Goal: Task Accomplishment & Management: Use online tool/utility

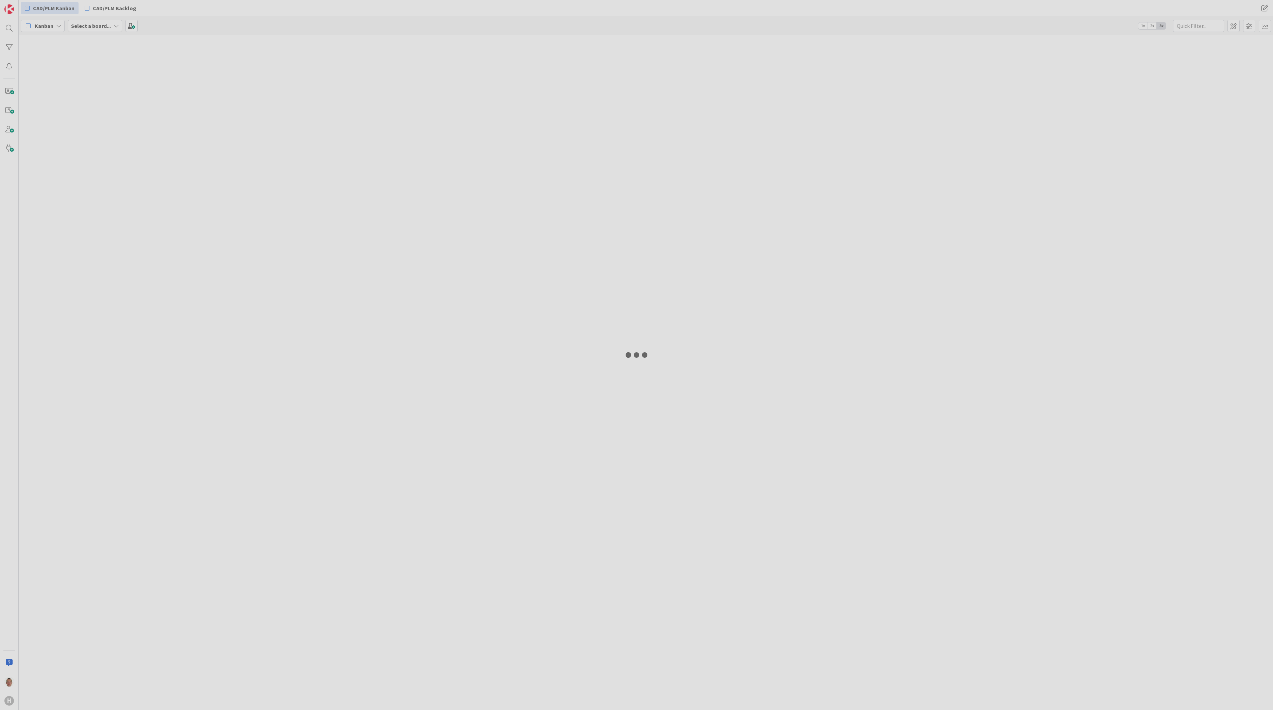
type input "plan"
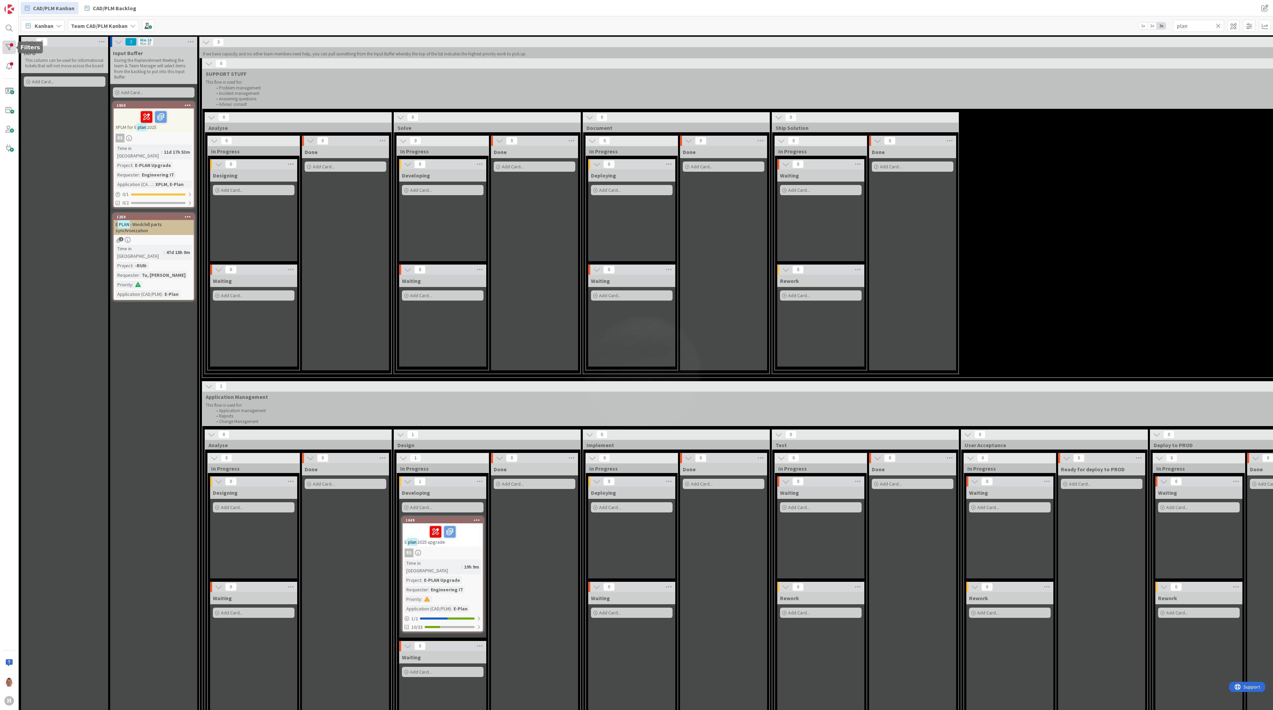
click at [11, 46] on div at bounding box center [9, 47] width 14 height 14
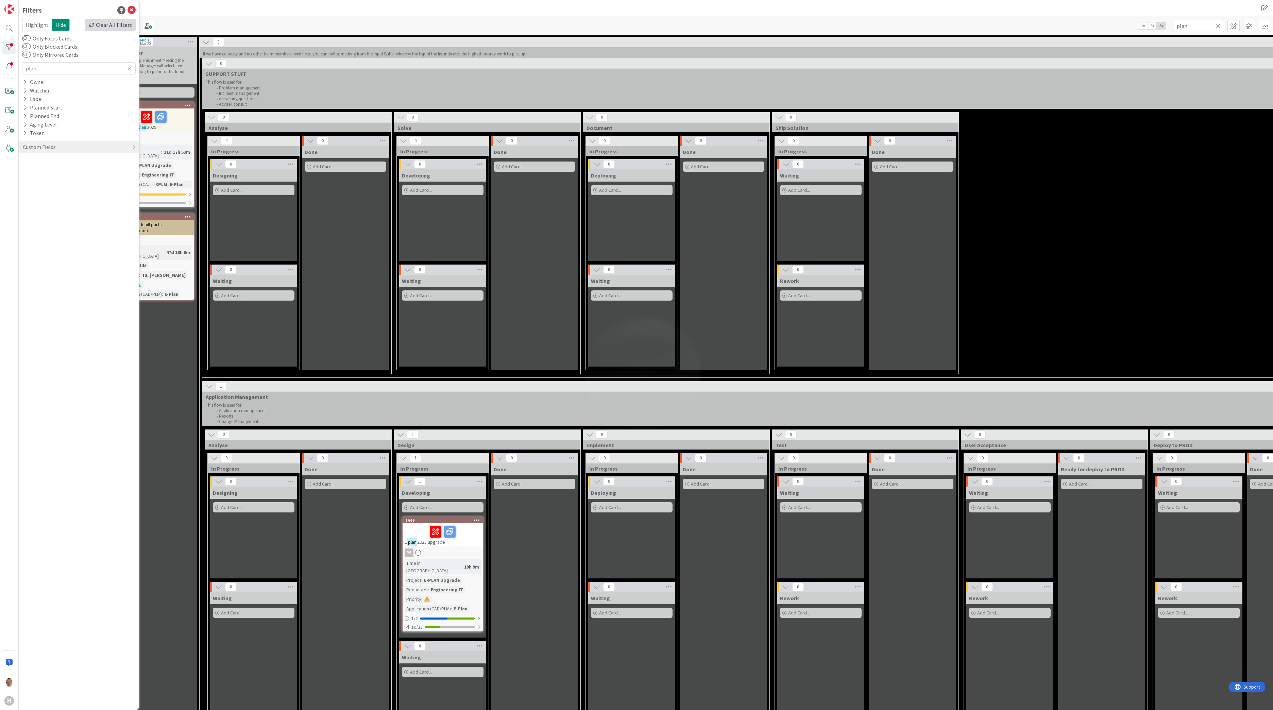
click at [120, 21] on div "Clear All Filters" at bounding box center [110, 25] width 51 height 12
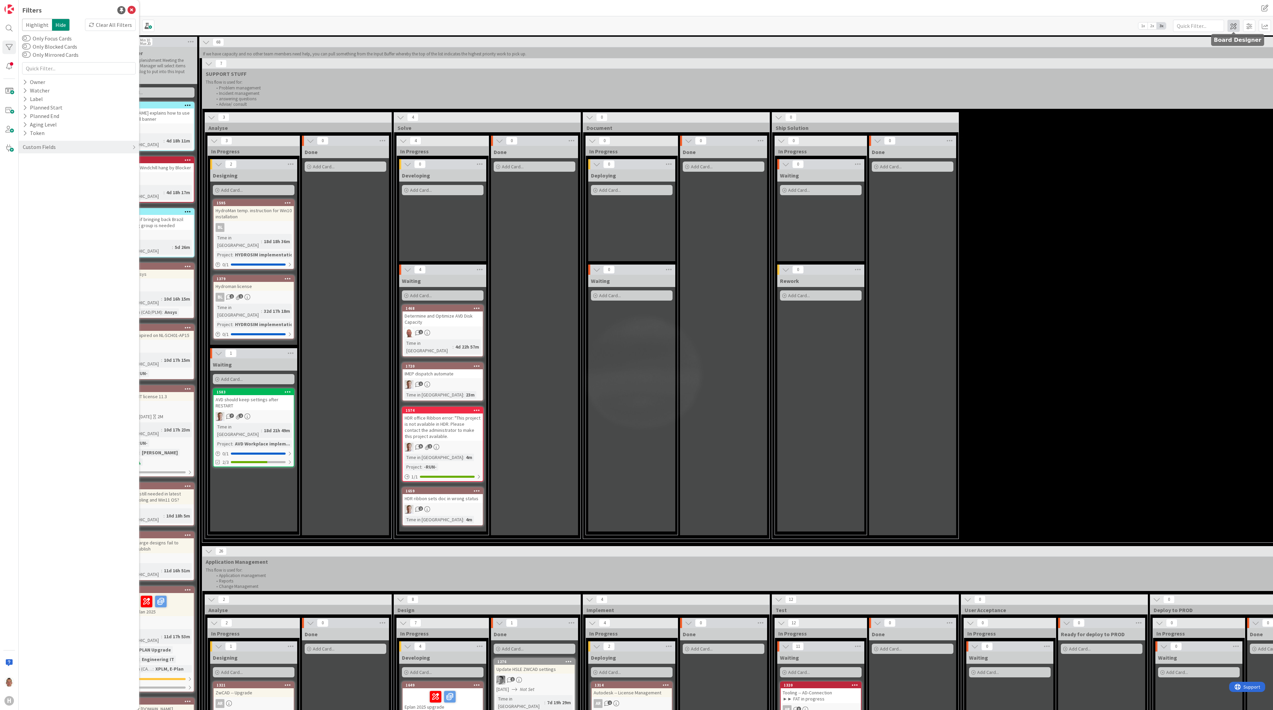
click at [1235, 26] on span at bounding box center [1234, 26] width 12 height 12
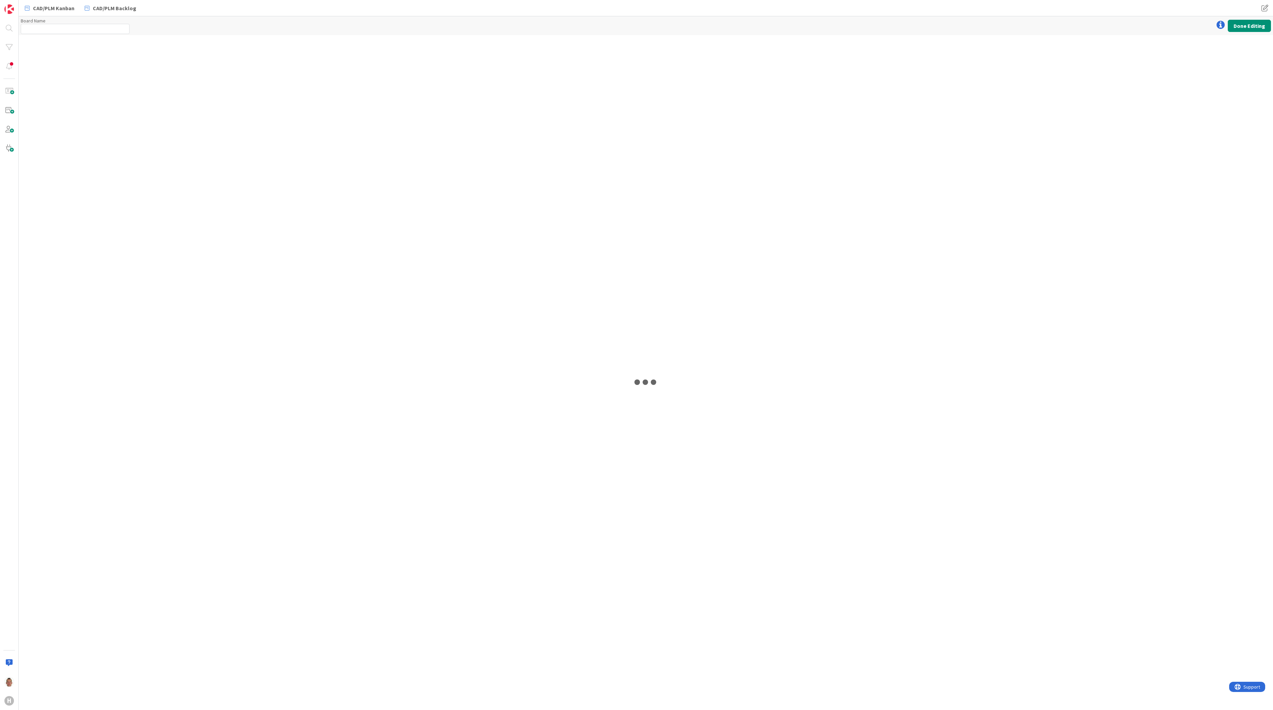
type input "Team CAD/PLM Kanban"
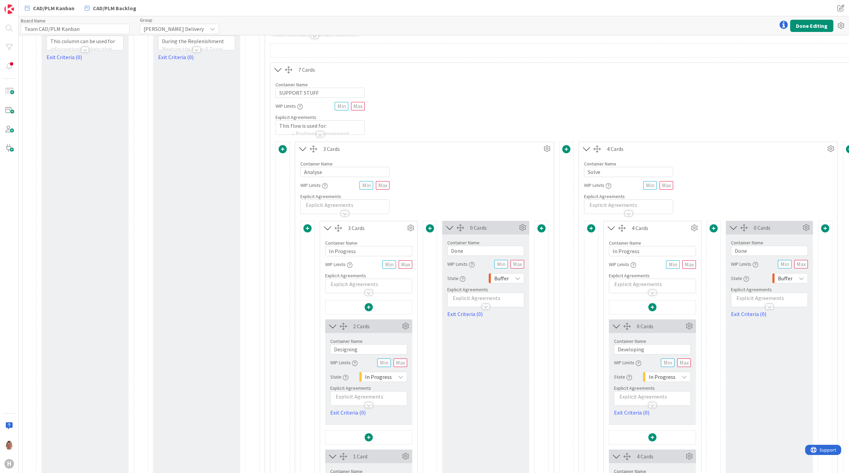
scroll to position [90, 0]
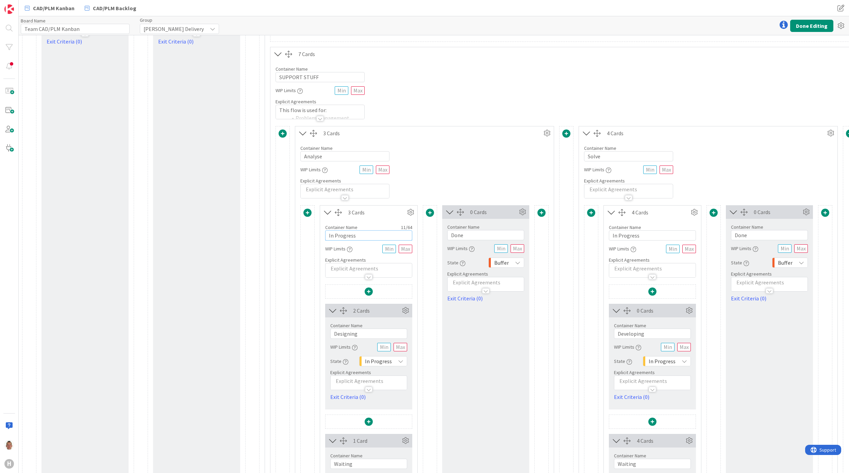
click at [366, 233] on input "In Progress" at bounding box center [368, 236] width 87 height 10
type input "Analyse In Progress"
click at [487, 236] on input "Done" at bounding box center [485, 235] width 77 height 10
type input "Analyse Done"
click at [403, 248] on input "text" at bounding box center [406, 249] width 14 height 9
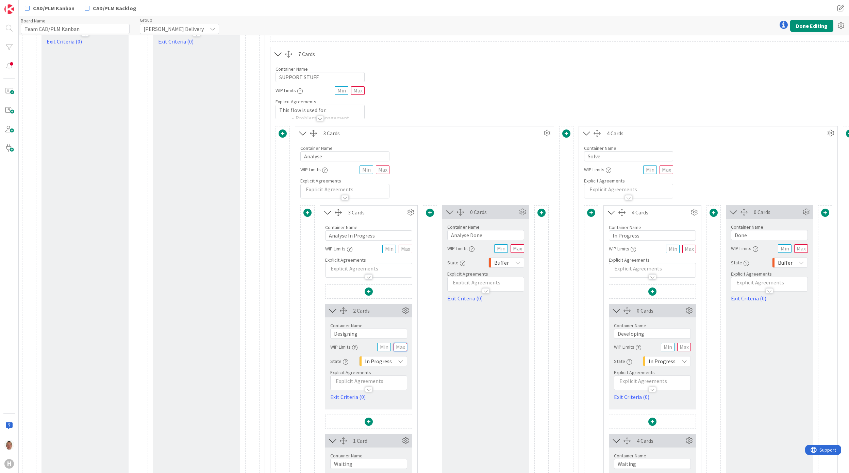
click at [399, 346] on input "text" at bounding box center [401, 347] width 14 height 9
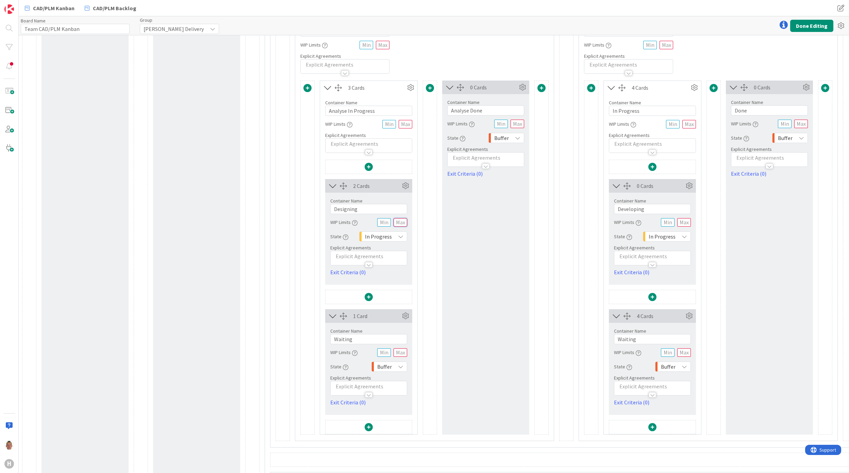
scroll to position [227, 0]
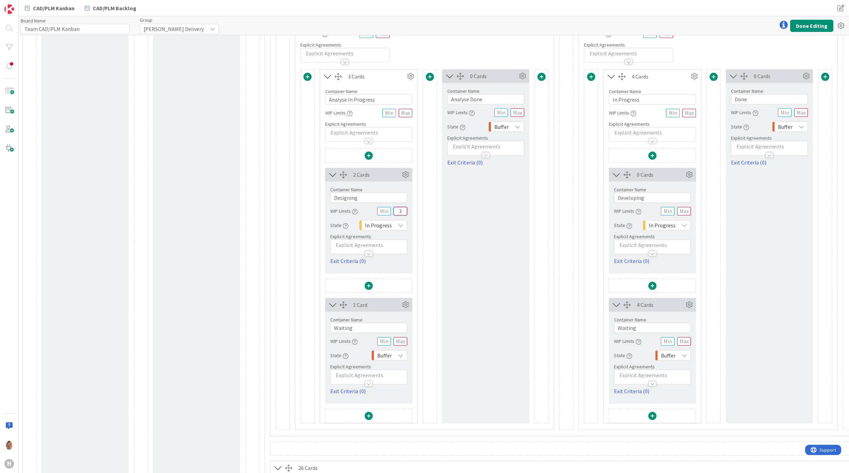
type input "3"
click at [368, 320] on div "Container Name 7 / 64" at bounding box center [368, 320] width 77 height 6
click at [366, 326] on input "Waiting" at bounding box center [368, 328] width 77 height 10
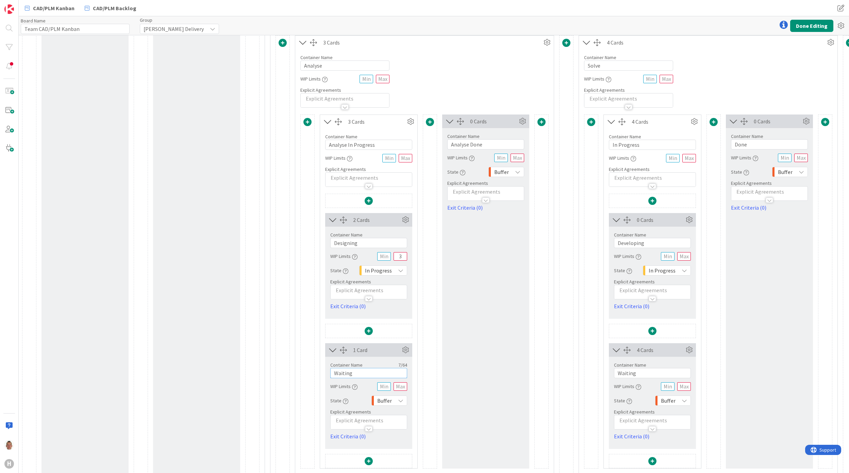
scroll to position [136, 0]
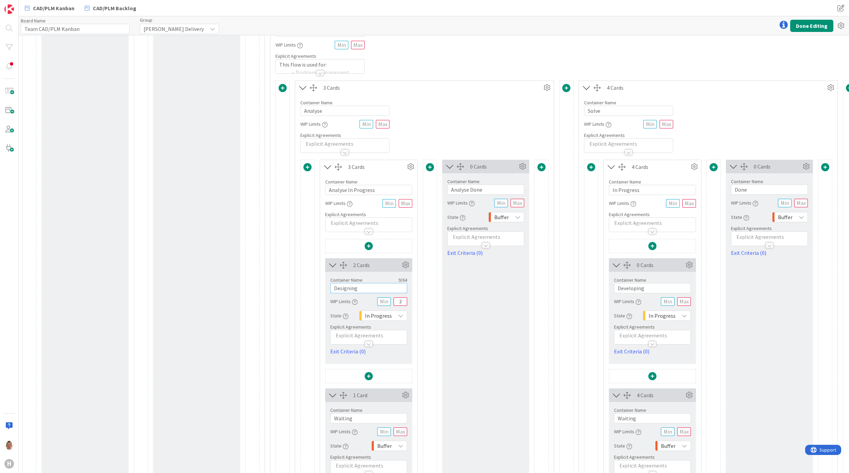
click at [366, 286] on input "Designing" at bounding box center [368, 288] width 77 height 10
click at [750, 192] on input "Done" at bounding box center [769, 190] width 77 height 10
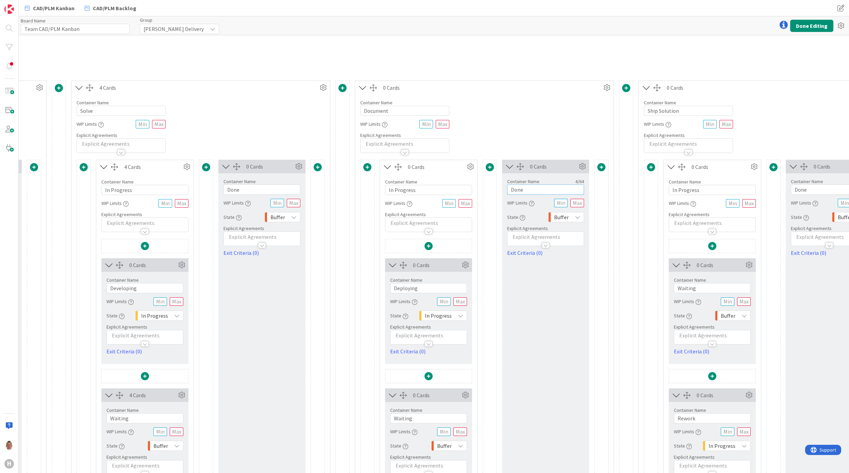
click at [557, 191] on input "Done" at bounding box center [545, 190] width 77 height 10
type input "Documentation Done"
click at [422, 191] on input "In Progress" at bounding box center [427, 190] width 87 height 10
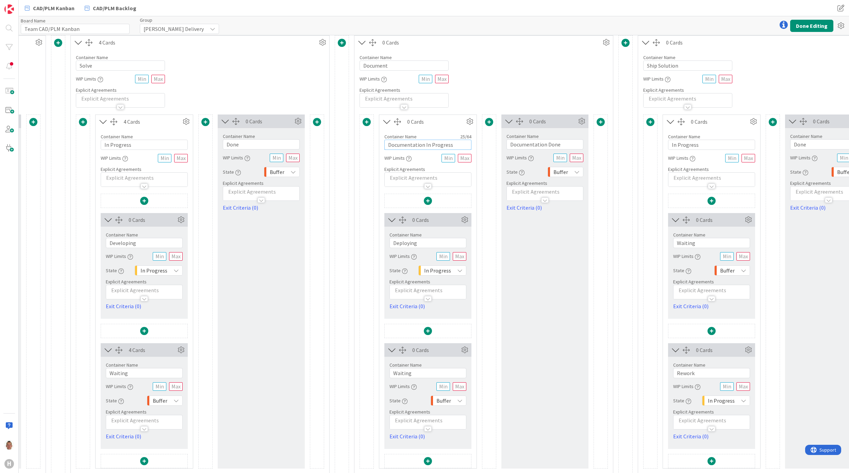
scroll to position [227, 508]
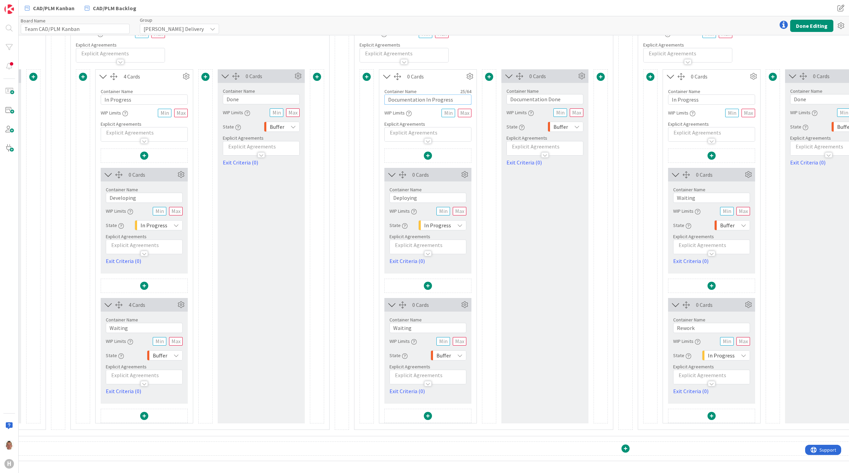
type input "Documentation In Progress"
click at [422, 202] on input "Deploying" at bounding box center [427, 198] width 77 height 10
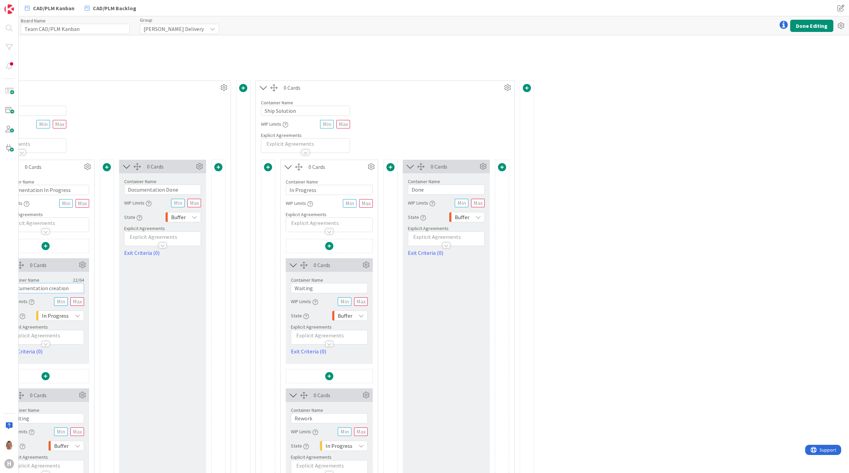
scroll to position [90, 890]
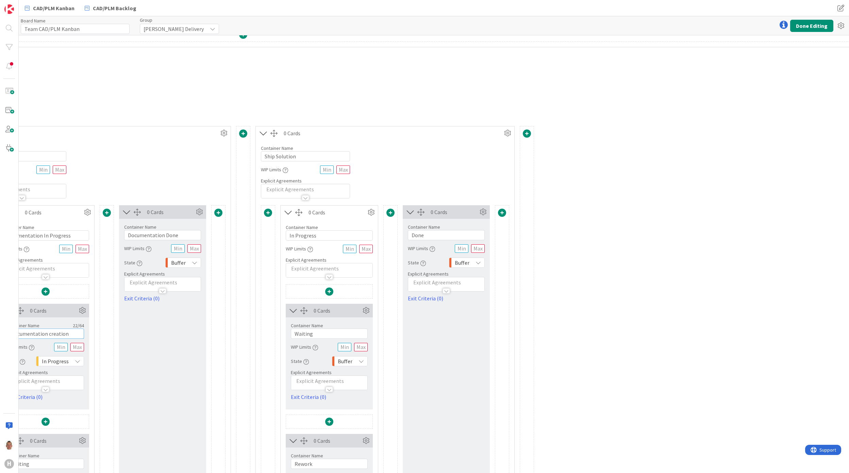
type input "Documentation creation"
drag, startPoint x: 324, startPoint y: 238, endPoint x: 282, endPoint y: 234, distance: 42.1
click at [282, 234] on div "Container Name 11 / 64 In Progress WIP Limits Explicit Agreements" at bounding box center [329, 248] width 97 height 59
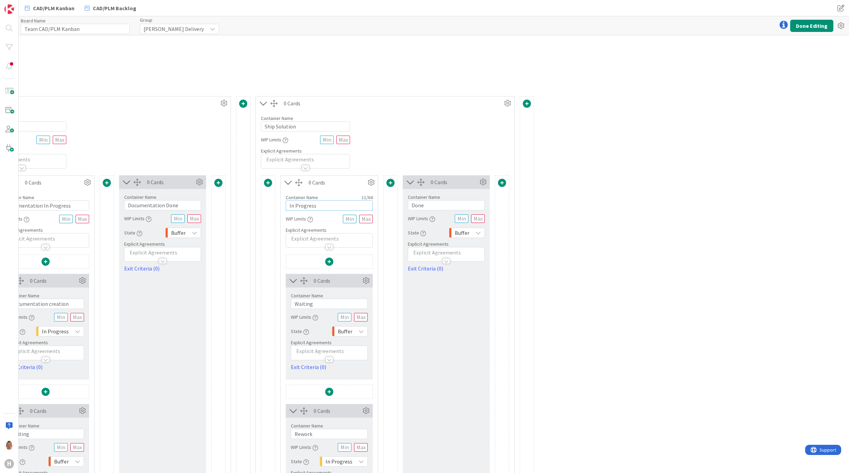
scroll to position [136, 890]
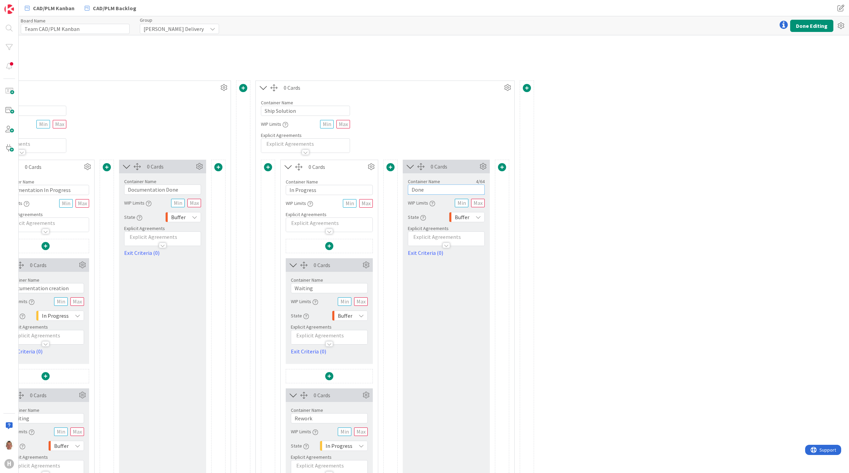
click at [456, 194] on input "Done" at bounding box center [446, 190] width 77 height 10
type input "Solution rolled out"
click at [316, 419] on input "Rework" at bounding box center [329, 419] width 77 height 10
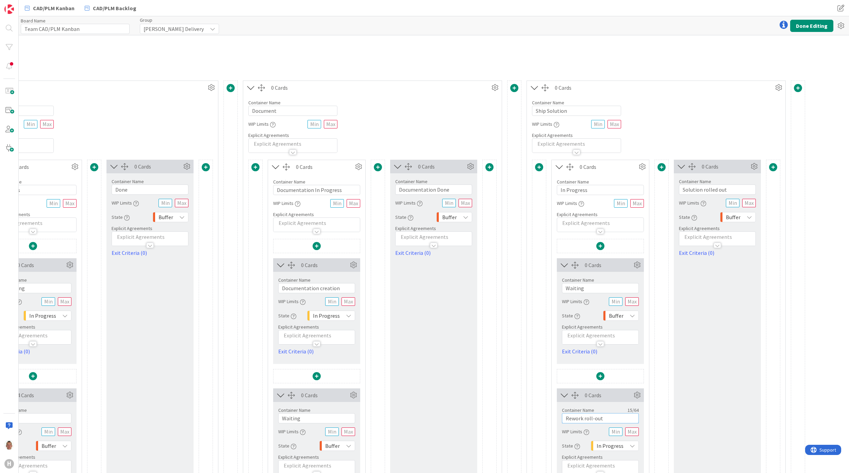
scroll to position [136, 619]
type input "Rework roll-out"
click at [327, 422] on input "Waiting" at bounding box center [317, 419] width 77 height 10
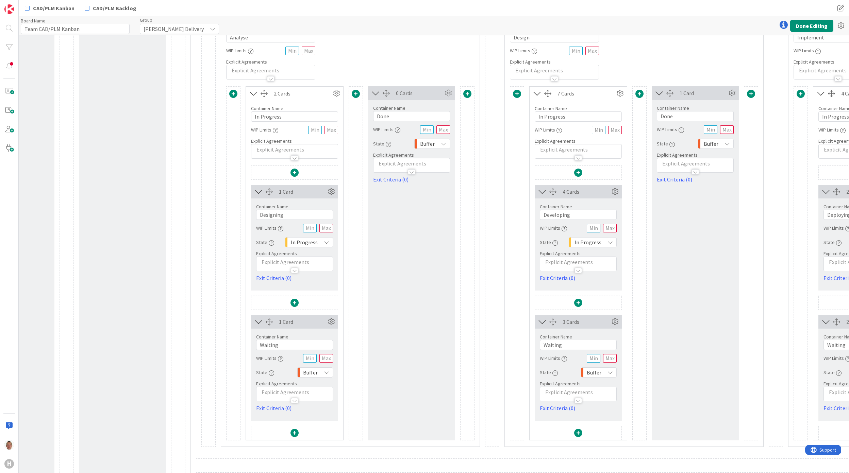
scroll to position [771, 74]
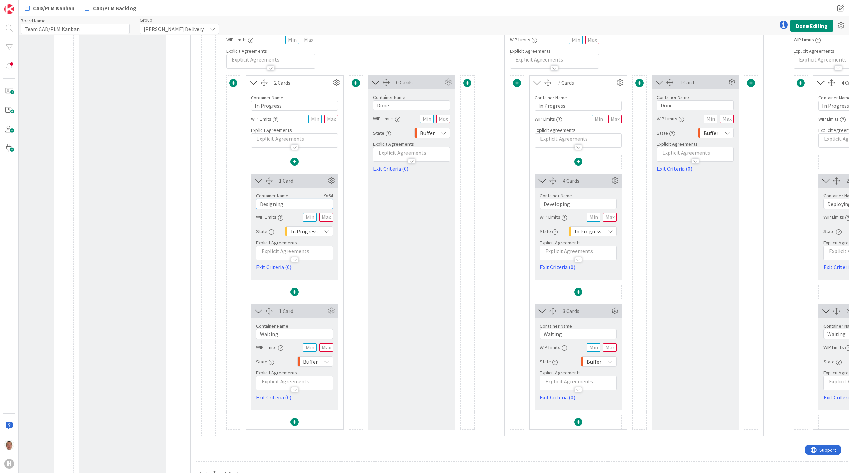
click at [297, 205] on input "Designing" at bounding box center [294, 204] width 77 height 10
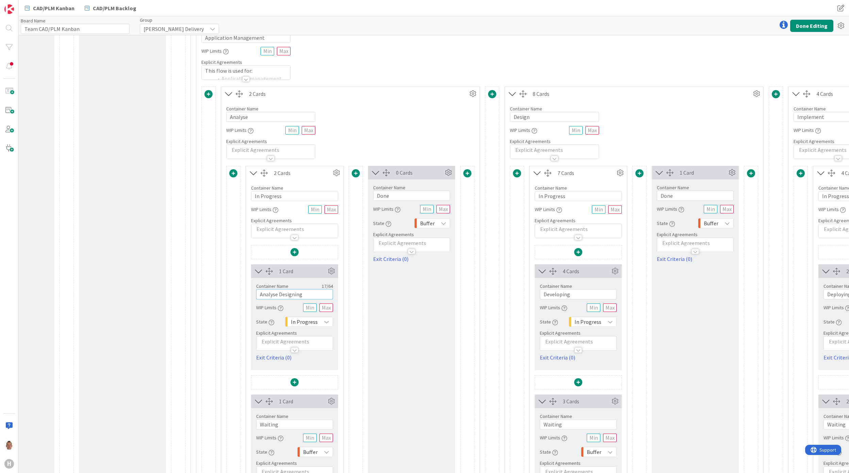
scroll to position [725, 74]
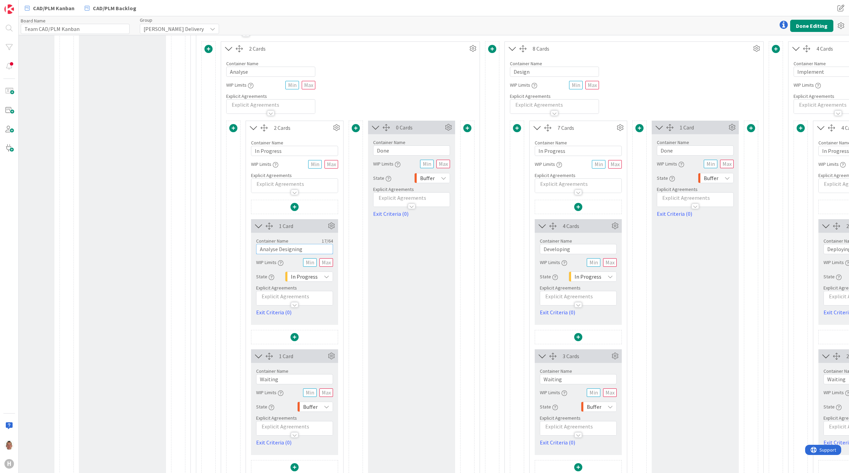
type input "Analyse Designing"
click at [412, 152] on input "Done" at bounding box center [411, 151] width 77 height 10
type input "Analyse Done"
click at [276, 251] on input "Analyse Designing" at bounding box center [294, 249] width 77 height 10
type input "Analyzing"
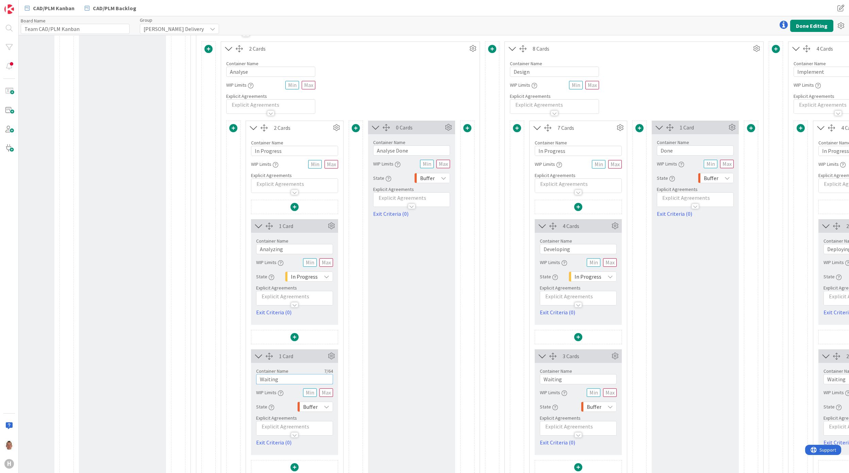
click at [286, 381] on input "Waiting" at bounding box center [294, 379] width 77 height 10
click at [580, 250] on input "Developing" at bounding box center [578, 249] width 77 height 10
type input "Design Developing"
click at [661, 152] on input "Done" at bounding box center [695, 151] width 77 height 10
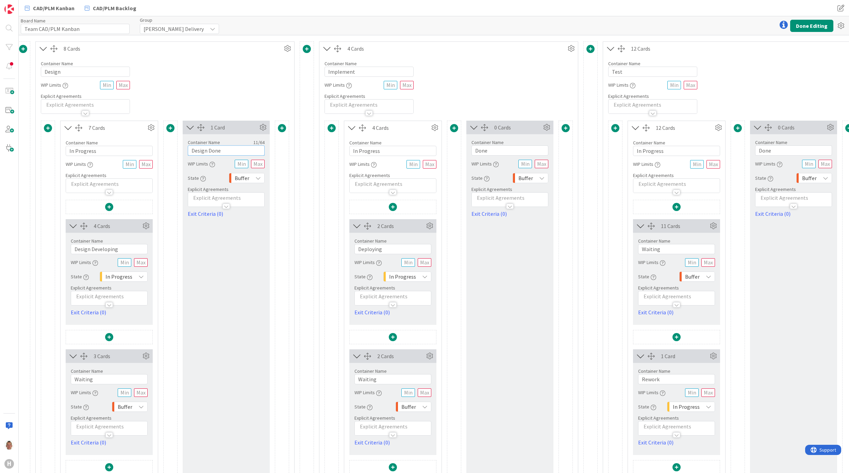
type input "Design Done"
click at [503, 154] on input "Done" at bounding box center [509, 151] width 77 height 10
type input "Implementation Done"
click at [400, 252] on input "Deploying" at bounding box center [392, 249] width 77 height 10
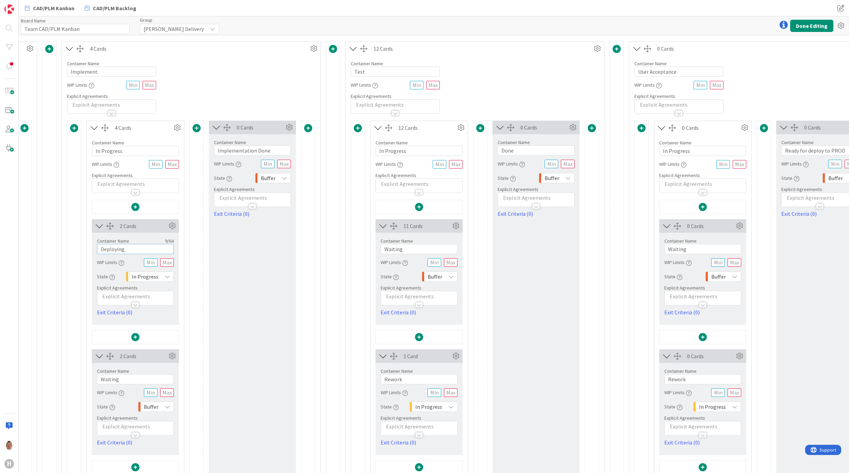
scroll to position [725, 802]
click at [423, 254] on input "Waiting" at bounding box center [418, 249] width 77 height 10
type input "Waiting for Testing"
click at [522, 152] on input "Done" at bounding box center [535, 151] width 77 height 10
type input "Testing Done"
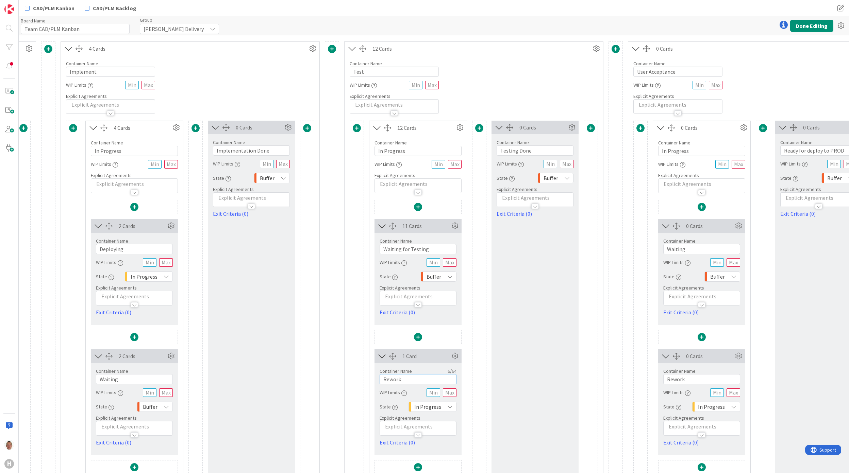
click at [426, 382] on input "Rework" at bounding box center [418, 379] width 77 height 10
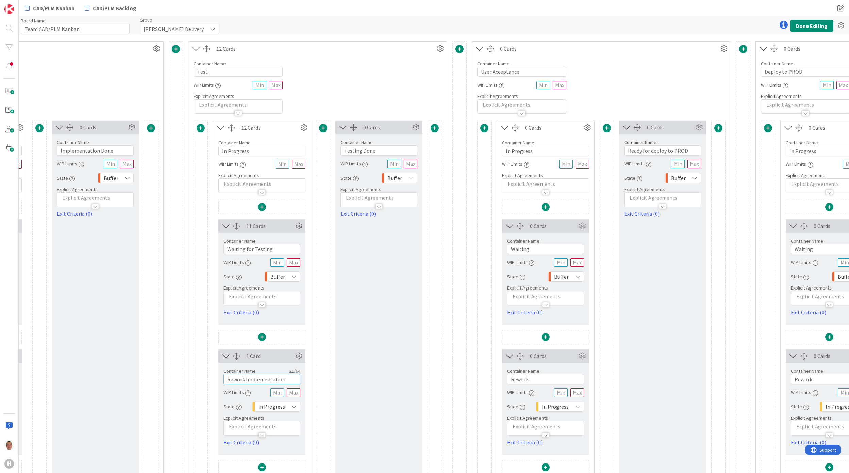
type input "Rework Implementation"
click at [549, 252] on input "Waiting" at bounding box center [545, 249] width 77 height 10
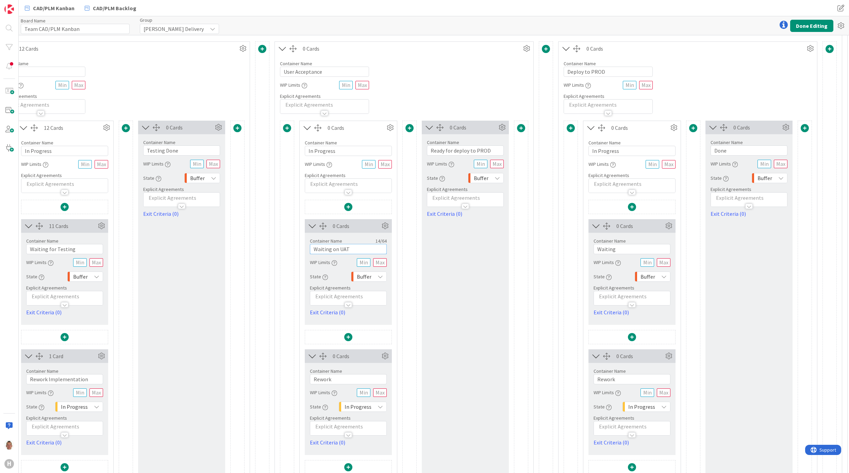
scroll to position [725, 1155]
type input "Waiting on UAT"
click at [379, 381] on input "Rework" at bounding box center [348, 379] width 77 height 10
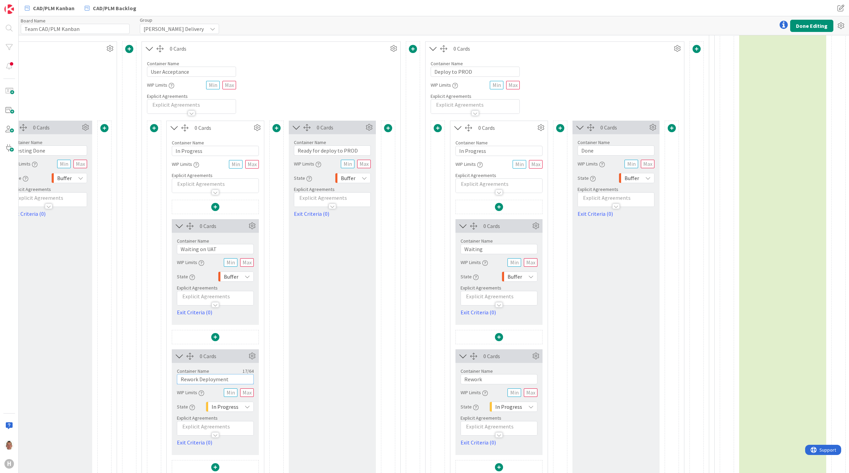
scroll to position [725, 1291]
type input "Rework Deployment"
click at [243, 396] on input "text" at bounding box center [247, 393] width 14 height 9
type input "3"
click at [512, 249] on input "Waiting" at bounding box center [499, 249] width 77 height 10
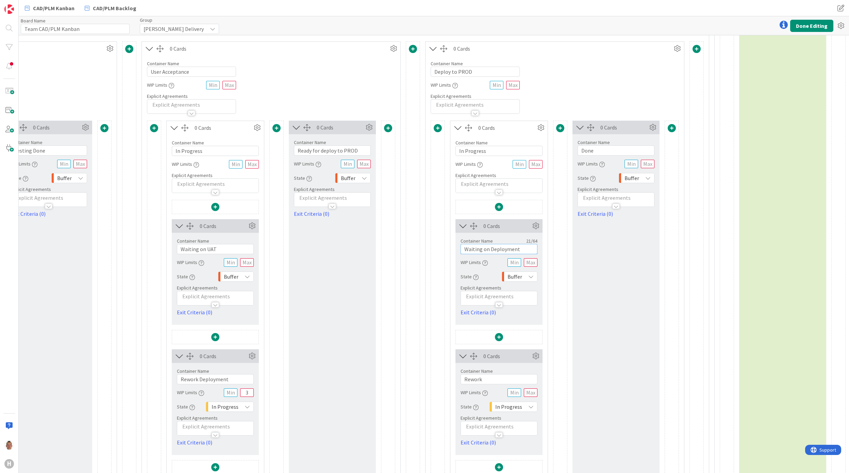
type input "Waiting on Deployment"
click at [219, 382] on input "Rework Deployment" at bounding box center [215, 379] width 77 height 10
click at [490, 385] on input "Rework" at bounding box center [499, 379] width 77 height 10
type input "Rework on PROD"
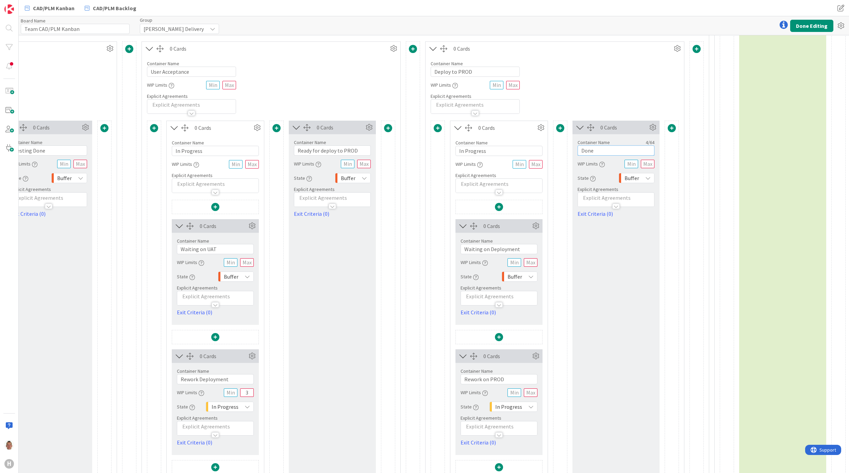
click at [603, 150] on input "Done" at bounding box center [616, 151] width 77 height 10
type input "Deployed to PROD Done"
click at [530, 394] on input "text" at bounding box center [531, 393] width 14 height 9
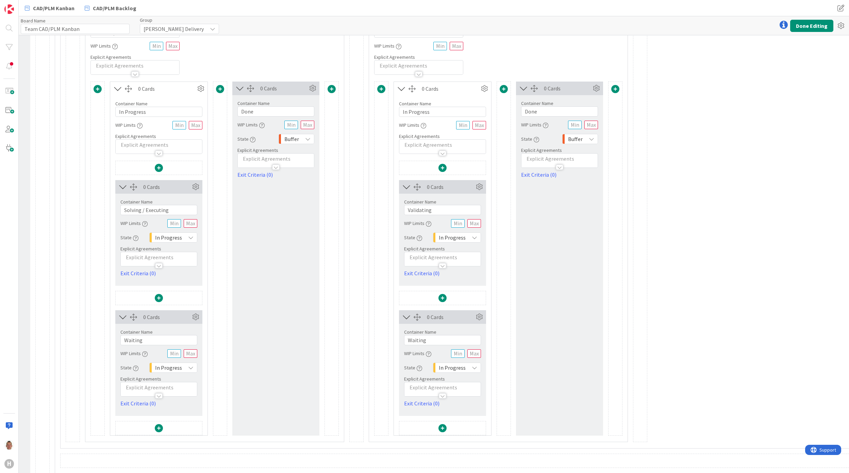
scroll to position [1361, 210]
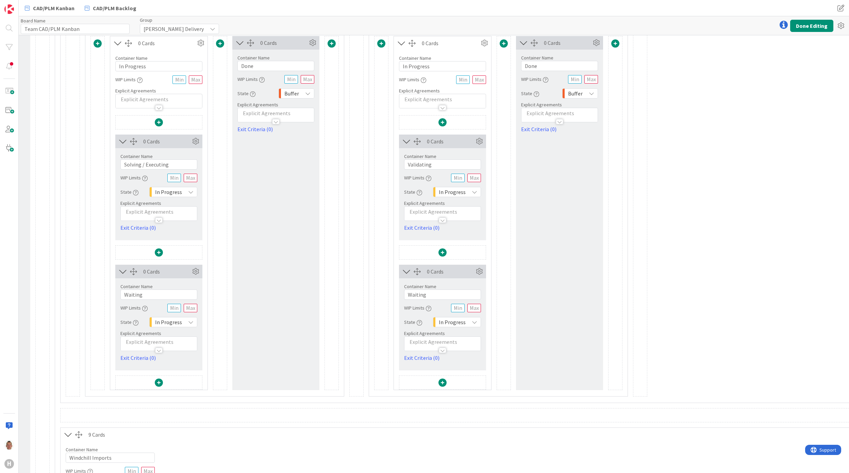
type input "2"
click at [185, 328] on div "In Progress" at bounding box center [173, 322] width 48 height 10
click at [188, 367] on span "Buffer" at bounding box center [195, 362] width 56 height 10
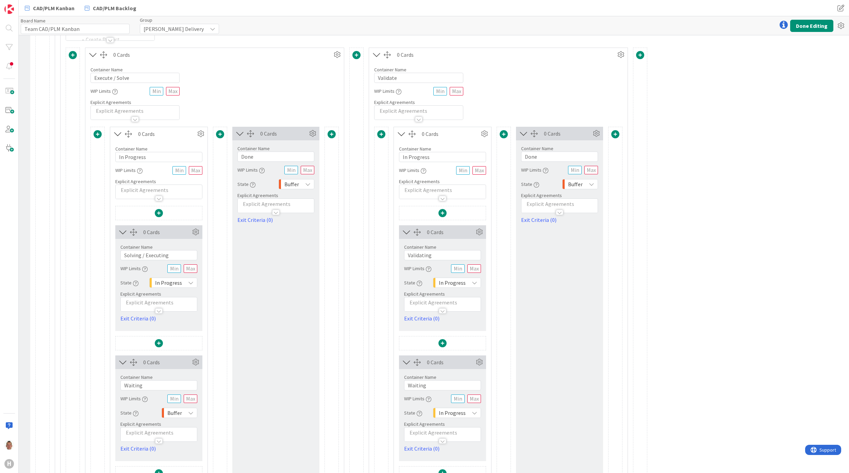
scroll to position [1315, 210]
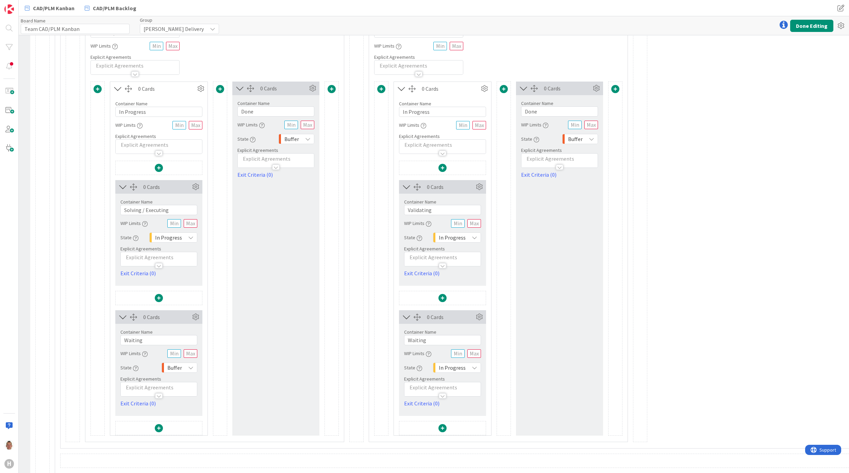
click at [455, 373] on span "In Progress" at bounding box center [452, 368] width 27 height 10
click at [466, 413] on span "Buffer" at bounding box center [479, 407] width 56 height 10
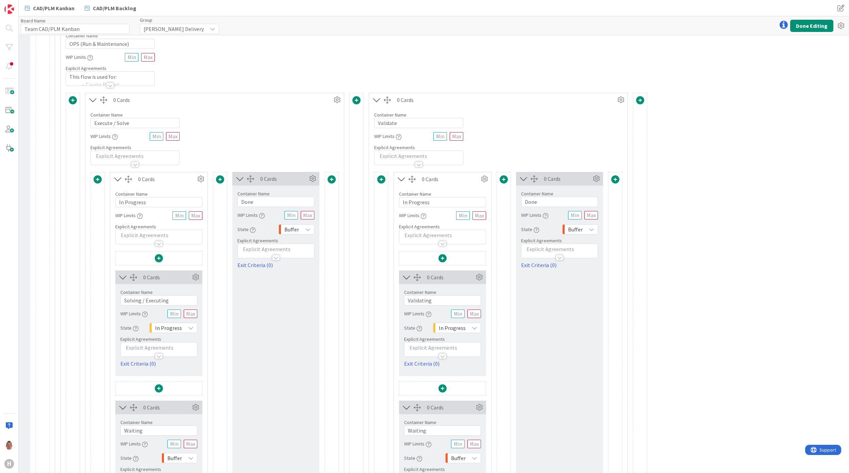
scroll to position [1270, 210]
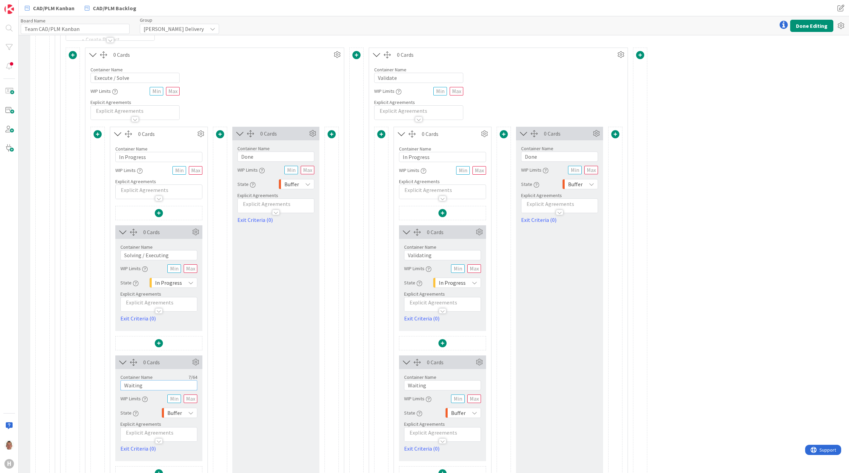
click at [173, 387] on input "Waiting" at bounding box center [158, 386] width 77 height 10
type input "Waiting on Executing"
click at [435, 391] on input "Waiting" at bounding box center [442, 386] width 77 height 10
type input "Waiting on Validation"
click at [548, 157] on input "Done" at bounding box center [559, 157] width 77 height 10
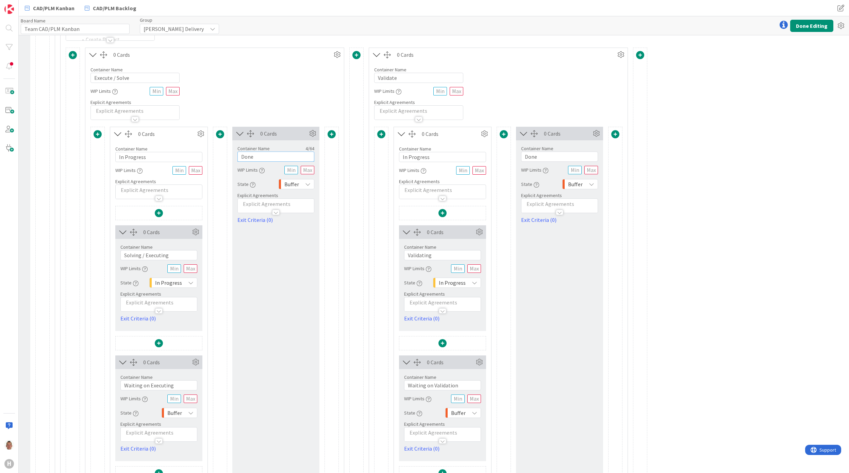
click at [273, 158] on input "Done" at bounding box center [275, 157] width 77 height 10
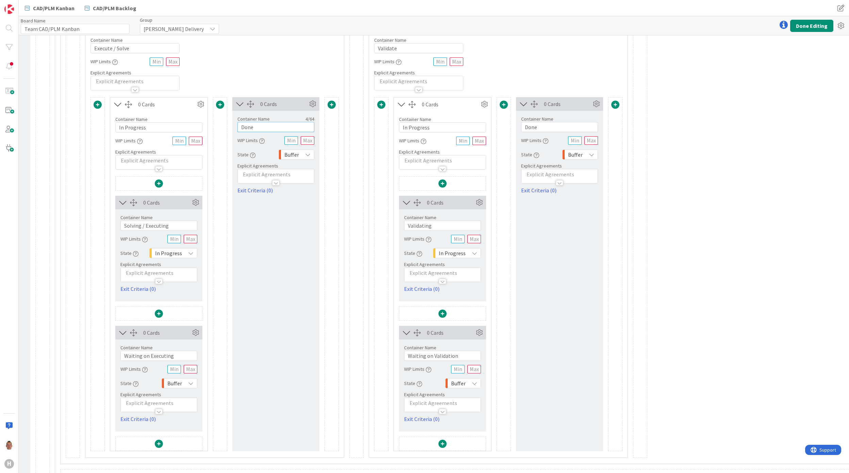
scroll to position [1315, 210]
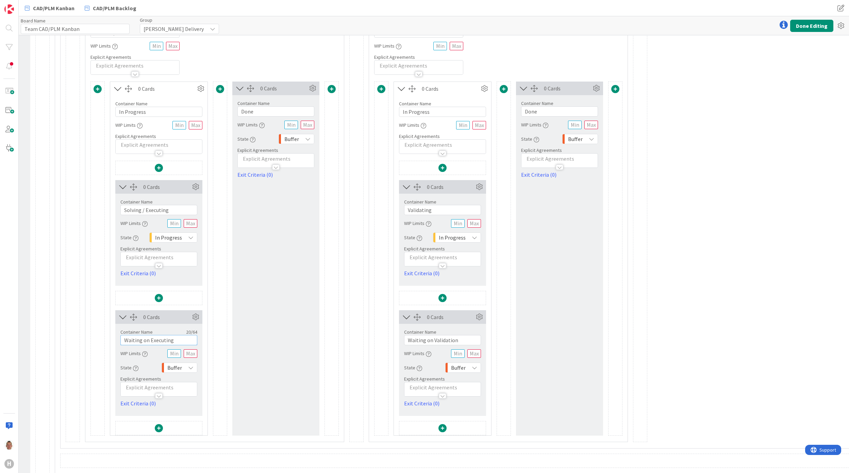
click at [166, 346] on input "Waiting on Executing" at bounding box center [158, 340] width 77 height 10
type input "Waiting"
drag, startPoint x: 459, startPoint y: 345, endPoint x: 425, endPoint y: 346, distance: 34.1
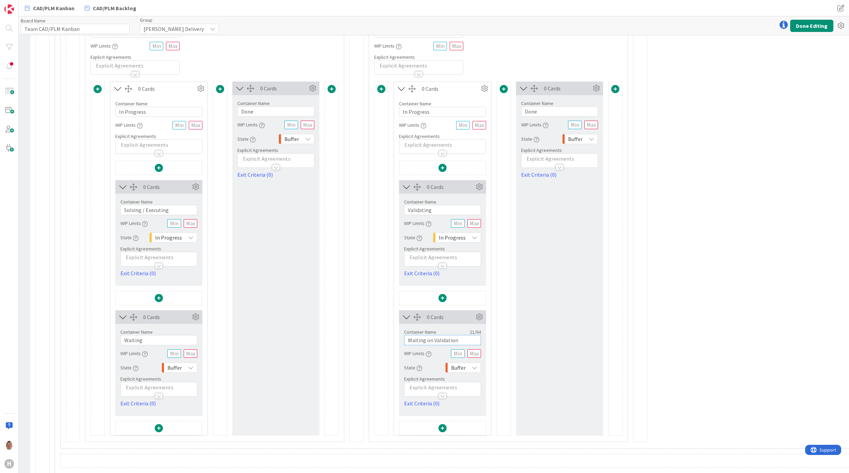
click at [425, 346] on input "Waiting on Validation" at bounding box center [442, 340] width 77 height 10
type input "Waiting"
click at [540, 117] on input "Done" at bounding box center [559, 111] width 77 height 10
type input "Validation Done"
click at [263, 113] on input "Done" at bounding box center [275, 111] width 77 height 10
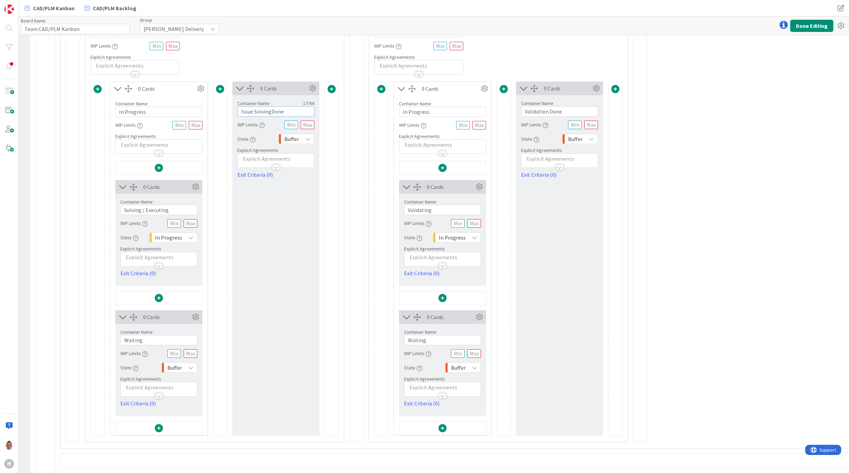
click at [271, 116] on input "Issue SolvingDone" at bounding box center [275, 111] width 77 height 10
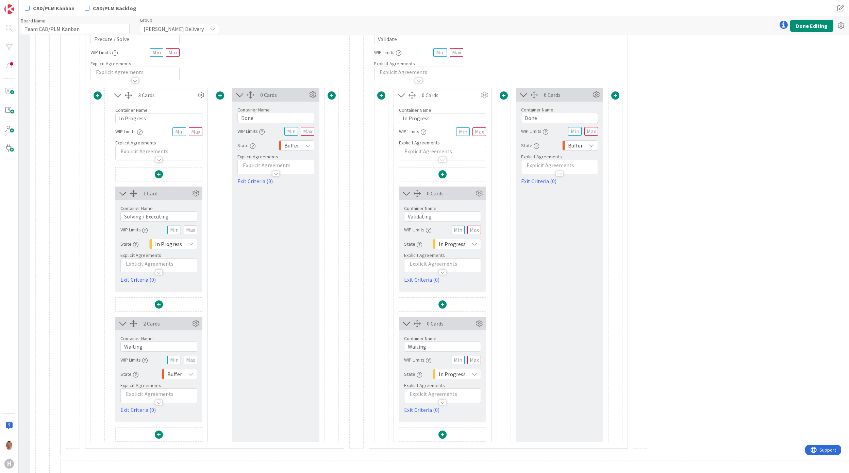
scroll to position [1859, 210]
type input "Issue Solving Done"
click at [297, 123] on input "Done" at bounding box center [275, 118] width 77 height 10
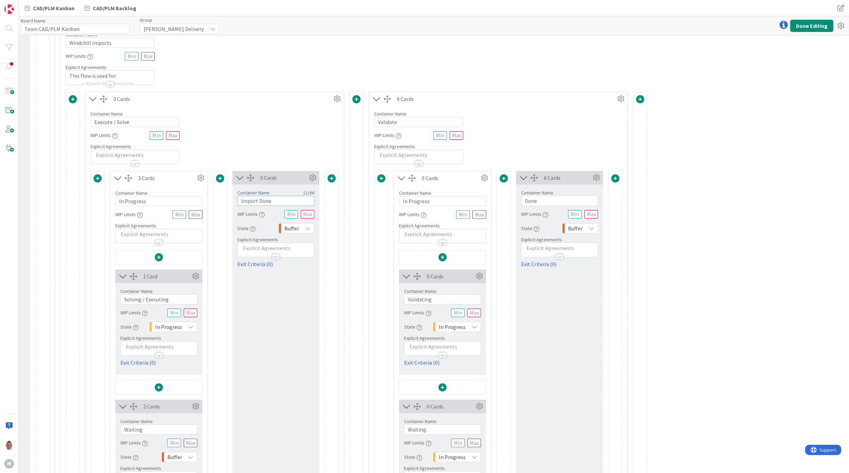
scroll to position [1769, 210]
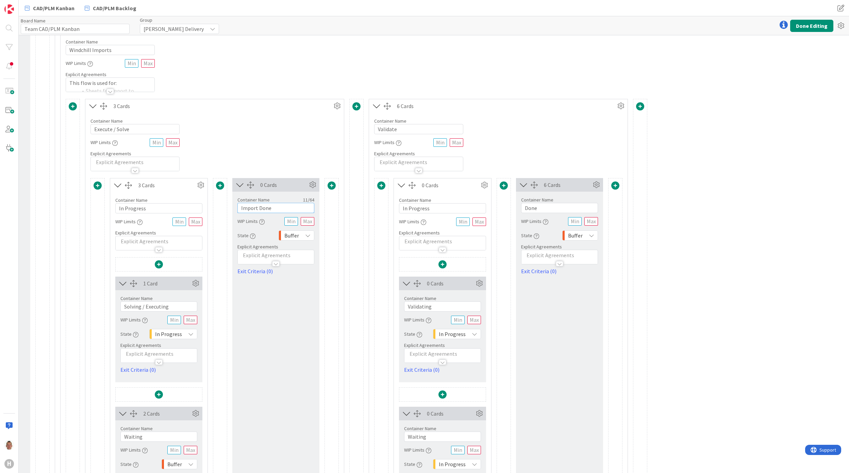
type input "Import Done"
click at [543, 212] on input "Done" at bounding box center [559, 208] width 77 height 10
type input "Validation Done"
click at [439, 442] on input "Waiting" at bounding box center [442, 437] width 77 height 10
type input "Waiting on Validation"
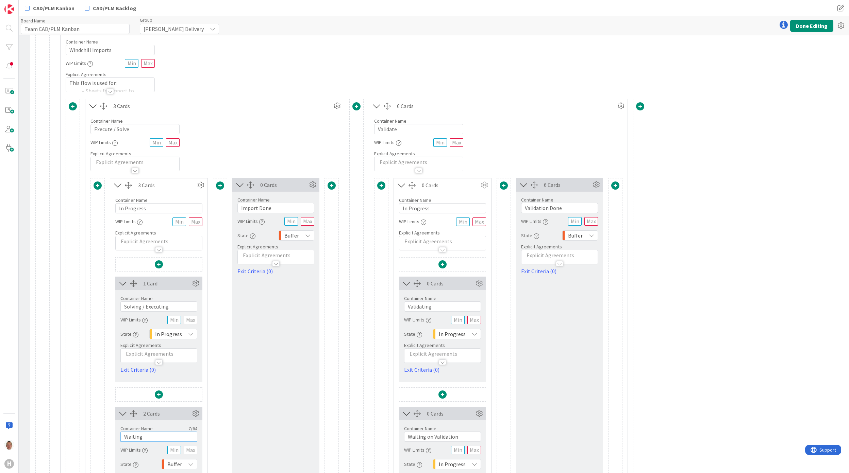
click at [148, 442] on input "Waiting" at bounding box center [158, 437] width 77 height 10
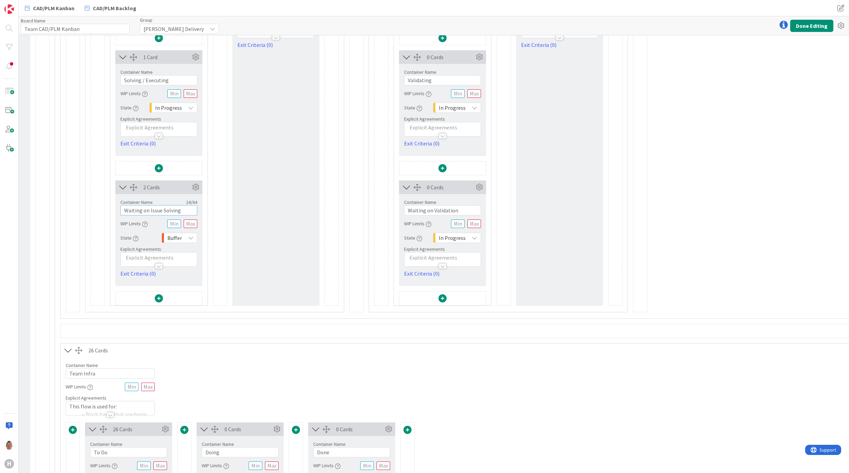
scroll to position [1950, 210]
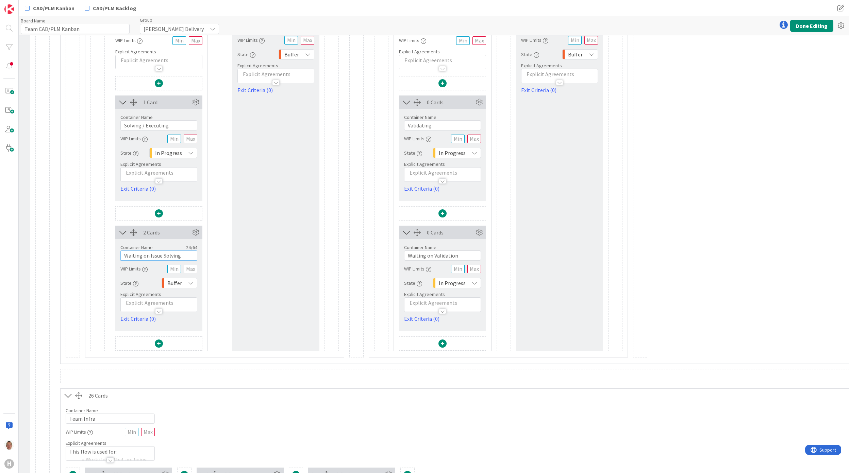
type input "Waiting on Issue Solving"
click at [453, 288] on span "In Progress" at bounding box center [452, 284] width 27 height 10
click at [467, 327] on span "Buffer" at bounding box center [479, 323] width 56 height 10
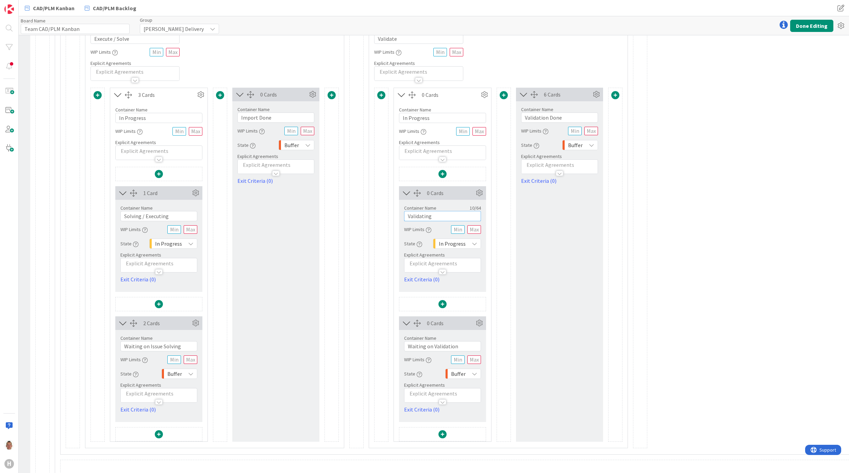
click at [444, 221] on input "Validating" at bounding box center [442, 216] width 77 height 10
click at [435, 352] on input "Validating" at bounding box center [442, 346] width 77 height 10
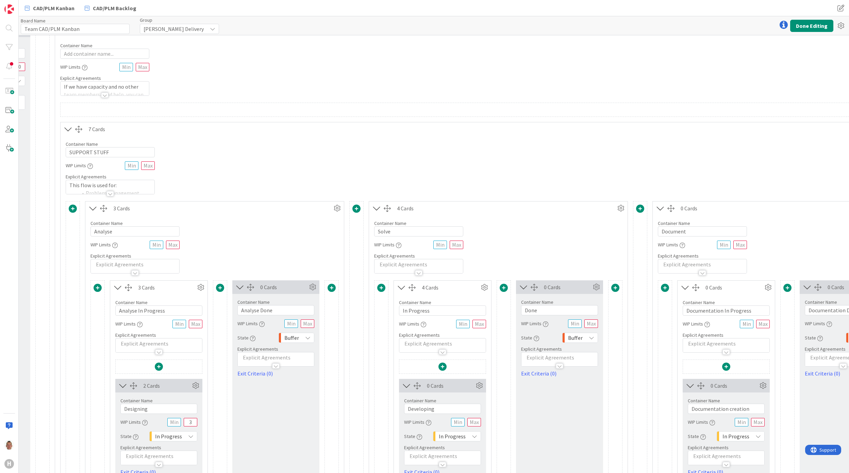
scroll to position [0, 210]
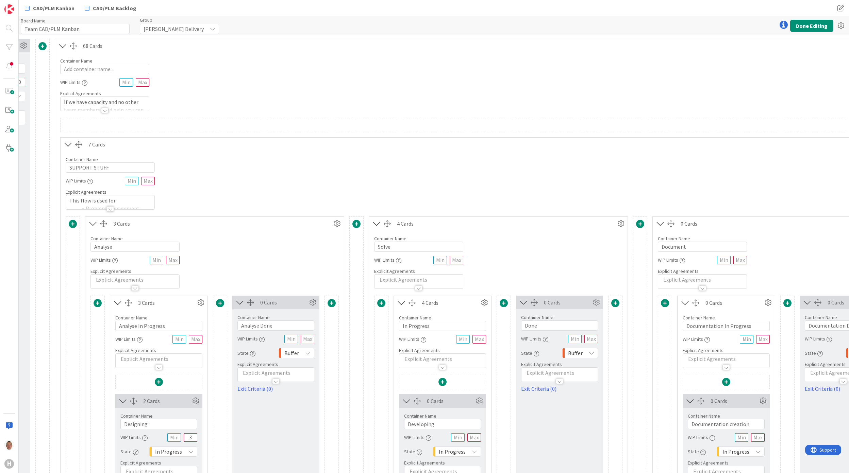
type input "Rework Import"
click at [108, 211] on div at bounding box center [109, 208] width 7 height 5
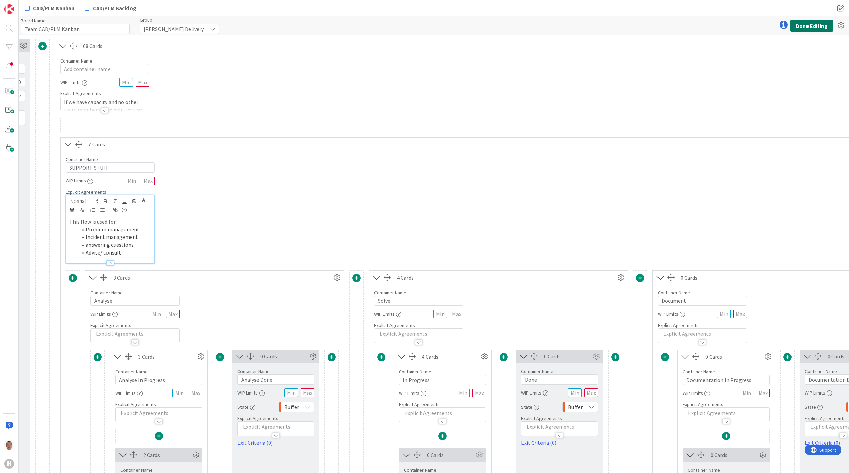
click at [814, 28] on button "Done Editing" at bounding box center [811, 26] width 43 height 12
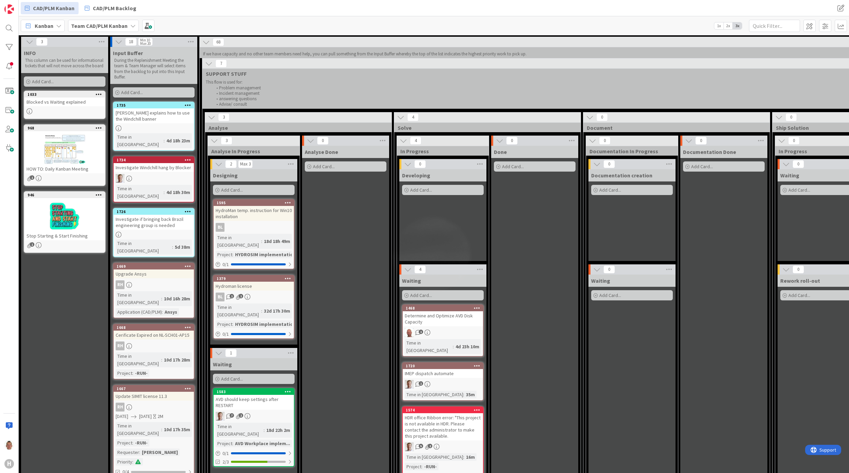
click at [186, 157] on icon at bounding box center [188, 159] width 6 height 5
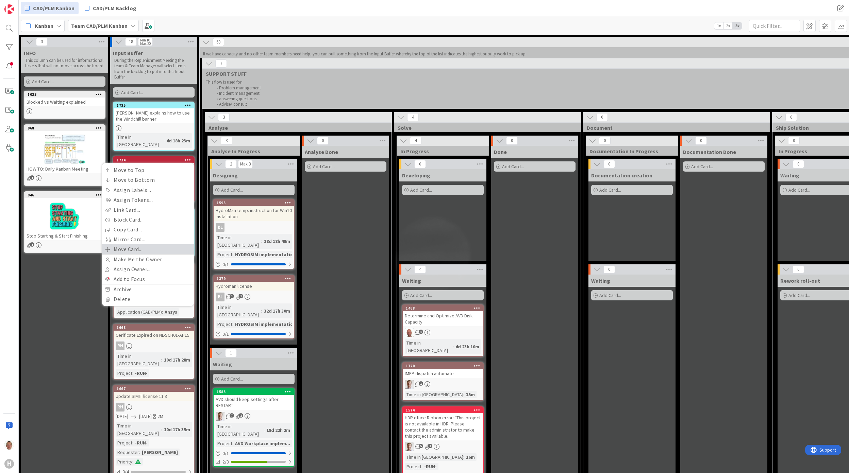
click at [161, 245] on link "Move Card..." at bounding box center [148, 250] width 92 height 10
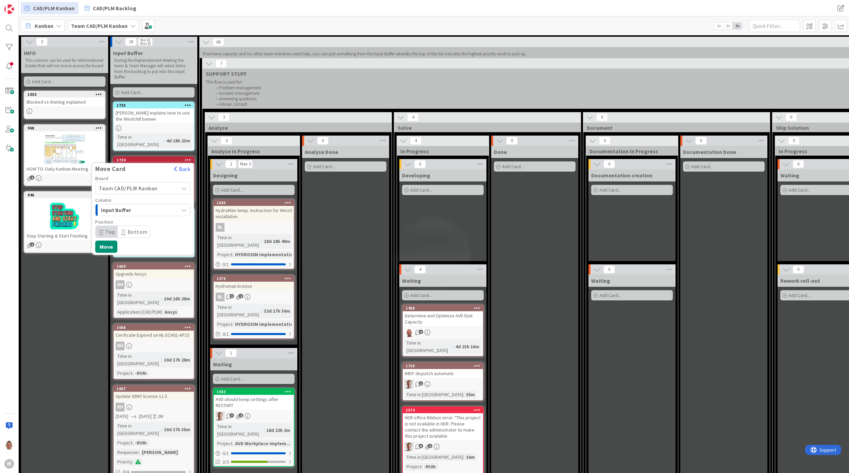
click at [148, 185] on span "Team CAD/PLM Kanban" at bounding box center [128, 188] width 59 height 7
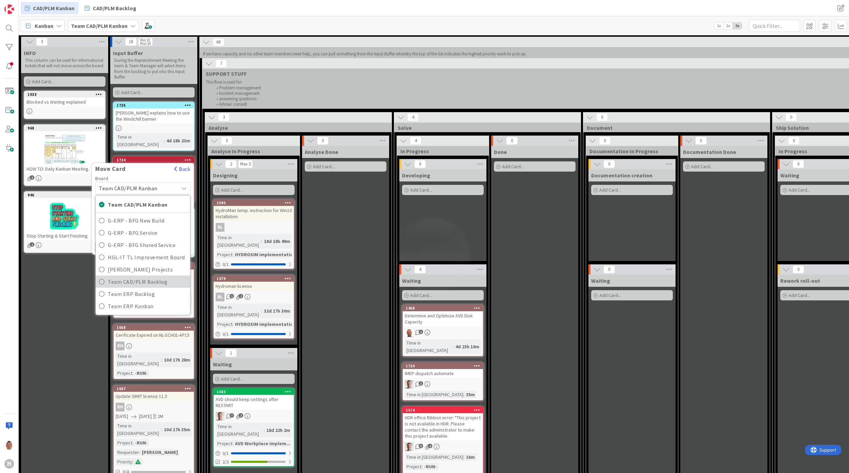
click at [159, 277] on span "Team CAD/PLM Backlog" at bounding box center [147, 282] width 79 height 10
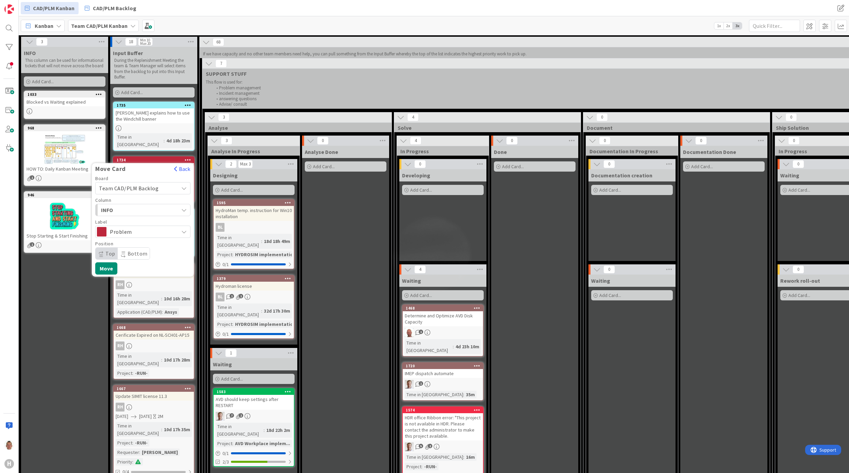
click at [148, 206] on span "INFO" at bounding box center [126, 210] width 51 height 9
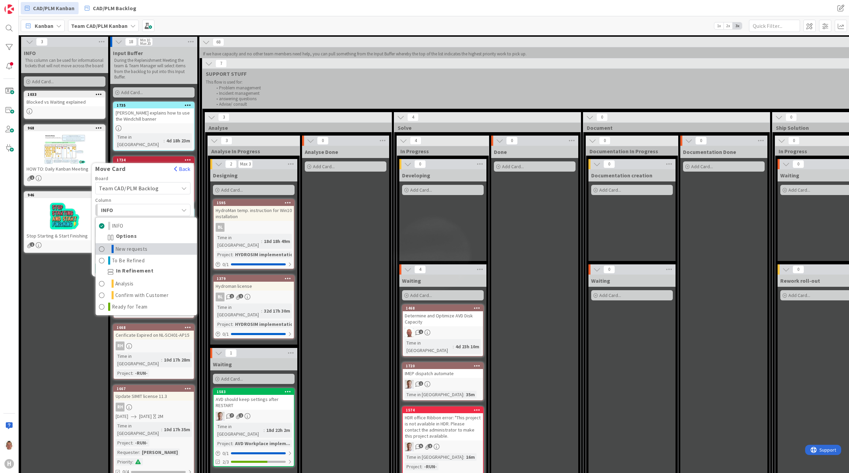
click at [147, 244] on link "New requests" at bounding box center [146, 250] width 101 height 12
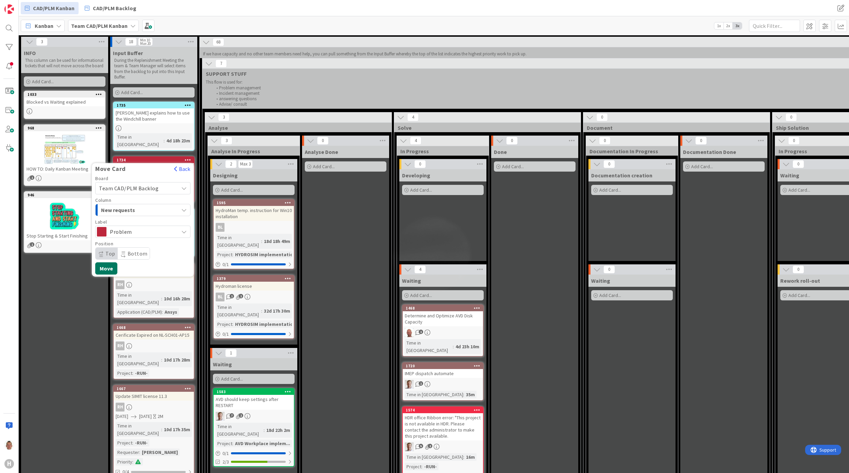
click at [108, 263] on button "Move" at bounding box center [106, 269] width 22 height 12
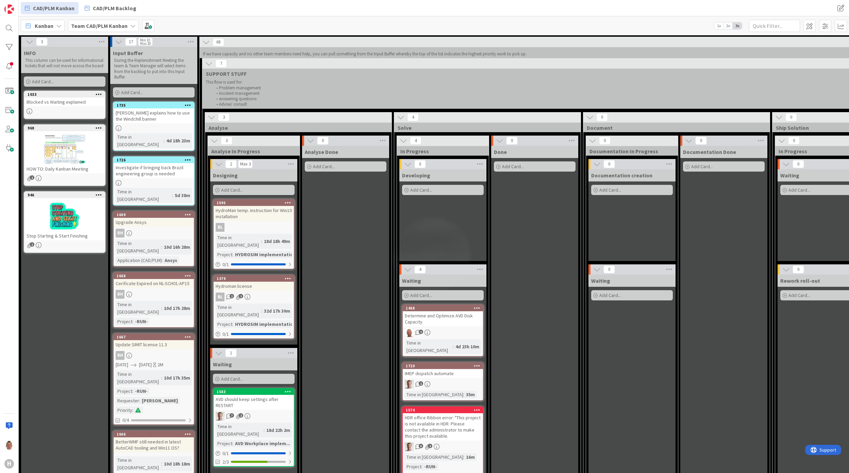
click at [173, 163] on div "Investigate if bringing back Brazil engineering group is needed" at bounding box center [154, 170] width 80 height 15
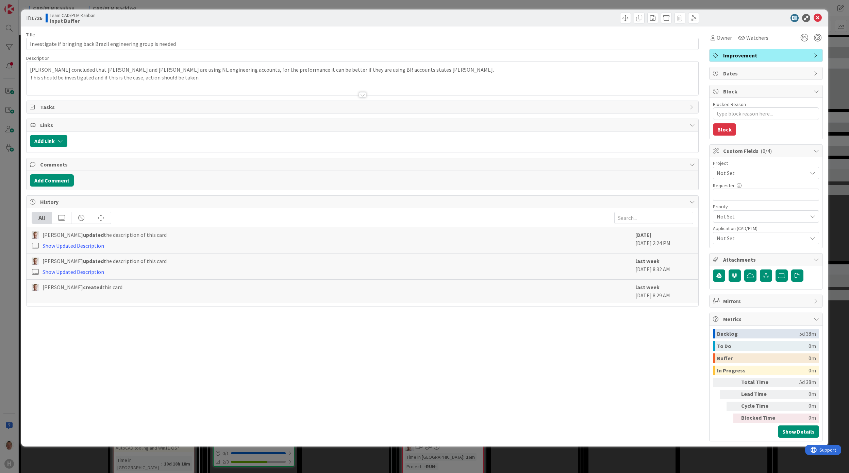
click at [96, 82] on div at bounding box center [362, 86] width 671 height 17
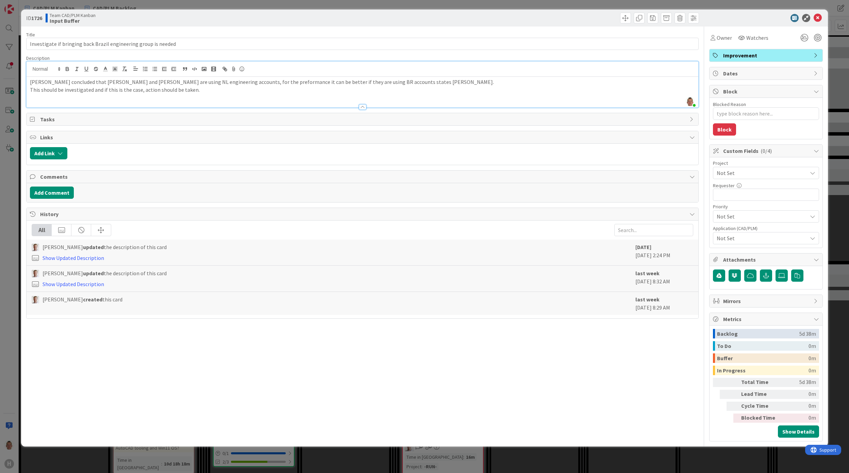
click at [233, 456] on div "ID 1726 Team CAD/PLM Kanban Input Buffer Title 63 / 128 Investigate if bringing…" at bounding box center [424, 236] width 849 height 473
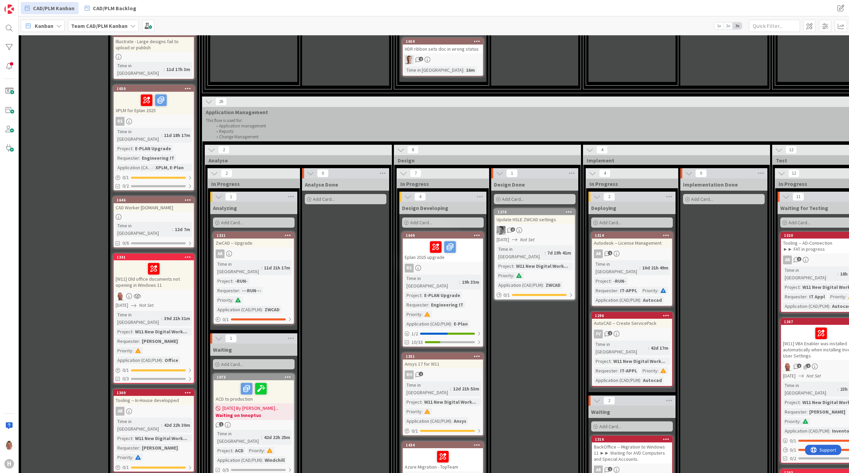
scroll to position [499, 0]
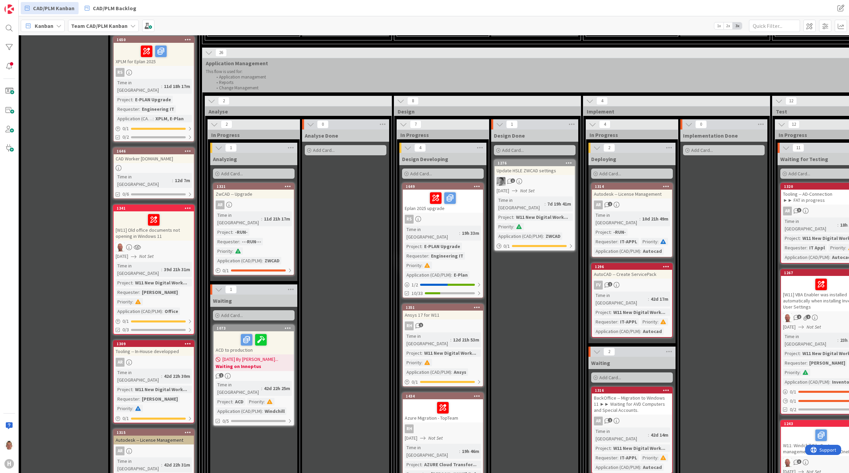
click at [149, 154] on div "CAD Worker a-plm.huismanportal.com" at bounding box center [154, 158] width 80 height 9
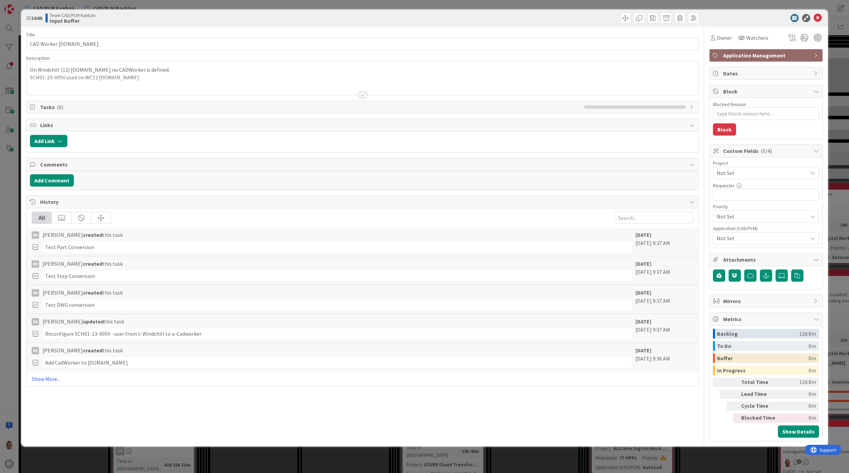
click at [130, 78] on div "On Windchill (12) a-plm.huismanportal.com no CADWorker is defined. SCH01-23-005…" at bounding box center [362, 80] width 671 height 31
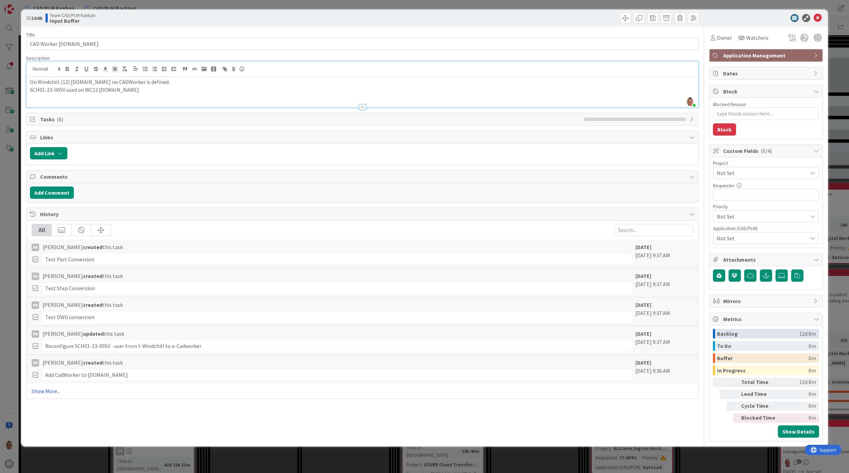
click at [117, 91] on p "SCH01-23-005V used on WC12 acc-plm.huismanportal.com" at bounding box center [362, 90] width 665 height 8
click at [46, 393] on link "Show More..." at bounding box center [362, 391] width 661 height 8
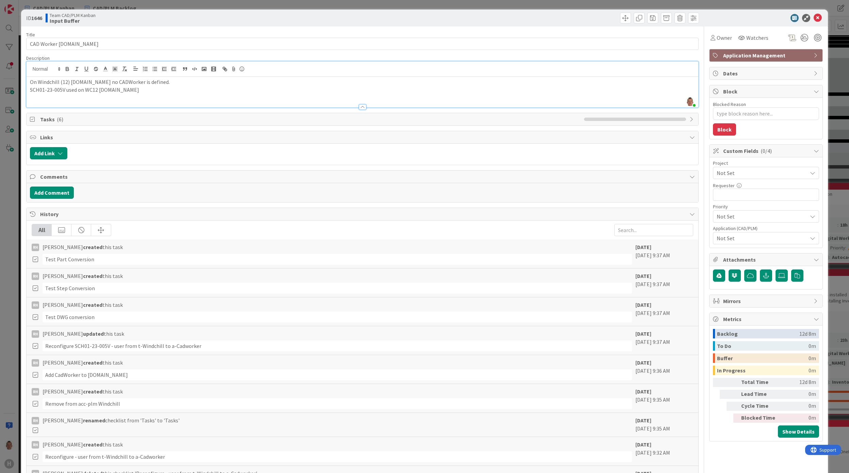
click at [72, 123] on span "Tasks ( 6 )" at bounding box center [310, 119] width 540 height 8
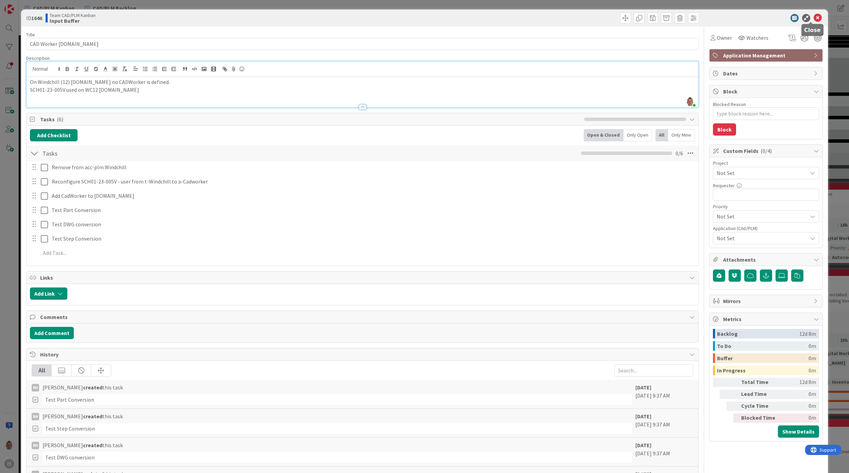
click at [814, 15] on icon at bounding box center [818, 18] width 8 height 8
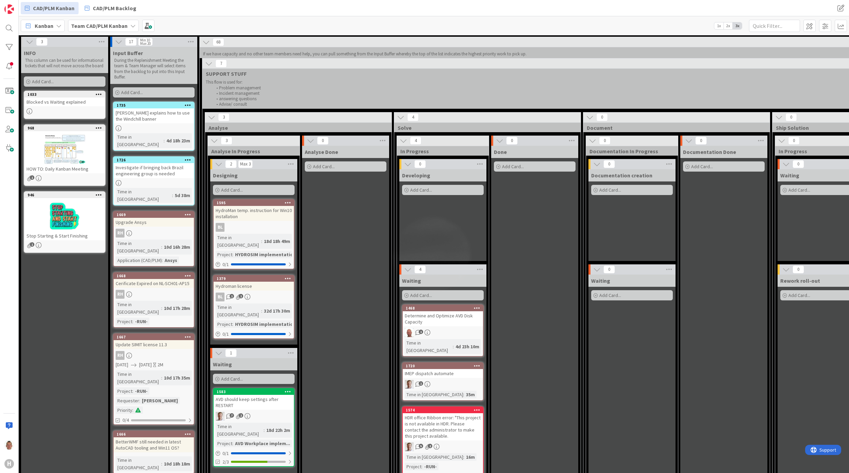
click at [162, 115] on div "Richard explains how to use the Windchill banner" at bounding box center [154, 116] width 80 height 15
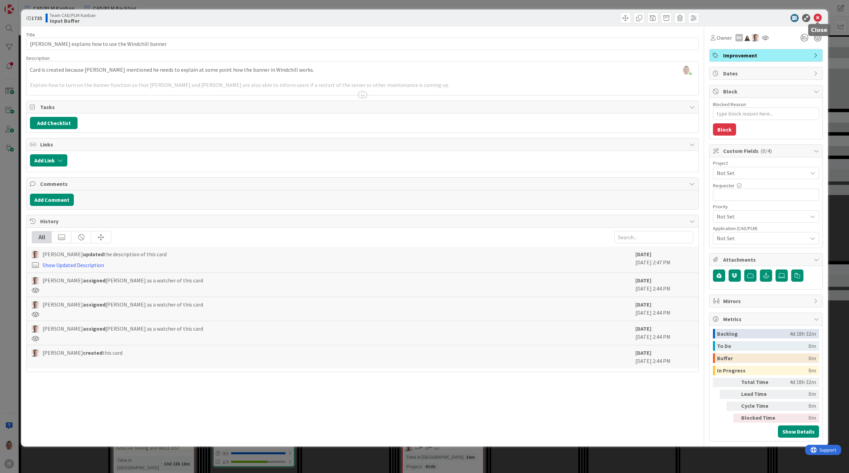
click at [819, 18] on icon at bounding box center [818, 18] width 8 height 8
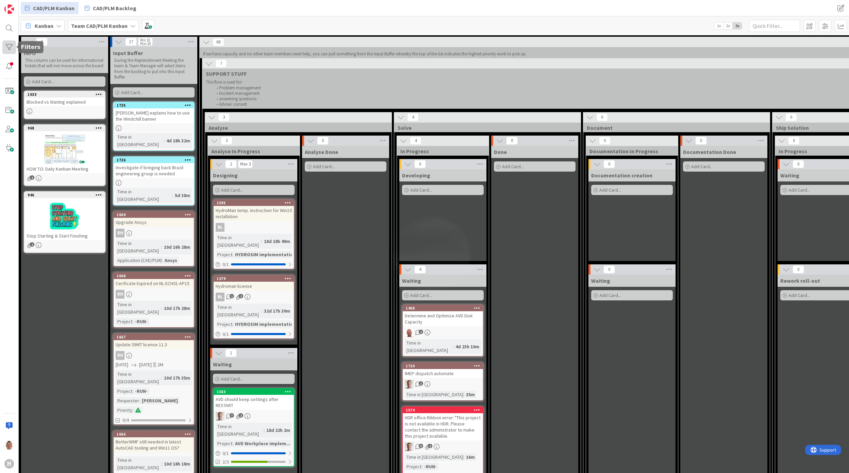
click at [4, 43] on div at bounding box center [9, 47] width 14 height 14
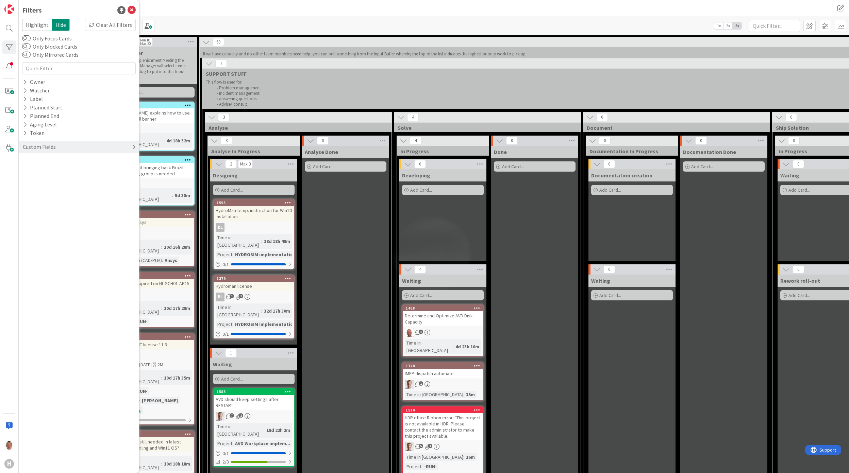
click at [48, 146] on div "Custom Fields" at bounding box center [39, 147] width 34 height 9
click at [49, 160] on div "Project" at bounding box center [79, 161] width 120 height 9
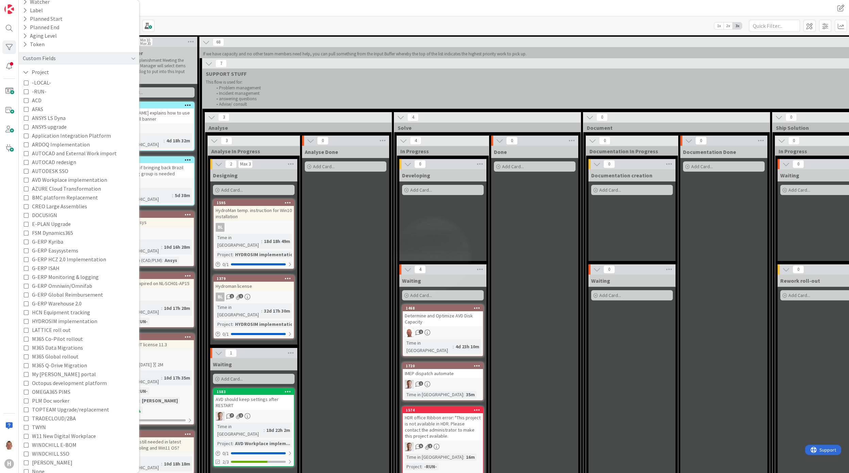
scroll to position [124, 0]
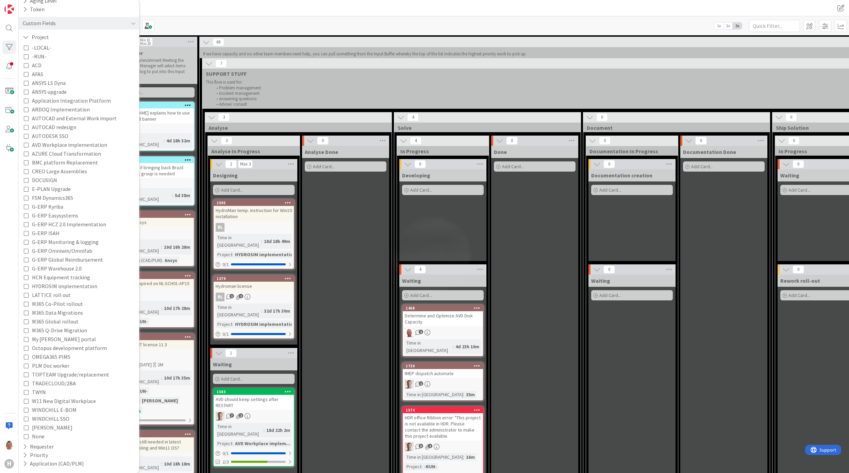
click at [43, 438] on span "None" at bounding box center [38, 436] width 13 height 9
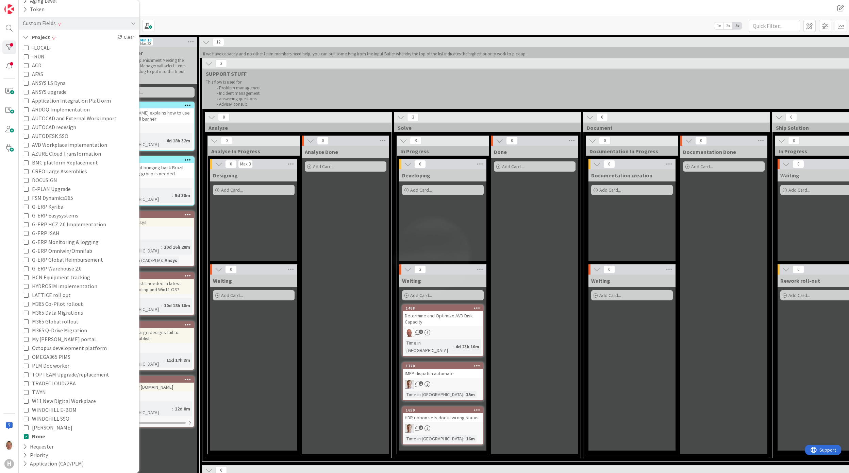
click at [266, 353] on div "Waiting Add Card..." at bounding box center [253, 363] width 87 height 176
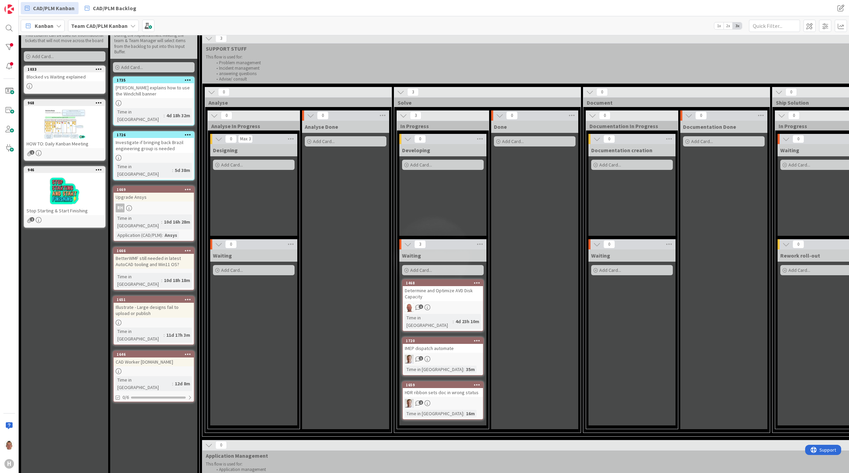
scroll to position [45, 0]
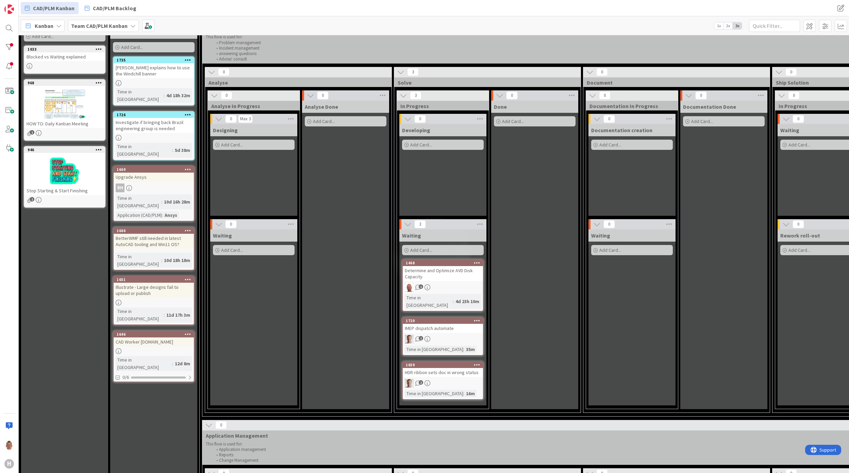
click at [456, 324] on div "IMEP dispatch automate" at bounding box center [443, 328] width 80 height 9
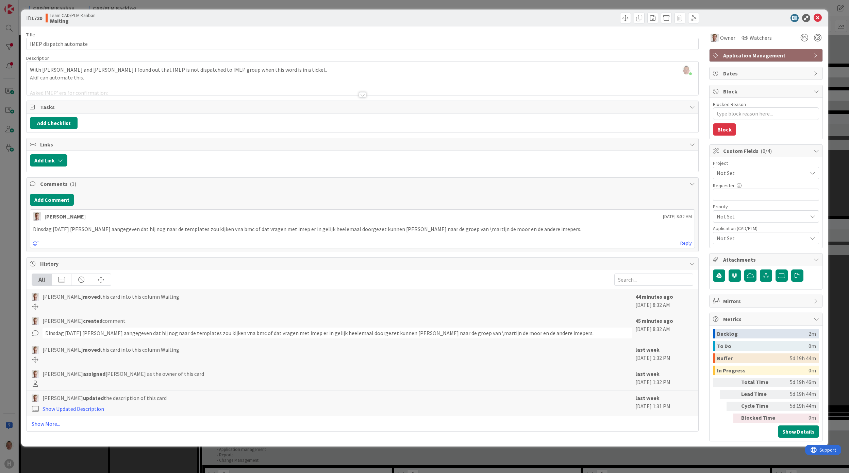
click at [76, 85] on div at bounding box center [362, 86] width 671 height 17
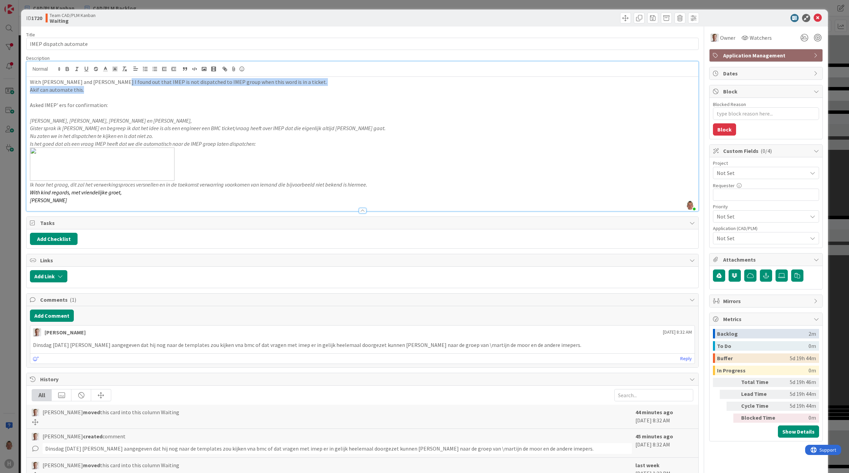
drag, startPoint x: 107, startPoint y: 85, endPoint x: 164, endPoint y: 88, distance: 56.5
click at [164, 88] on div "With martijn de Moor and Akif I found out that IMEP is not dispatched to IMEP g…" at bounding box center [362, 144] width 671 height 134
click at [165, 90] on p "Akif can automate this." at bounding box center [362, 90] width 665 height 8
click at [103, 106] on p "Asked IMEP' ers for confirmation:" at bounding box center [362, 105] width 665 height 8
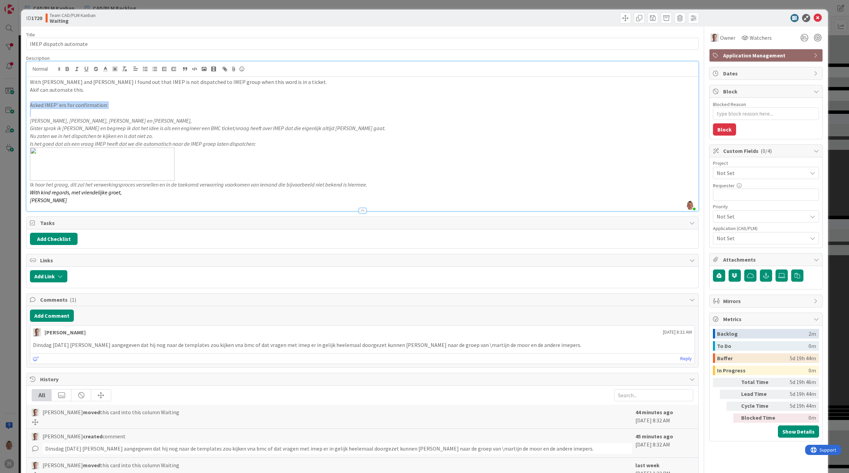
click at [103, 106] on p "Asked IMEP' ers for confirmation:" at bounding box center [362, 105] width 665 height 8
click at [102, 121] on p "He Martijn, Erik, Pieter en Tom," at bounding box center [362, 121] width 665 height 8
click at [104, 129] on em "Gister sprak ik Martijn en begreep ik dat het idee is als een engineer een BMC …" at bounding box center [208, 128] width 356 height 7
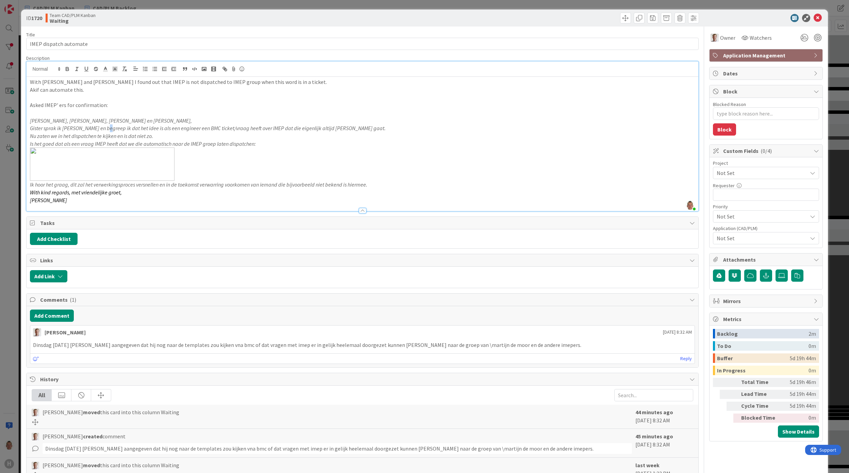
click at [104, 129] on em "Gister sprak ik Martijn en begreep ik dat het idee is als een engineer een BMC …" at bounding box center [208, 128] width 356 height 7
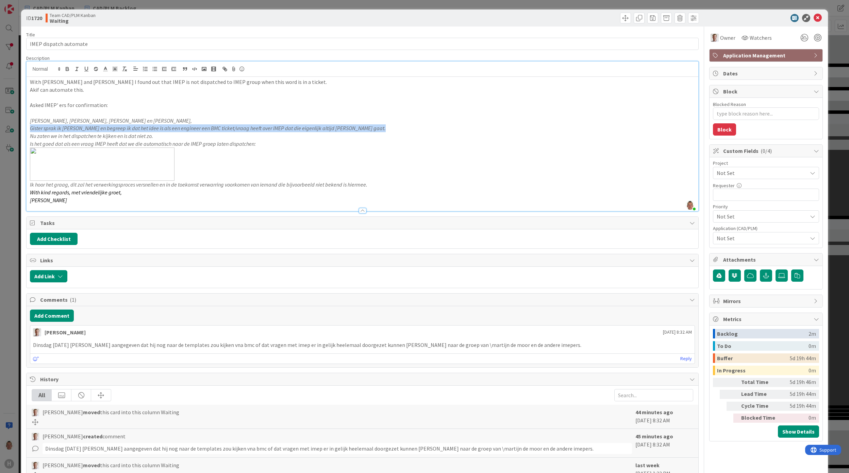
click at [104, 129] on em "Gister sprak ik Martijn en begreep ik dat het idee is als een engineer een BMC …" at bounding box center [208, 128] width 356 height 7
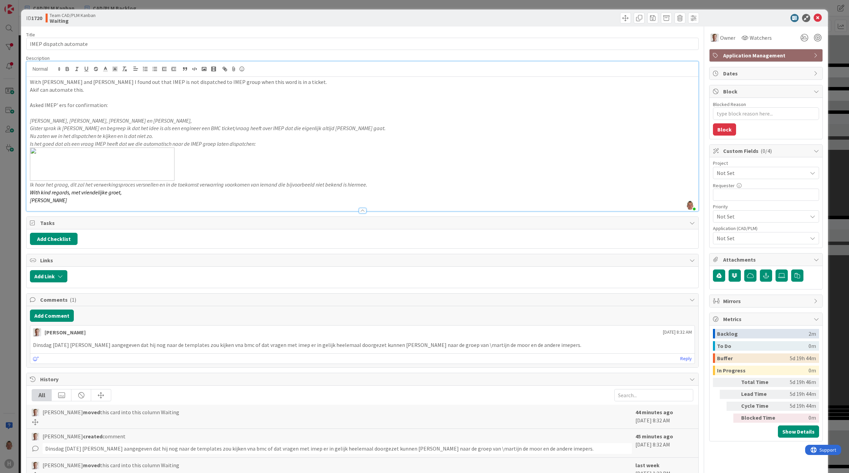
click at [106, 133] on em "Nu zaten we in het dispatchen te kijken en is dat niet zo." at bounding box center [91, 136] width 123 height 7
click at [159, 144] on em "Is het goed dat als een vraag IMEP heeft dat we die automatisch naar de IMEP gr…" at bounding box center [143, 143] width 226 height 7
click at [735, 173] on span "Not Set" at bounding box center [760, 173] width 87 height 10
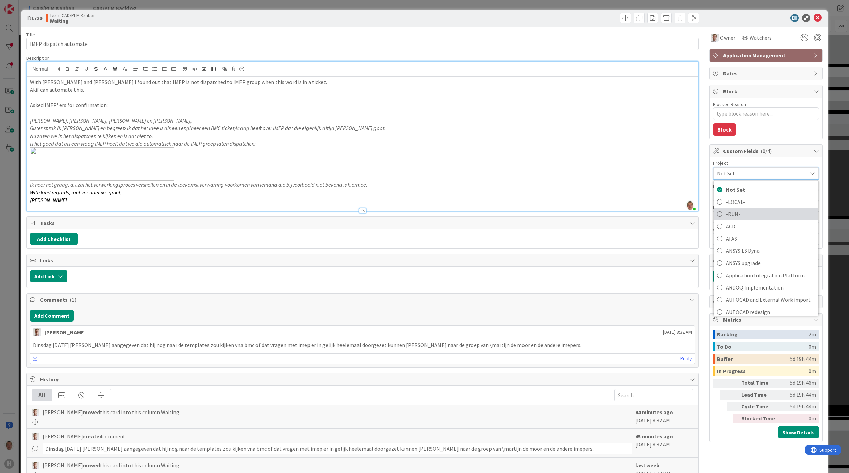
click at [758, 213] on span "-RUN-" at bounding box center [770, 214] width 89 height 10
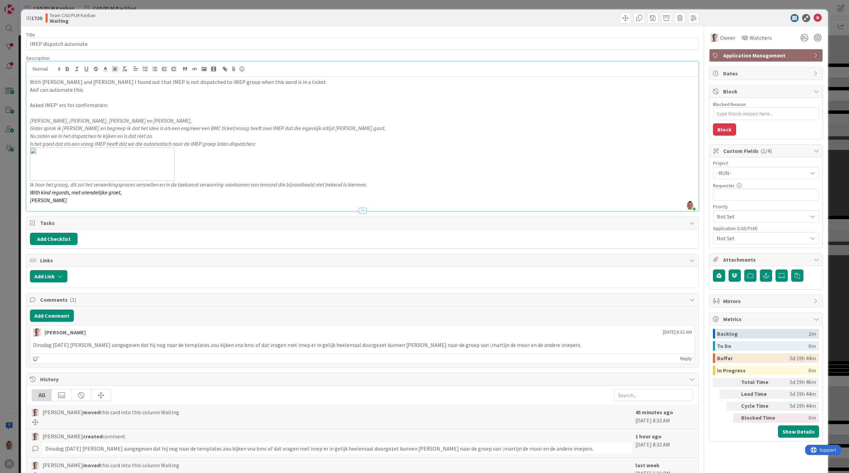
click at [750, 239] on span "Not Set" at bounding box center [762, 238] width 90 height 8
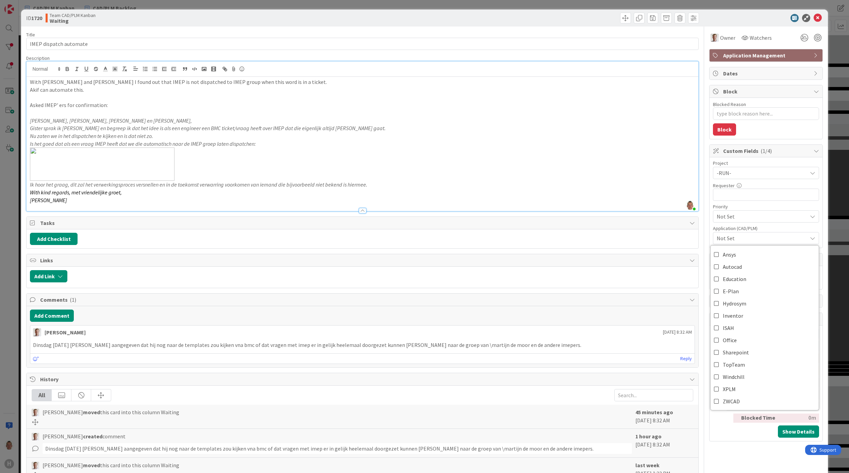
click at [750, 239] on span "Not Set" at bounding box center [762, 238] width 90 height 8
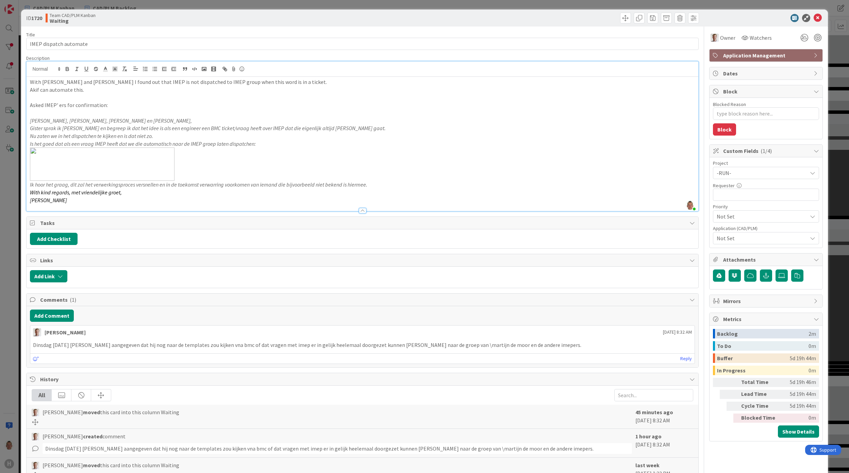
click at [744, 178] on span "Not Set" at bounding box center [760, 173] width 87 height 10
click at [747, 282] on span "Low" at bounding box center [775, 282] width 79 height 10
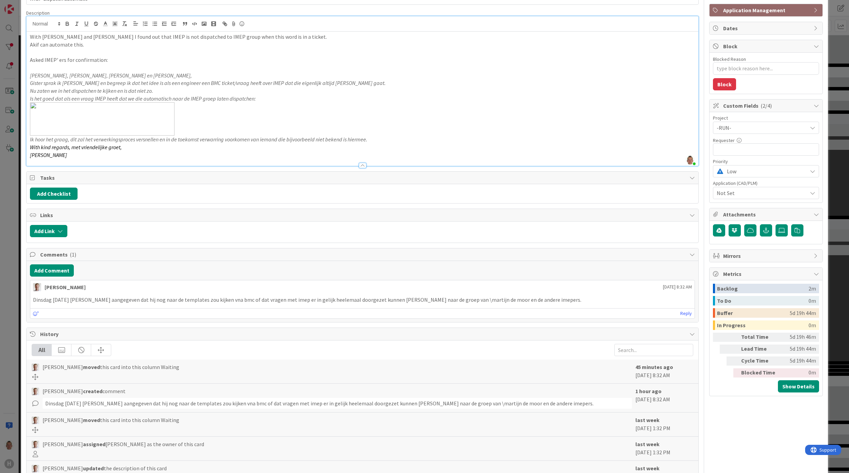
scroll to position [90, 0]
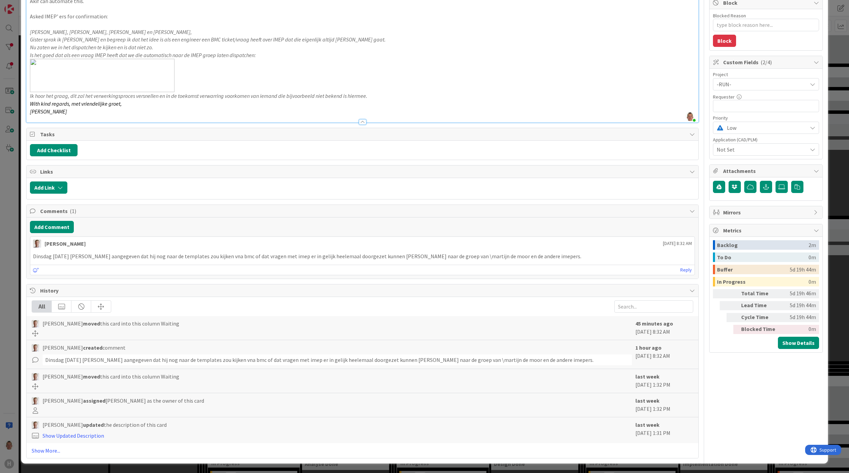
click at [14, 195] on div "ID 1720 Team CAD/PLM Kanban Waiting Title 22 / 128 IMEP dispatch automate Descr…" at bounding box center [424, 236] width 849 height 473
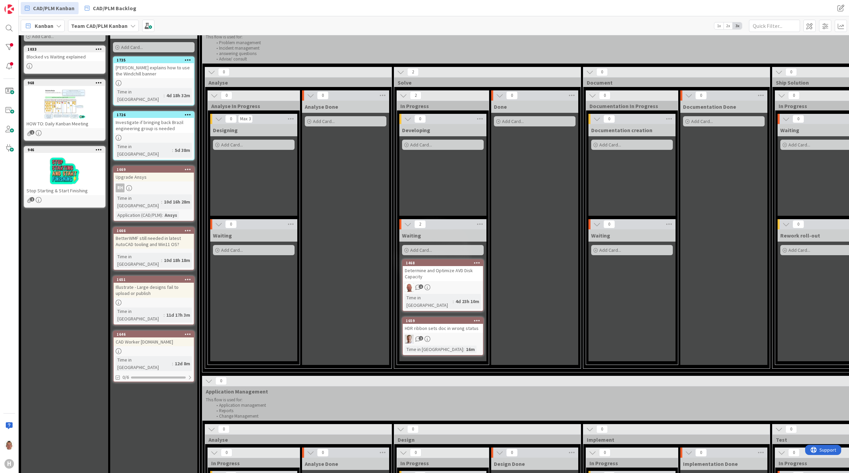
click at [457, 324] on div "HDR ribbon sets doc in wrong status" at bounding box center [443, 328] width 80 height 9
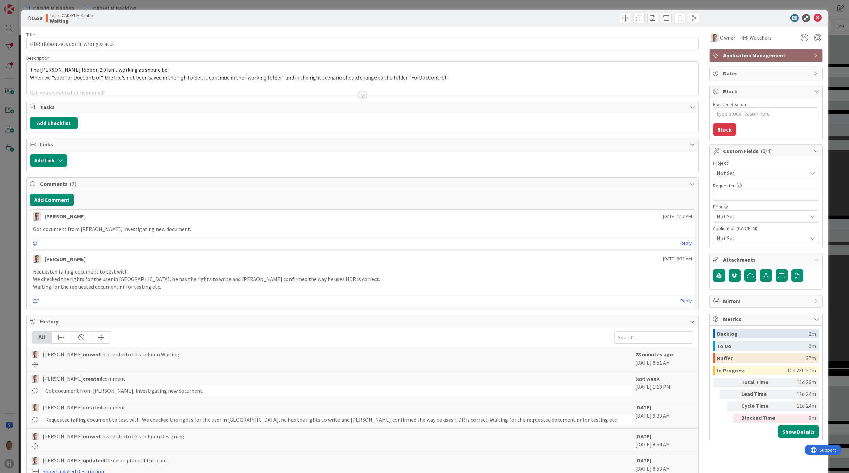
click at [739, 178] on span "Not Set" at bounding box center [760, 173] width 87 height 10
click at [739, 218] on span "Not Set" at bounding box center [760, 217] width 86 height 10
click at [740, 238] on span "Not Set" at bounding box center [762, 238] width 90 height 8
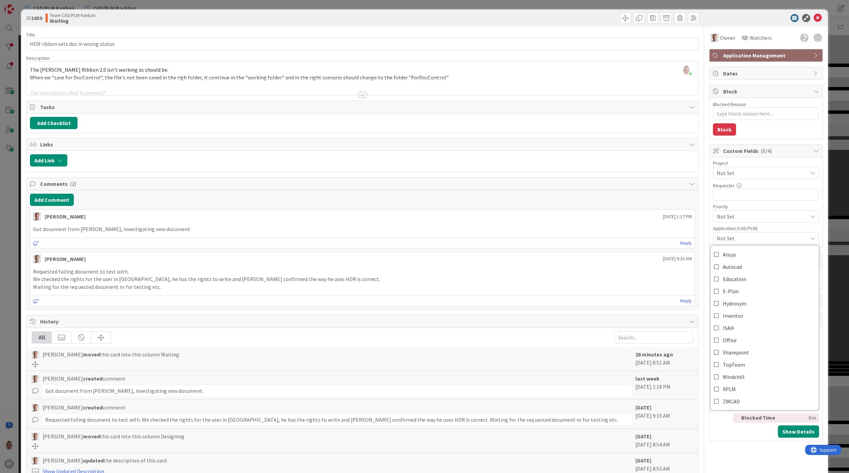
drag, startPoint x: 736, startPoint y: 308, endPoint x: 731, endPoint y: 175, distance: 133.1
click at [731, 175] on span "Not Set" at bounding box center [760, 173] width 87 height 10
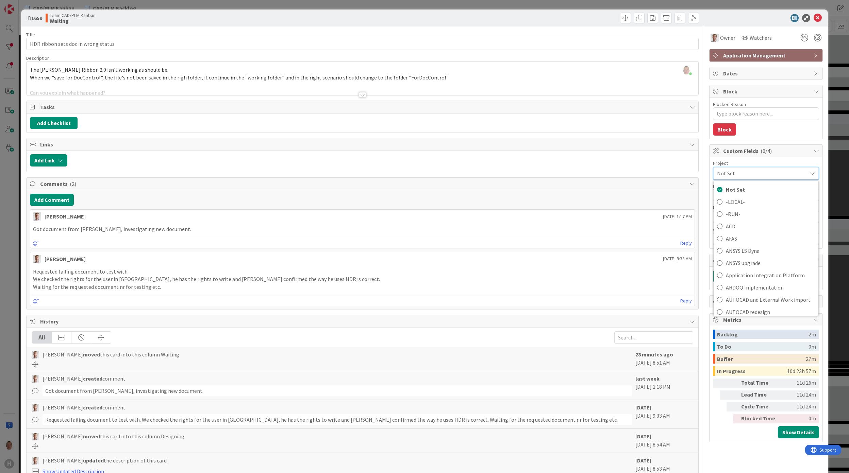
click at [731, 174] on span "Not Set" at bounding box center [760, 174] width 86 height 10
click at [731, 174] on span "Not Set" at bounding box center [760, 173] width 87 height 10
click at [754, 203] on span "-LOCAL-" at bounding box center [770, 202] width 89 height 10
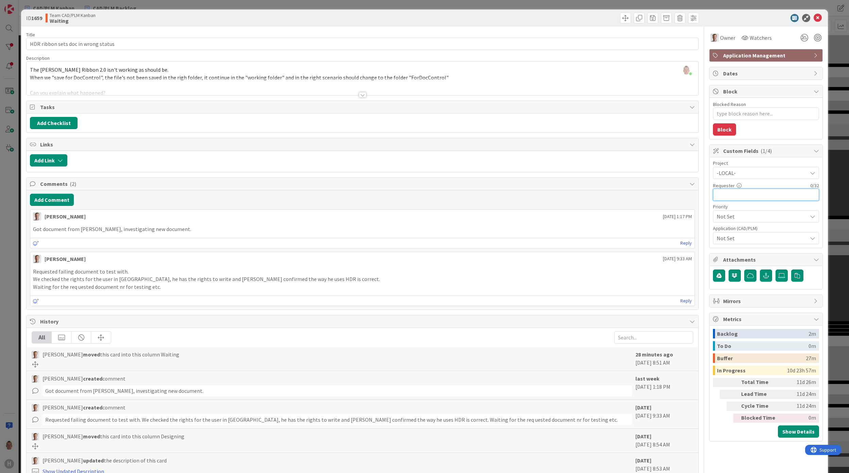
drag, startPoint x: 754, startPoint y: 203, endPoint x: 719, endPoint y: 194, distance: 36.1
click at [719, 194] on input "text" at bounding box center [766, 195] width 106 height 12
click at [721, 176] on span "-LOCAL-" at bounding box center [760, 173] width 87 height 10
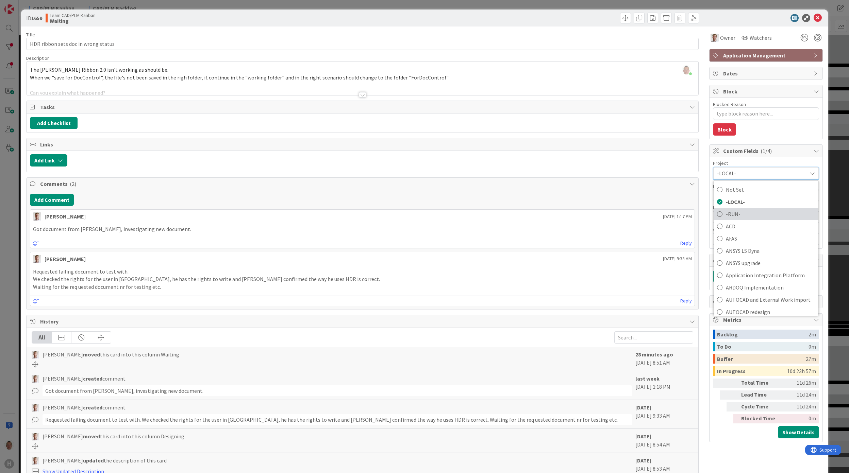
click at [737, 212] on span "-RUN-" at bounding box center [770, 214] width 89 height 10
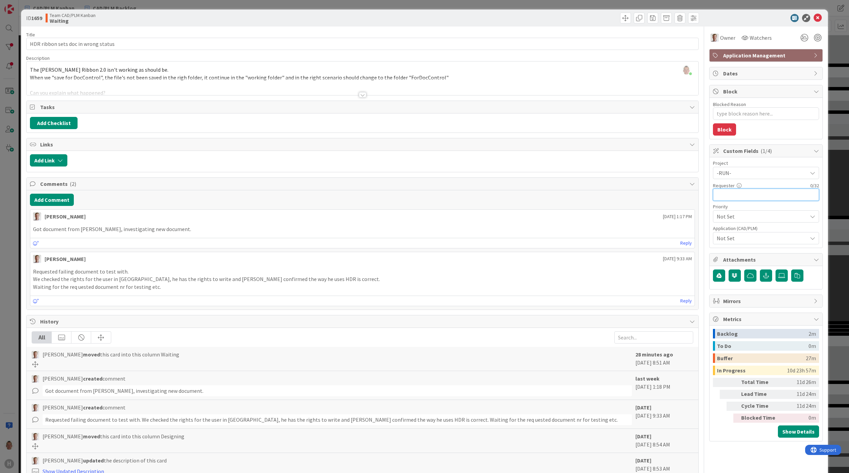
click at [729, 196] on input "text" at bounding box center [766, 195] width 106 height 12
click at [814, 17] on icon at bounding box center [818, 18] width 8 height 8
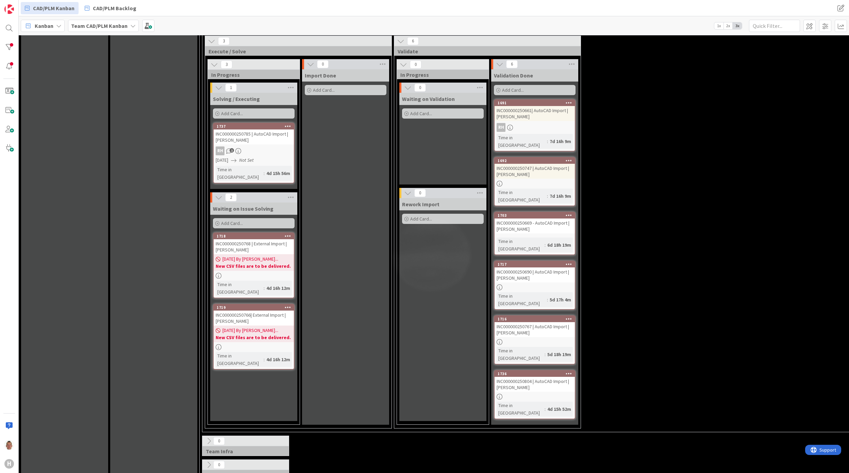
scroll to position [678, 0]
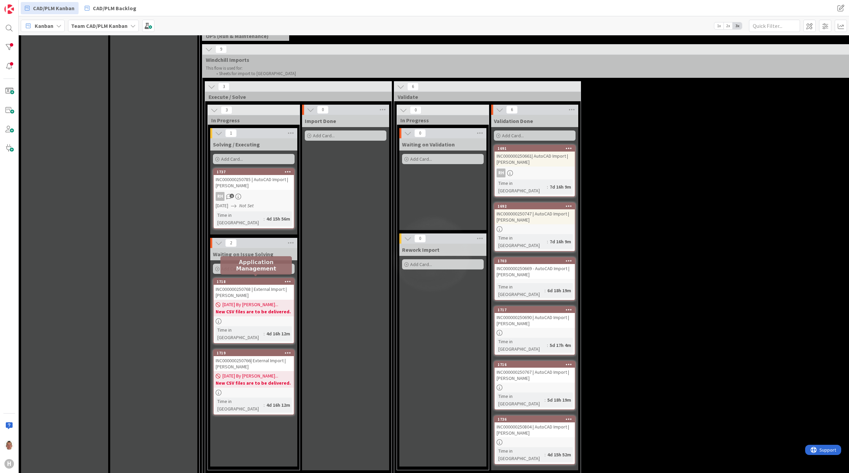
click at [257, 280] on div "1718" at bounding box center [255, 282] width 77 height 5
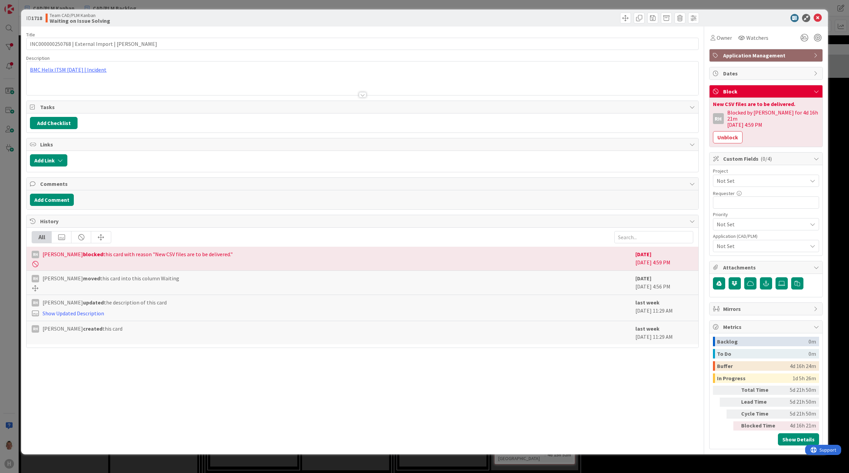
click at [730, 175] on div "Not Set" at bounding box center [766, 181] width 106 height 12
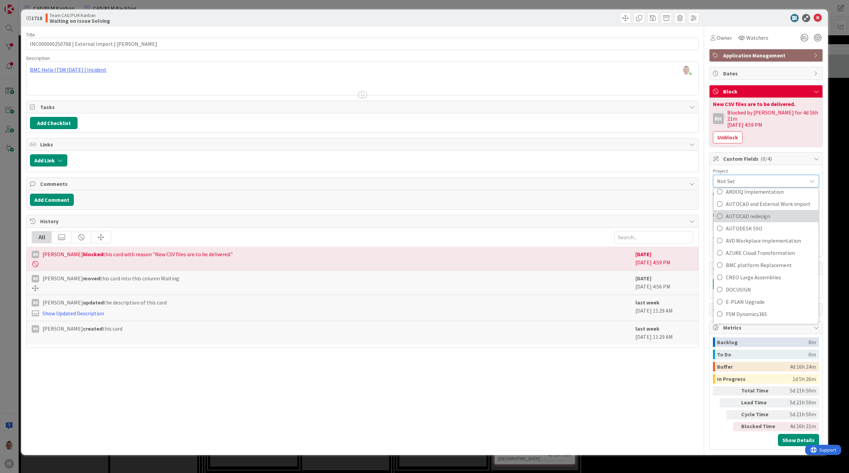
scroll to position [59, 0]
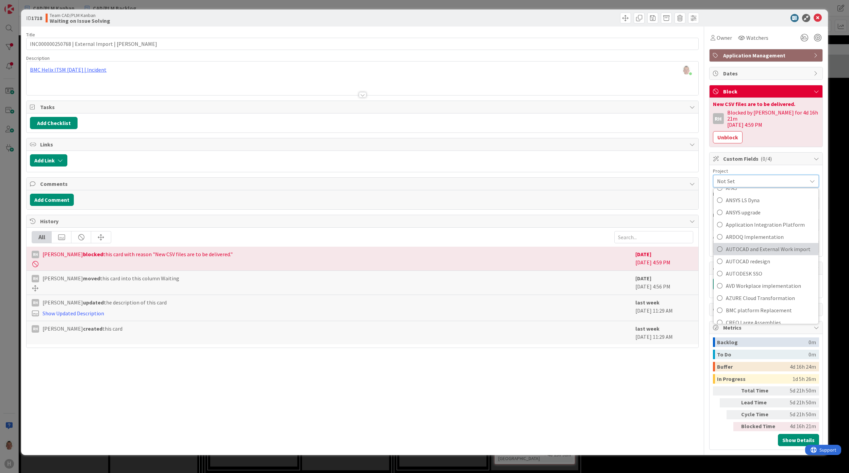
click at [781, 244] on span "AUTOCAD and External Work import" at bounding box center [770, 249] width 89 height 10
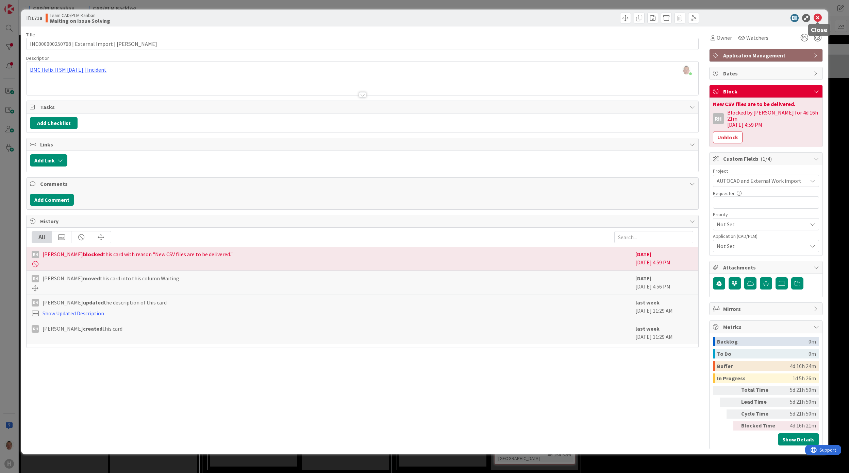
click at [818, 18] on icon at bounding box center [818, 18] width 8 height 8
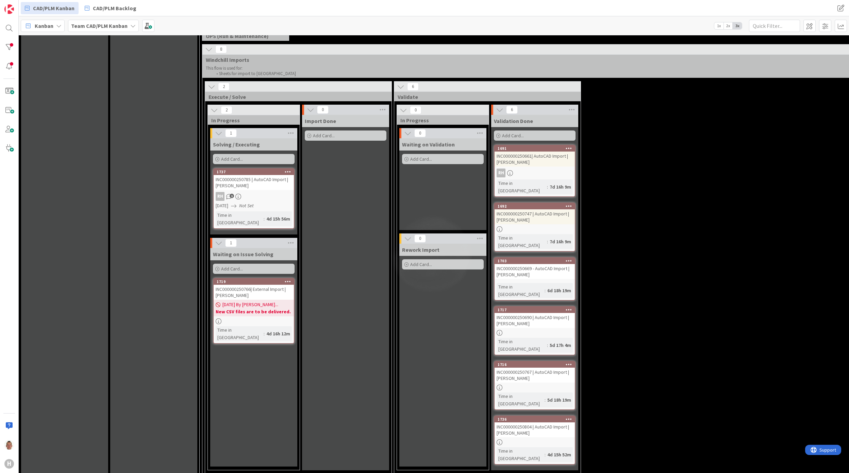
click at [286, 279] on icon at bounding box center [288, 281] width 6 height 5
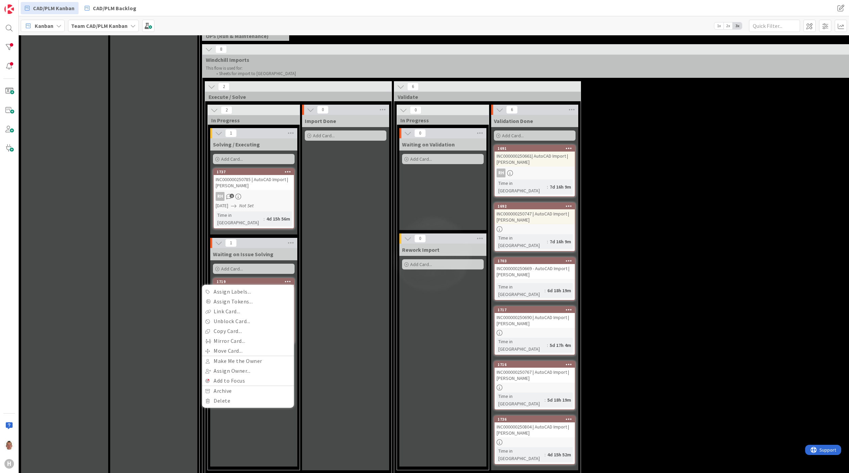
click at [286, 279] on icon at bounding box center [288, 281] width 6 height 5
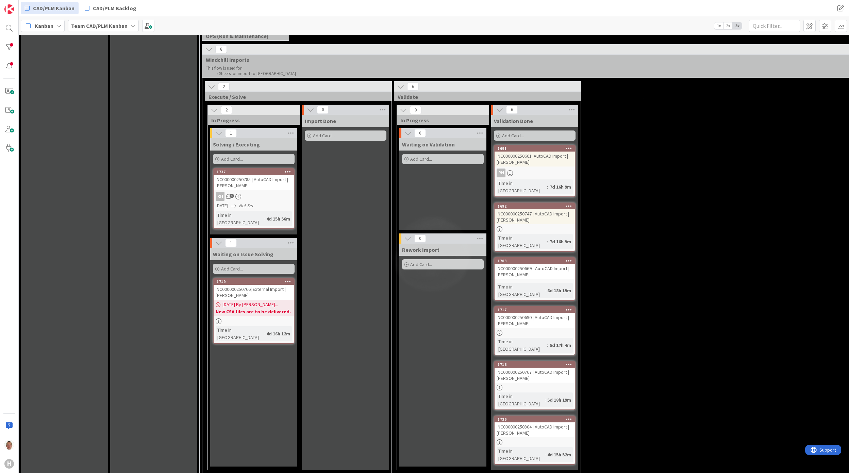
click at [267, 290] on div "INC000000250766| External Import | P. Friedl" at bounding box center [254, 292] width 80 height 15
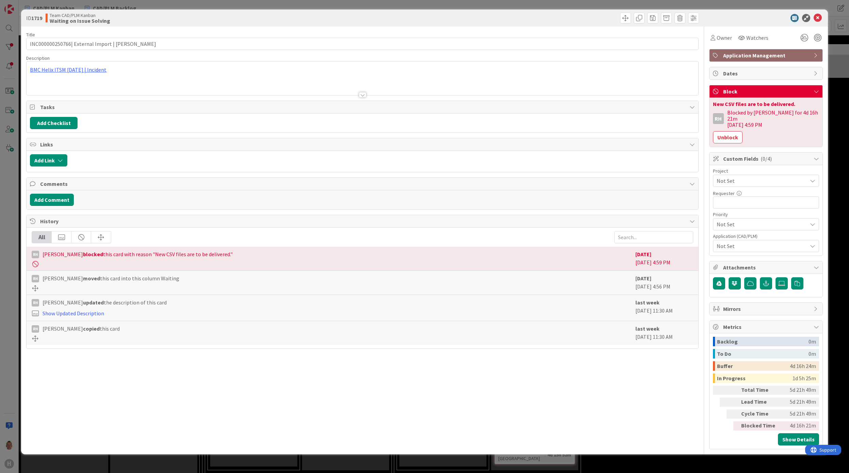
click at [760, 176] on span "Not Set" at bounding box center [760, 181] width 87 height 10
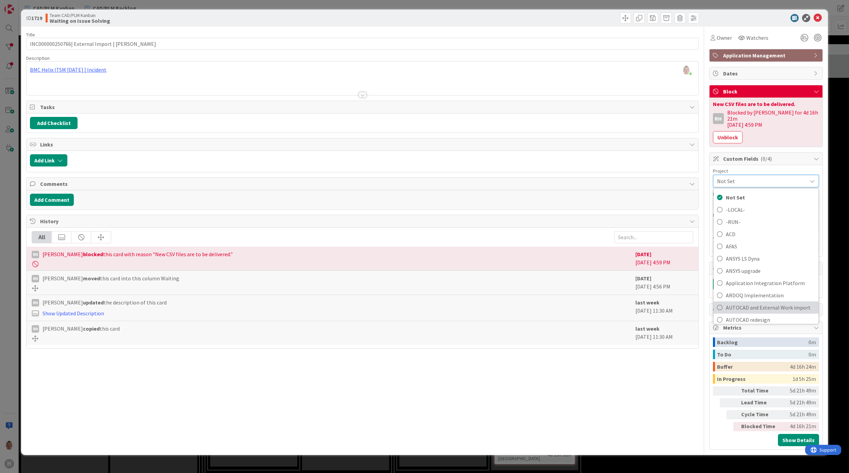
click at [772, 303] on span "AUTOCAD and External Work import" at bounding box center [770, 308] width 89 height 10
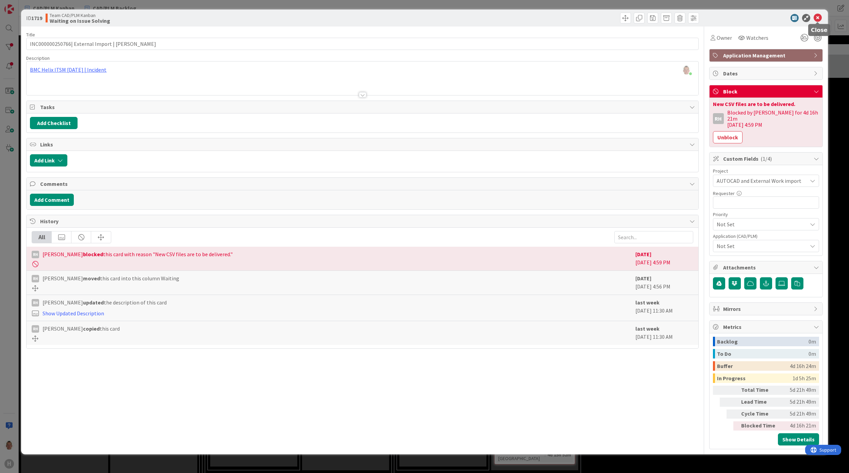
click at [814, 18] on icon at bounding box center [818, 18] width 8 height 8
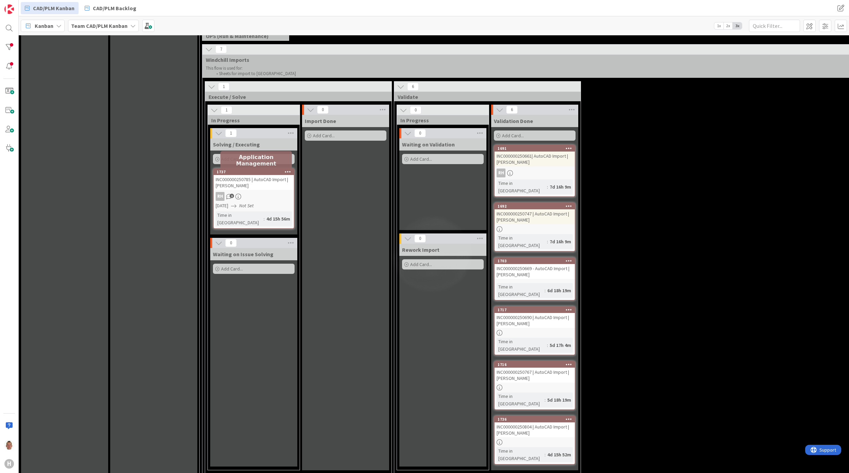
click at [285, 172] on div at bounding box center [288, 172] width 12 height 5
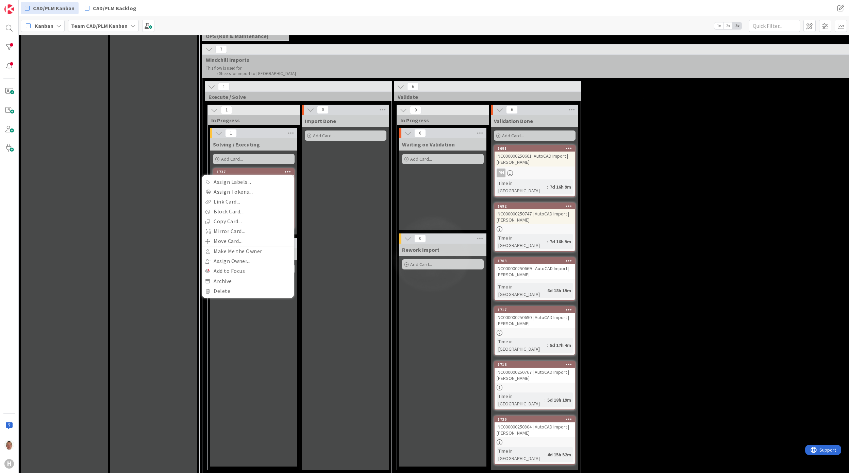
click at [342, 198] on div "Import Done Add Card..." at bounding box center [345, 293] width 87 height 356
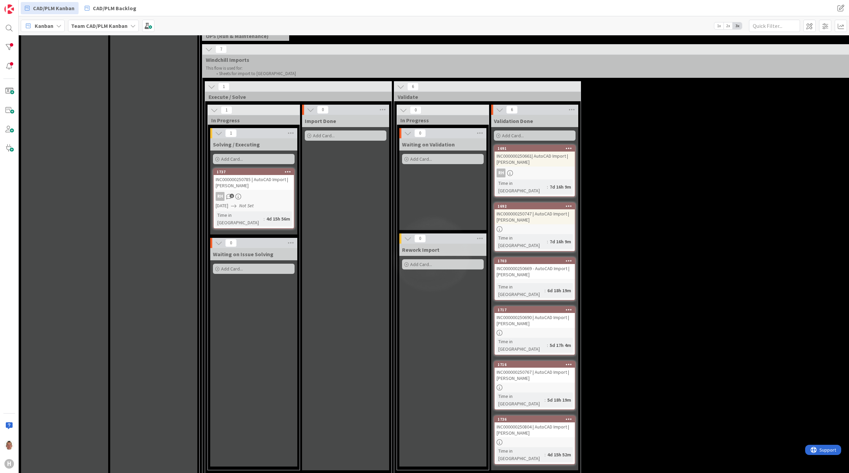
click at [265, 193] on link "1737 Assign Labels... Assign Tokens... Link Card... Block Card... Copy Card... …" at bounding box center [254, 198] width 82 height 61
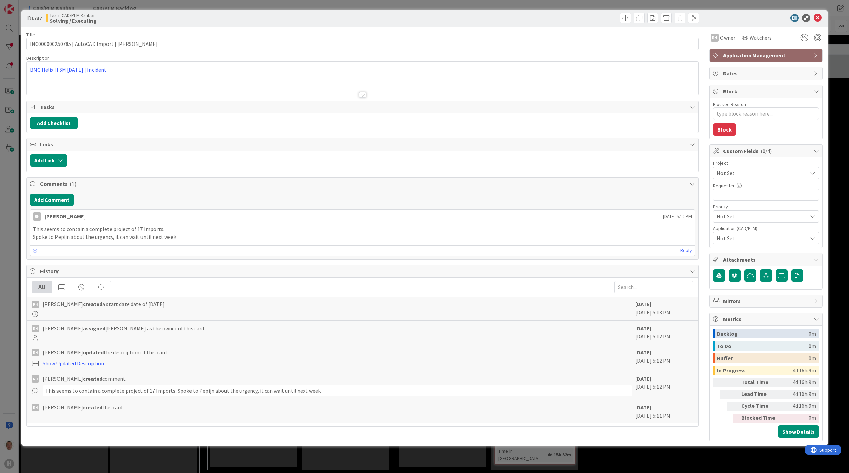
click at [741, 173] on span "Not Set" at bounding box center [760, 173] width 87 height 10
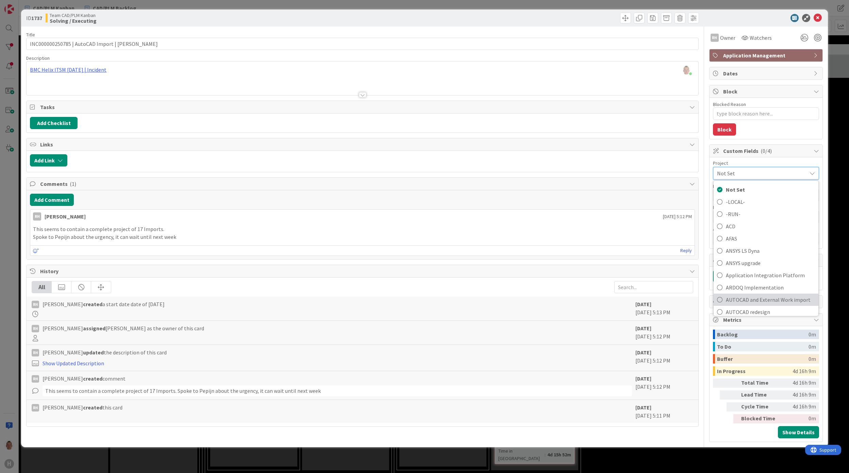
click at [765, 298] on span "AUTOCAD and External Work import" at bounding box center [770, 300] width 89 height 10
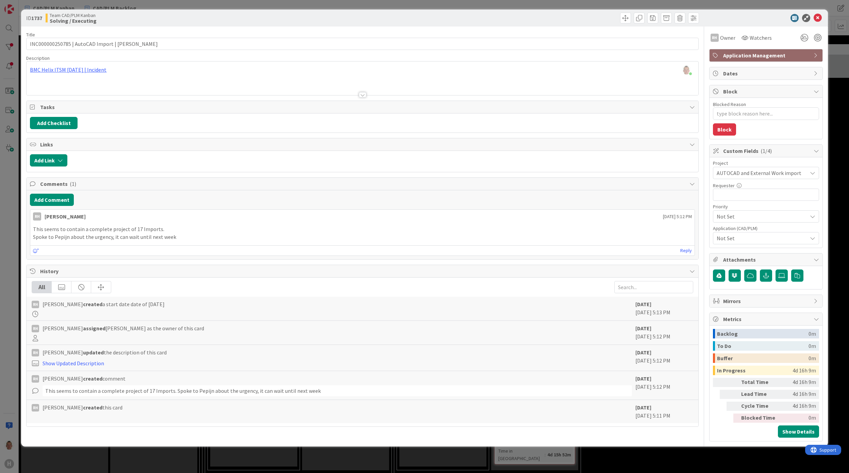
click at [744, 178] on span "Not Set" at bounding box center [760, 173] width 87 height 10
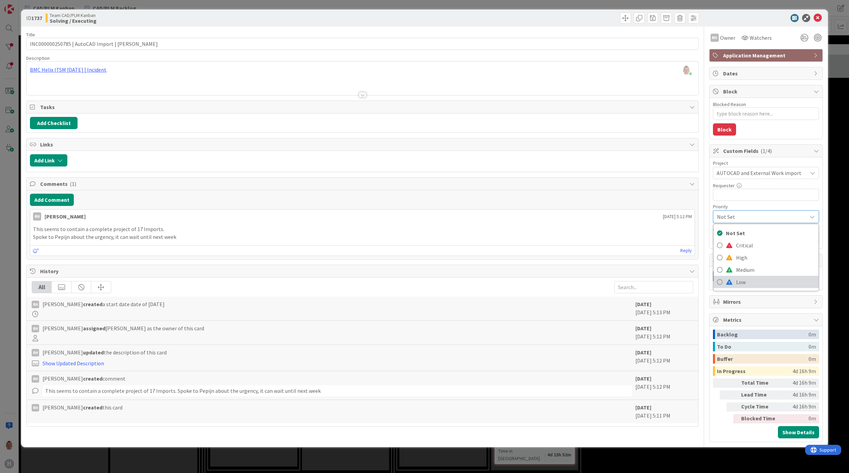
click at [743, 286] on span "Low" at bounding box center [775, 282] width 79 height 10
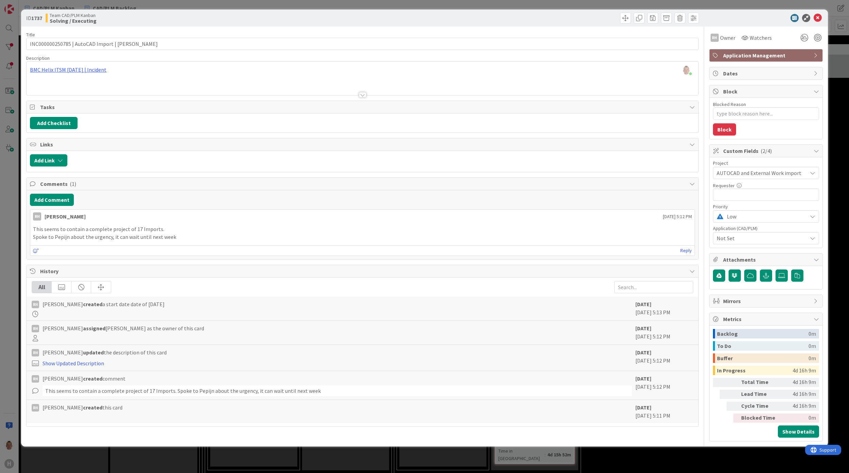
click at [738, 238] on span "Not Set" at bounding box center [762, 238] width 90 height 8
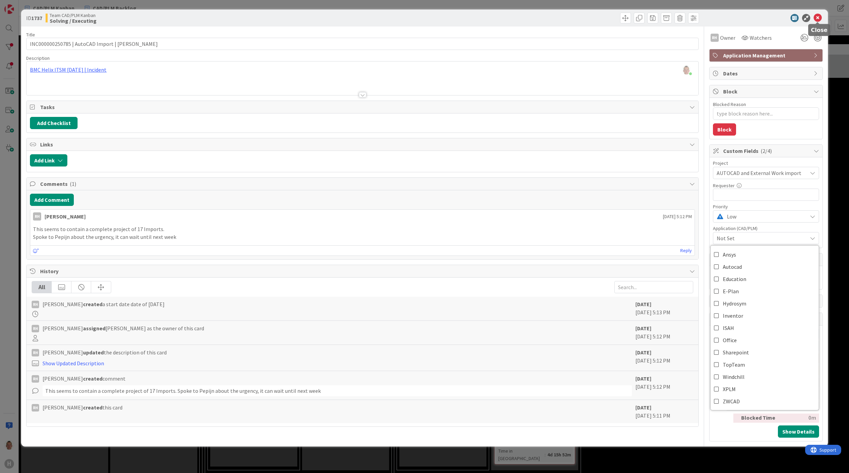
click at [817, 15] on icon at bounding box center [818, 18] width 8 height 8
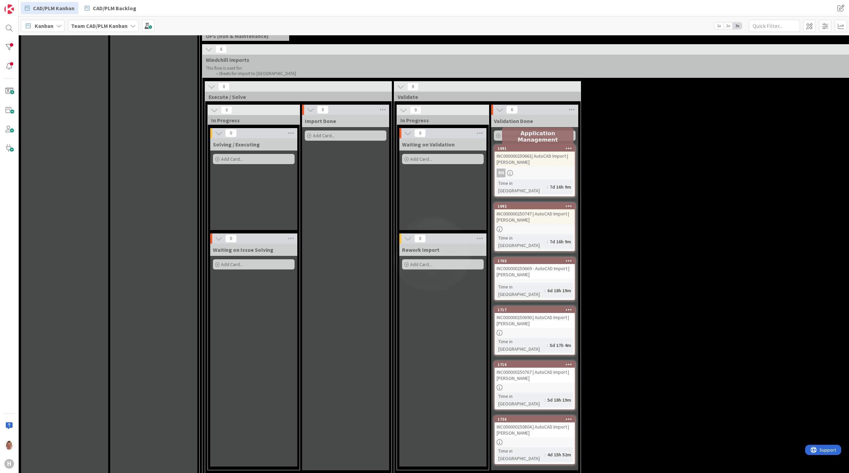
click at [548, 148] on div "1691" at bounding box center [536, 148] width 77 height 5
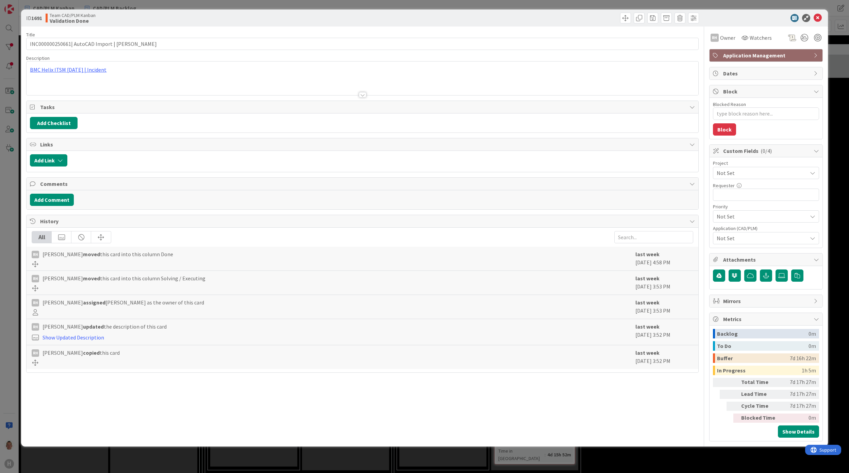
type textarea "x"
click at [818, 20] on icon at bounding box center [818, 18] width 8 height 8
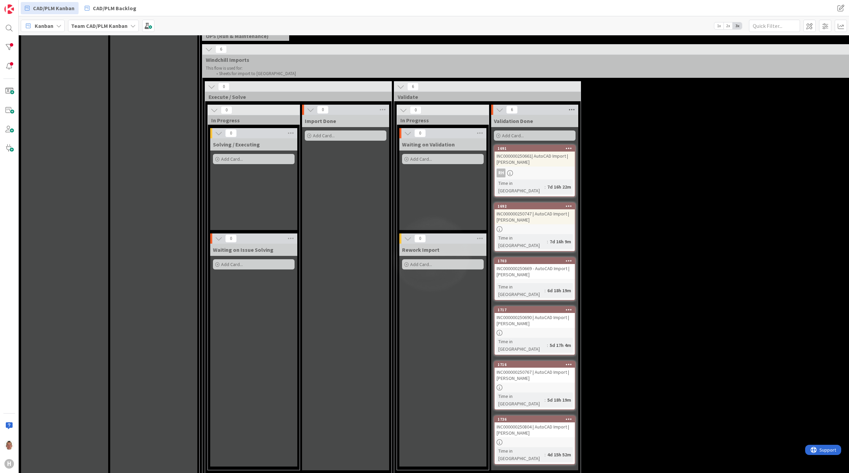
click at [573, 112] on icon at bounding box center [571, 110] width 9 height 10
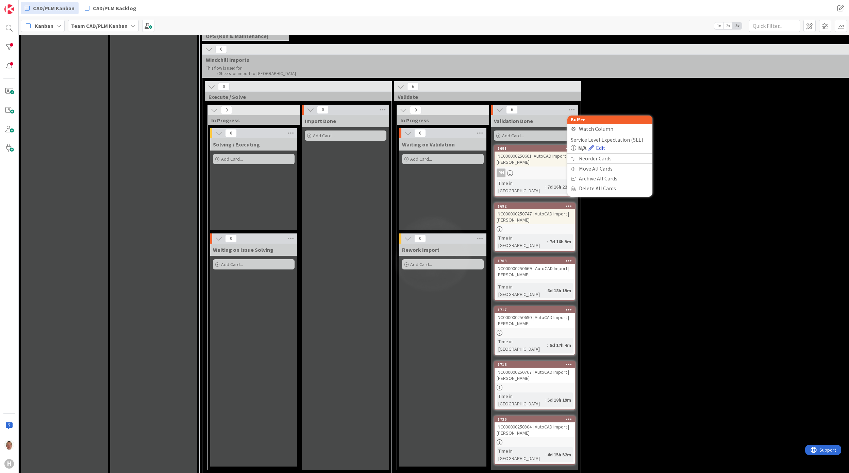
click at [603, 151] on link "Edit" at bounding box center [596, 148] width 17 height 8
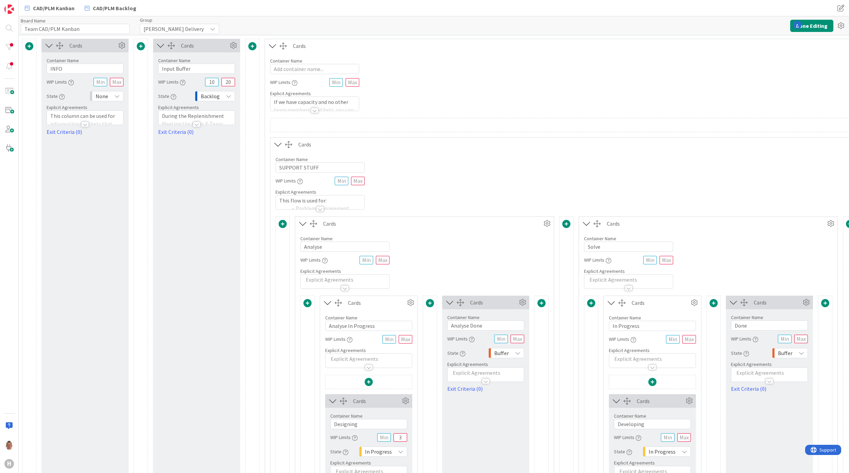
type input "Team CAD/PLM Kanban"
click at [813, 25] on button "Done Editing" at bounding box center [811, 26] width 43 height 12
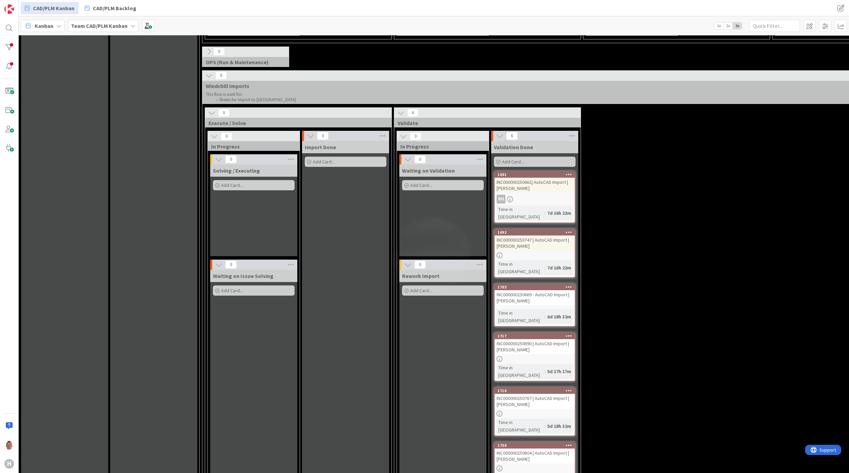
scroll to position [680, 0]
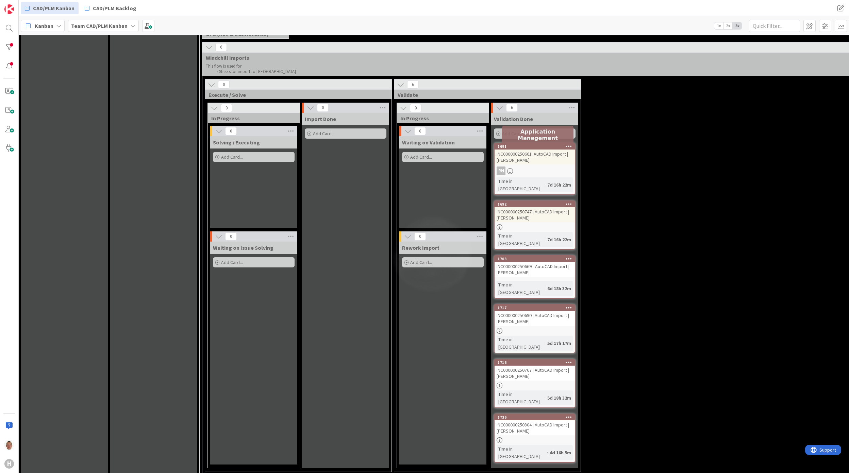
click at [533, 148] on div "1691" at bounding box center [536, 146] width 77 height 5
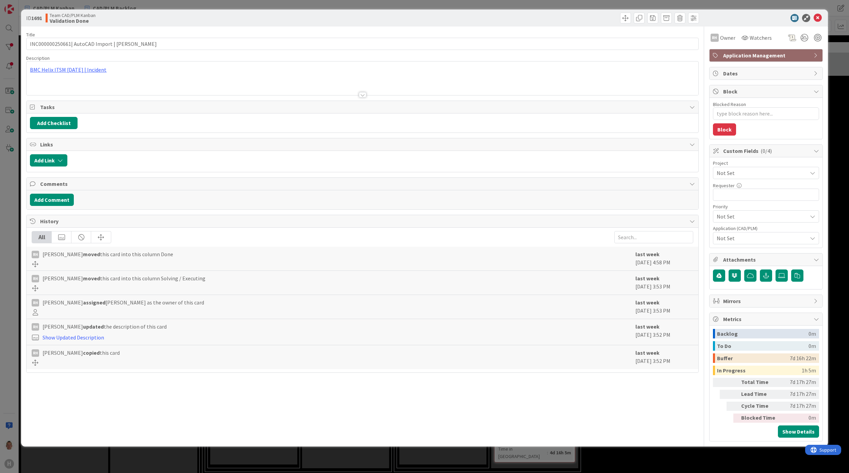
click at [729, 173] on span "Not Set" at bounding box center [760, 173] width 87 height 10
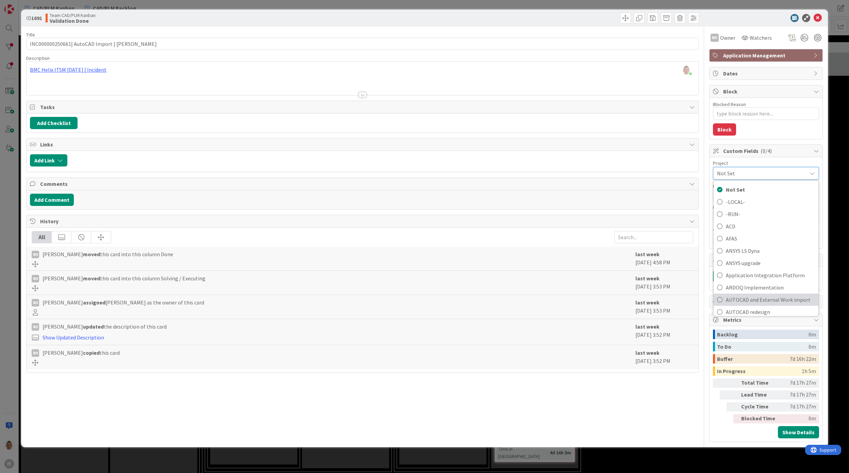
click at [759, 296] on span "AUTOCAD and External Work import" at bounding box center [770, 300] width 89 height 10
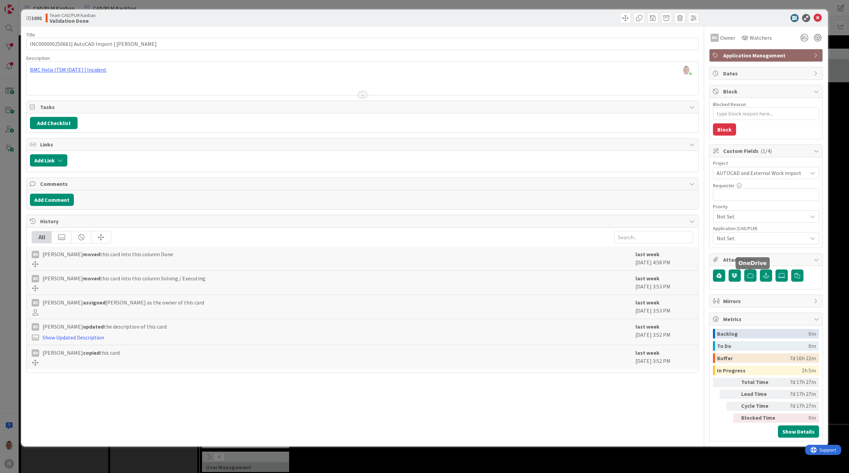
type textarea "x"
click at [818, 19] on icon at bounding box center [818, 18] width 8 height 8
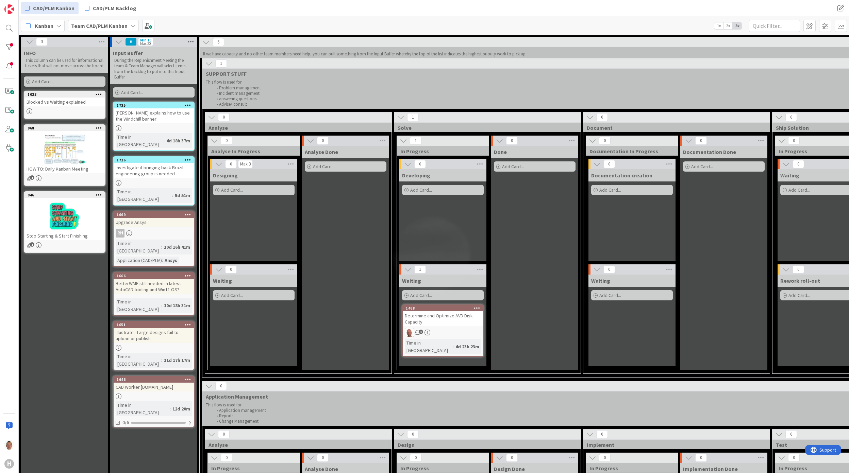
click at [190, 42] on icon at bounding box center [190, 42] width 9 height 10
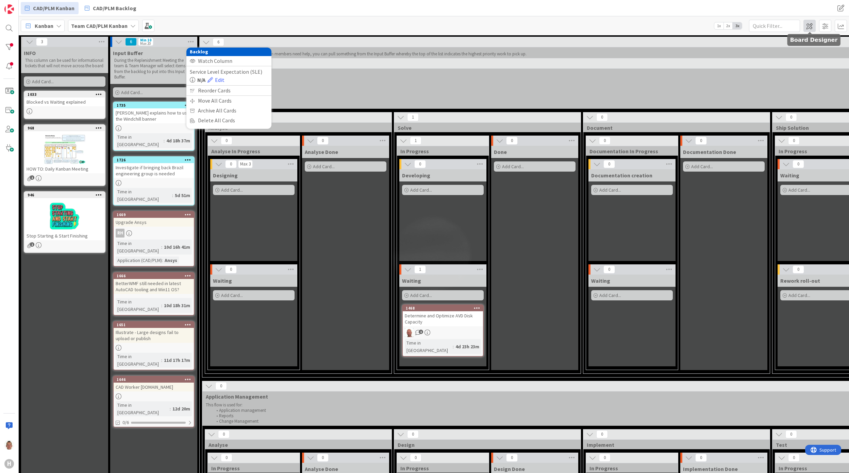
click at [811, 25] on span at bounding box center [809, 26] width 12 height 12
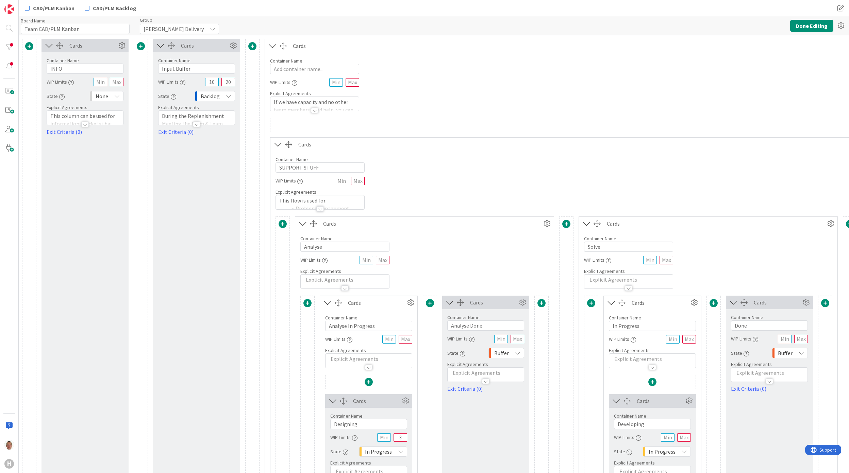
type input "Team CAD/PLM Kanban"
click at [231, 46] on icon at bounding box center [233, 45] width 10 height 10
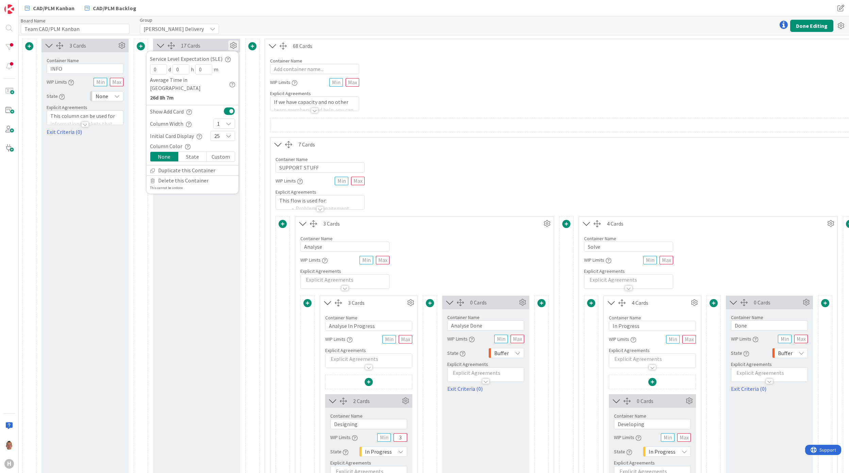
click at [212, 43] on div "17 Cards" at bounding box center [204, 45] width 47 height 8
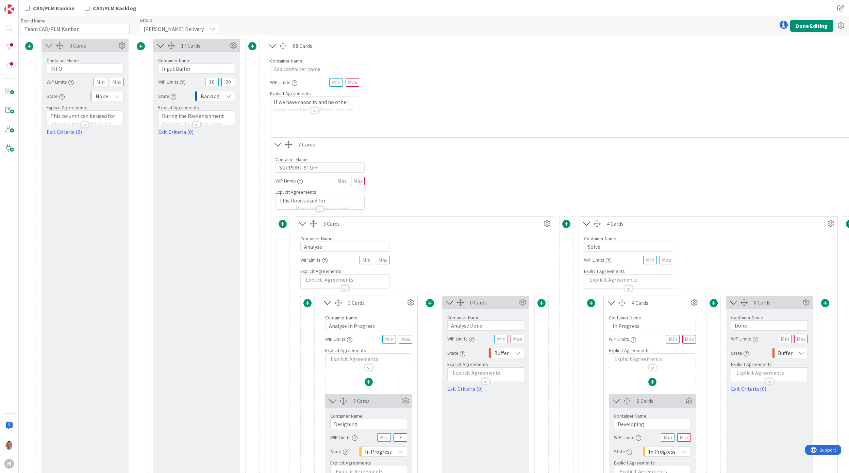
click at [180, 133] on link "Exit Criteria (0)" at bounding box center [196, 132] width 77 height 8
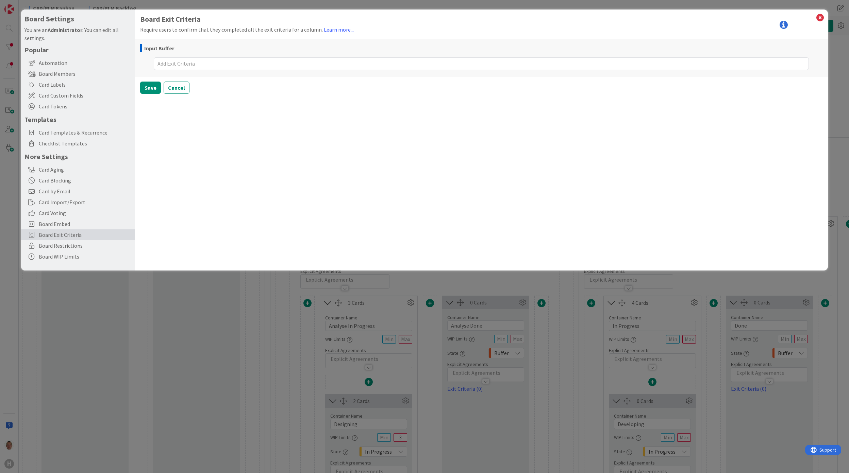
click at [174, 64] on textarea at bounding box center [481, 63] width 655 height 13
type textarea "x"
type textarea "I"
type textarea "x"
type textarea "Is"
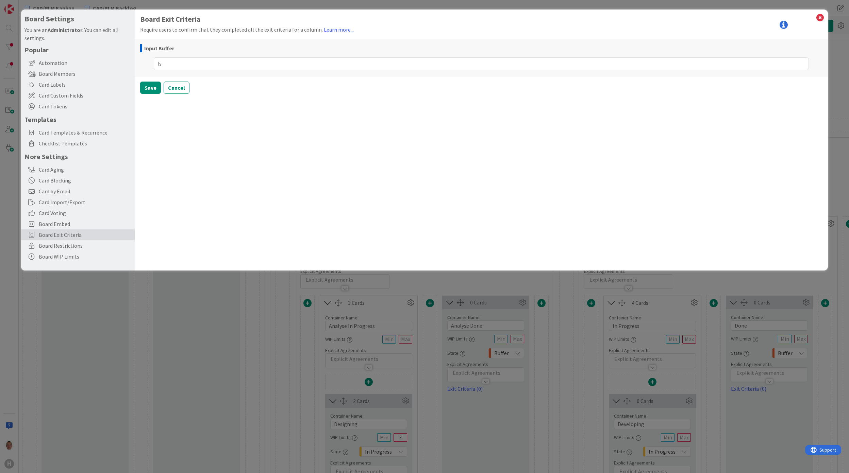
type textarea "x"
type textarea "Is t"
type textarea "x"
type textarea "Is th"
type textarea "x"
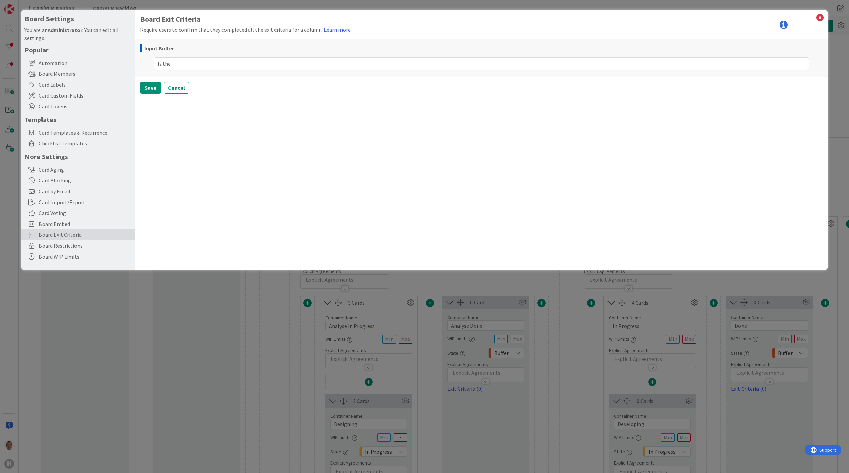
type textarea "Is the"
type textarea "x"
type textarea "Is the p"
type textarea "x"
type textarea "Is the po"
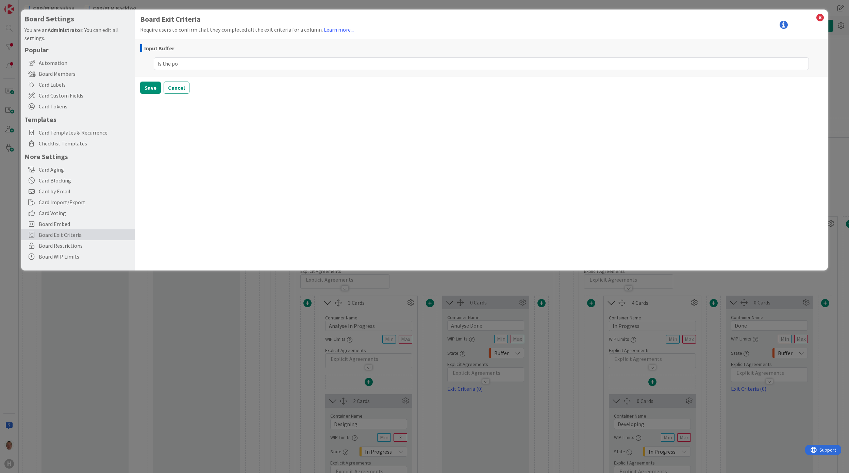
type textarea "x"
type textarea "Is the p"
type textarea "x"
type textarea "Is the pro"
type textarea "x"
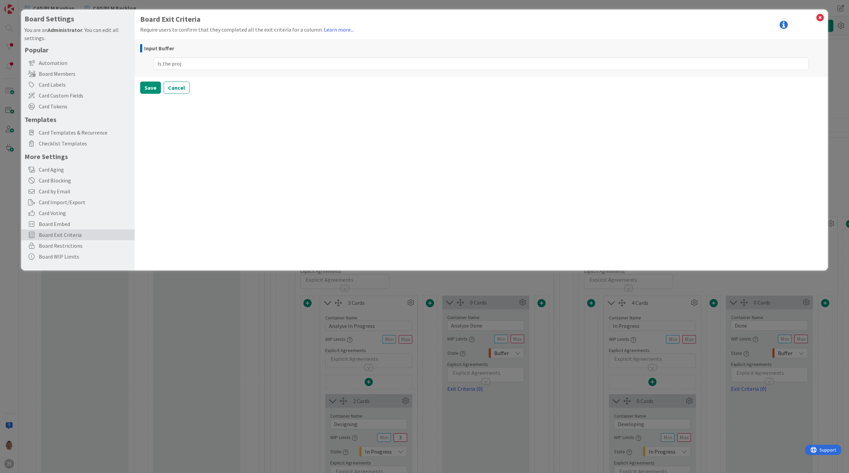
type textarea "Is the proje"
type textarea "x"
type textarea "Is the projec"
type textarea "x"
type textarea "Is the project"
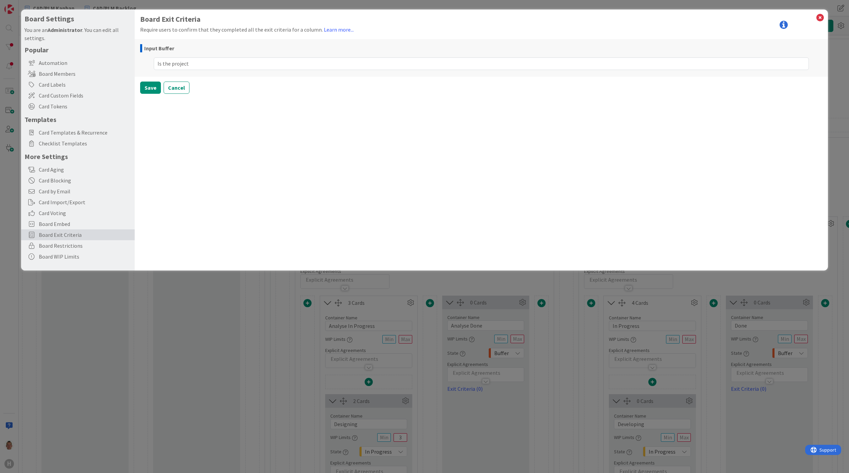
type textarea "x"
type textarea "Is the project n"
type textarea "x"
type textarea "Is the project nam"
type textarea "x"
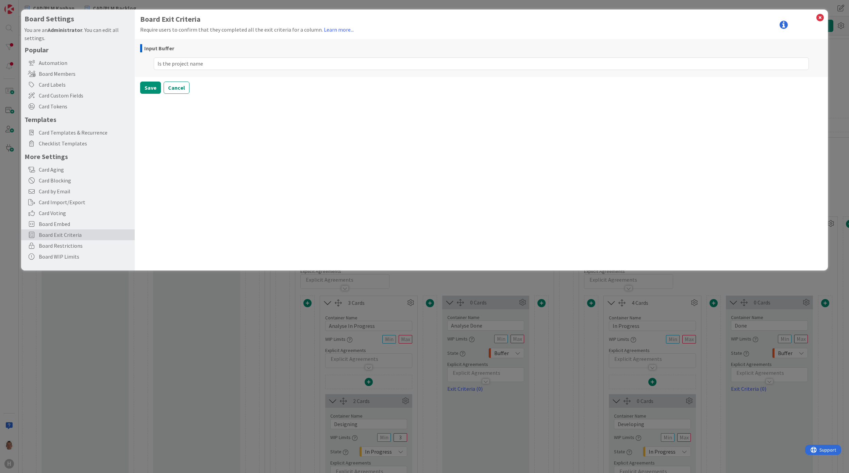
type textarea "Is the project name"
type textarea "x"
type textarea "Is the project name w"
type textarea "x"
type textarea "Is the project name"
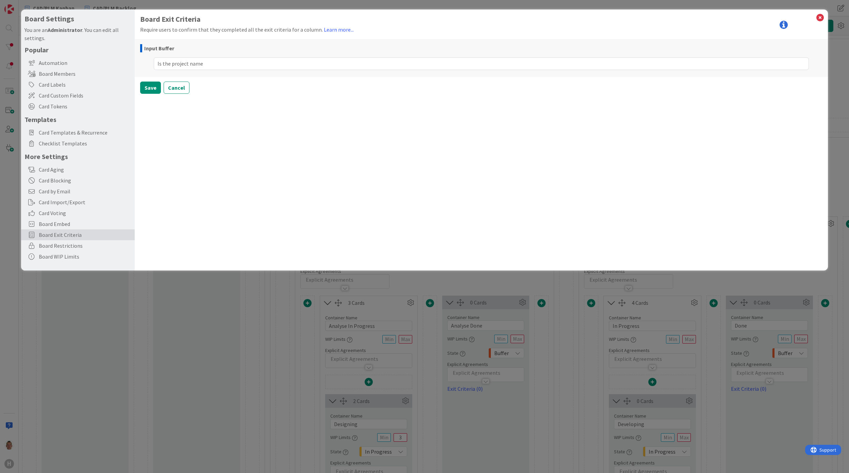
type textarea "x"
type textarea "Is the project name f"
type textarea "x"
type textarea "Is the project name fi"
type textarea "x"
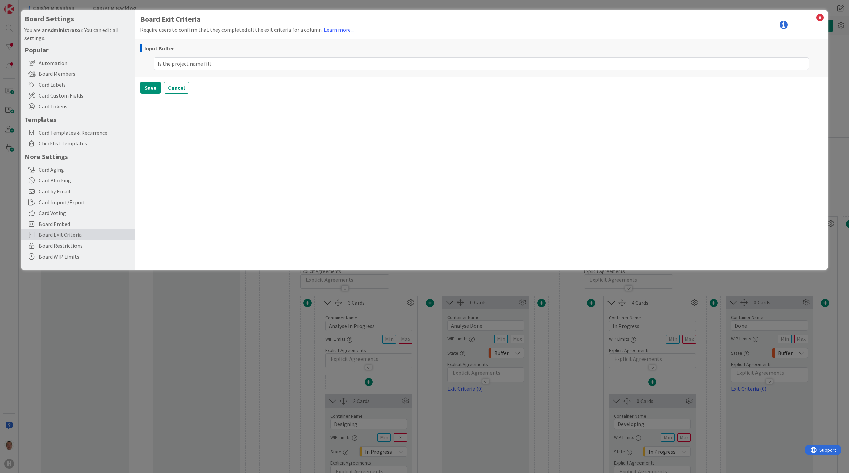
type textarea "Is the project name fille"
type textarea "x"
type textarea "Is the project name filled"
type textarea "x"
type textarea "Is the project name filled"
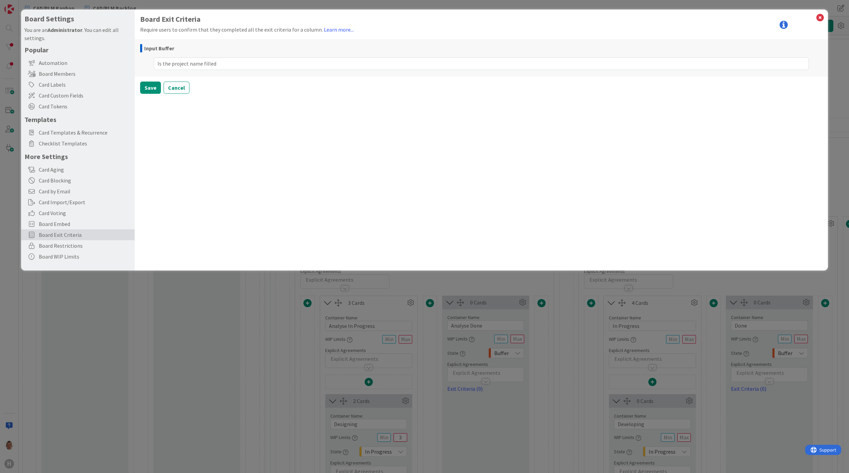
type textarea "x"
type textarea "Is the project name filled i"
type textarea "x"
type textarea "Is the project name filled in"
drag, startPoint x: 222, startPoint y: 61, endPoint x: 149, endPoint y: 60, distance: 73.1
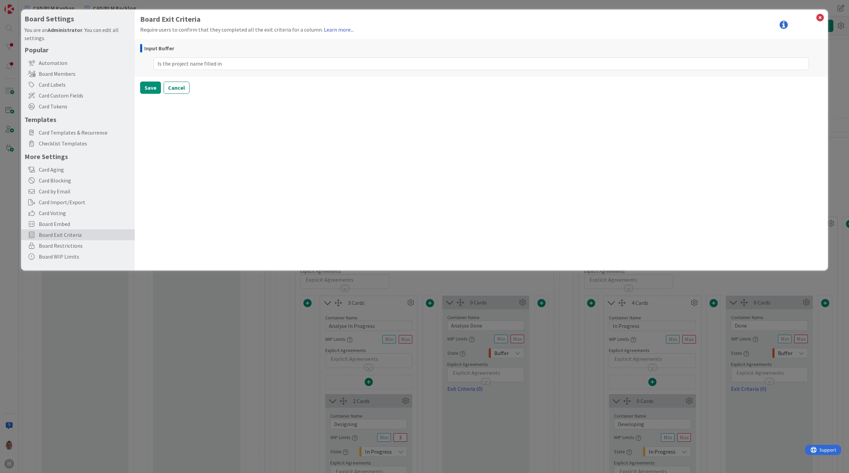
click at [149, 60] on div "Is the project name filled in" at bounding box center [481, 64] width 682 height 16
type textarea "x"
type textarea "P"
type textarea "x"
type textarea "Pr"
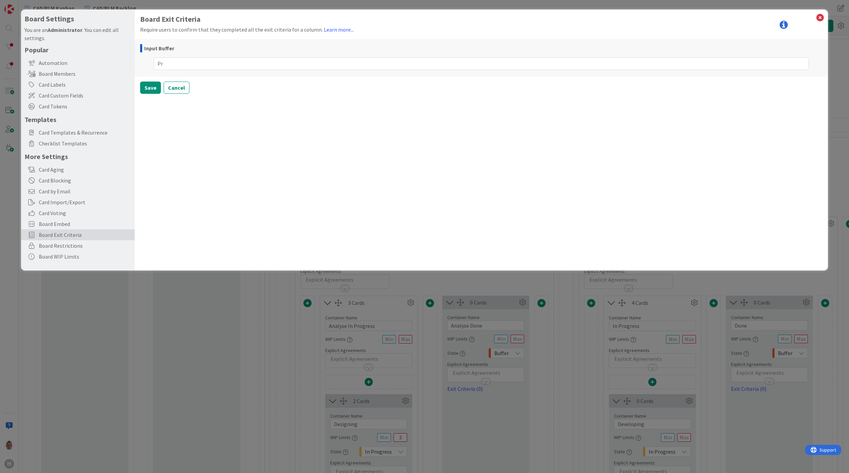
type textarea "x"
type textarea "Pro"
type textarea "x"
type textarea "Proj"
type textarea "x"
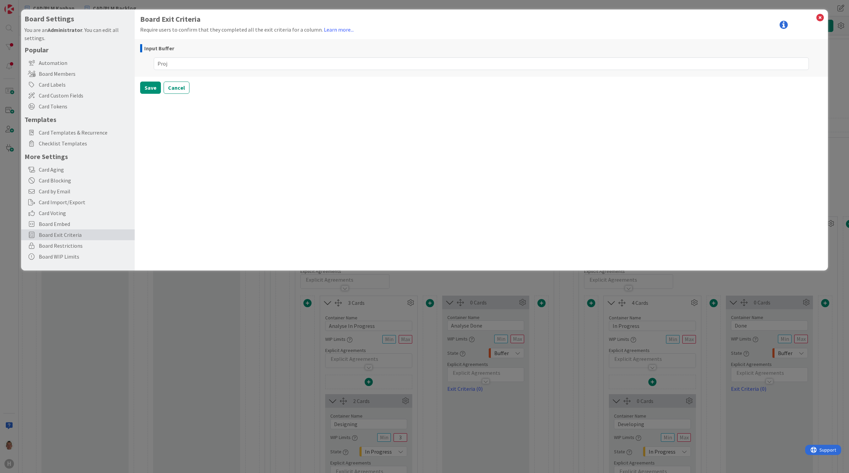
type textarea "Proje"
type textarea "x"
type textarea "Projec"
type textarea "x"
type textarea "Project"
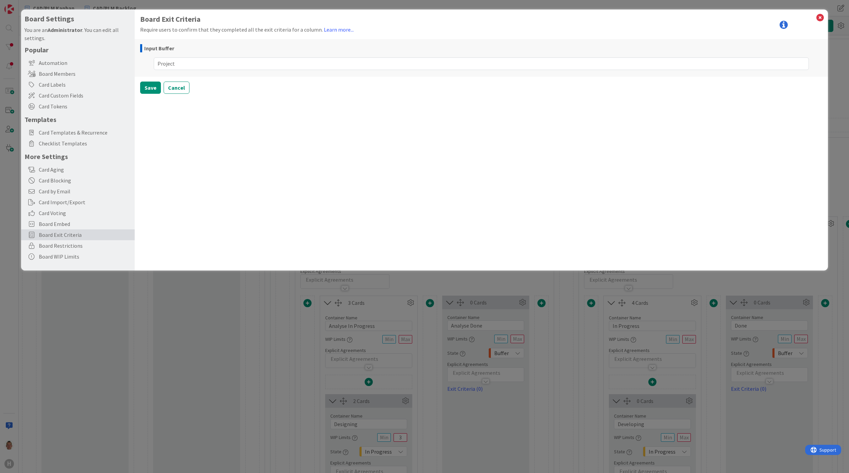
type textarea "x"
type textarea "Project na"
type textarea "x"
type textarea "Project name"
type textarea "x"
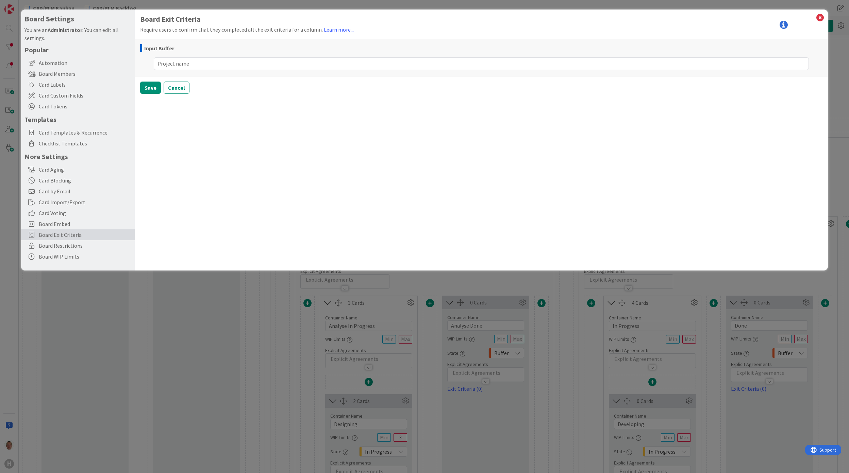
type textarea "Project name"
type textarea "x"
type textarea "Project name fi"
type textarea "x"
type textarea "Project name fil"
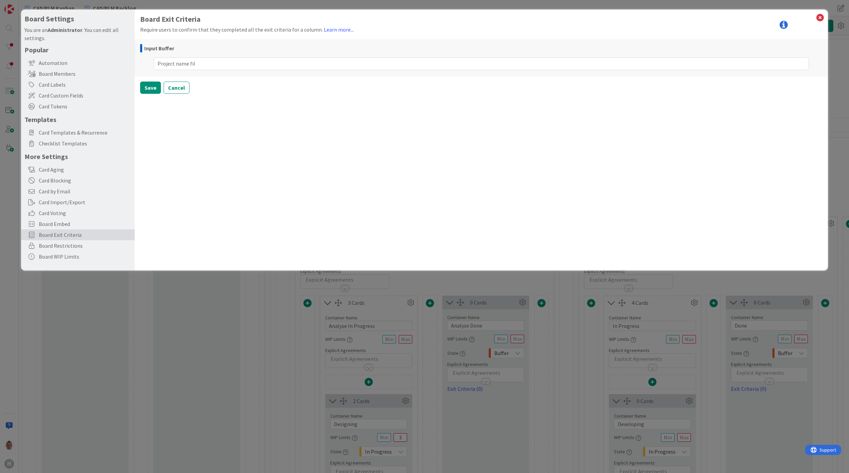
type textarea "x"
type textarea "Project name filel"
type textarea "x"
type textarea "Project name fileld"
type textarea "x"
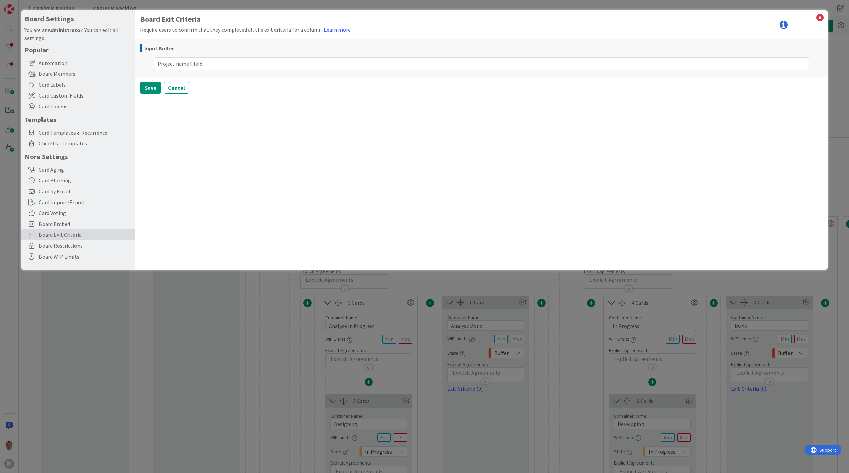
type textarea "Project name fileld i"
type textarea "x"
type textarea "Project name fileld i"
type textarea "x"
type textarea "Project name fileld"
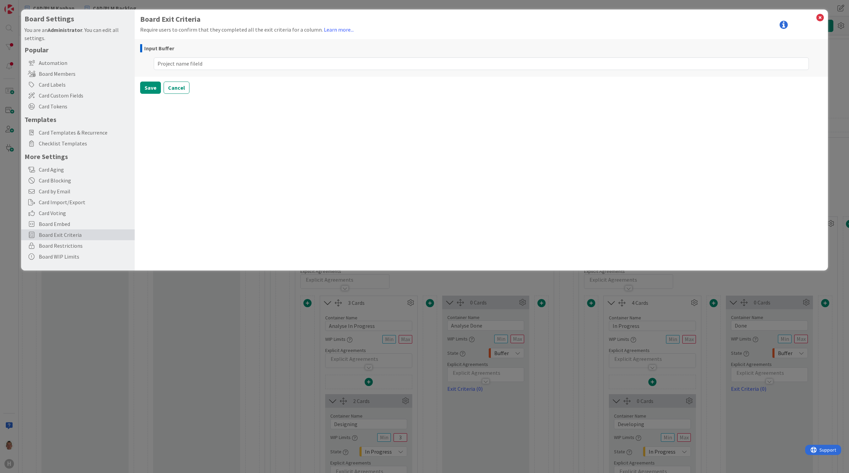
type textarea "x"
type textarea "Project name fileld"
type textarea "x"
type textarea "Project name file"
type textarea "x"
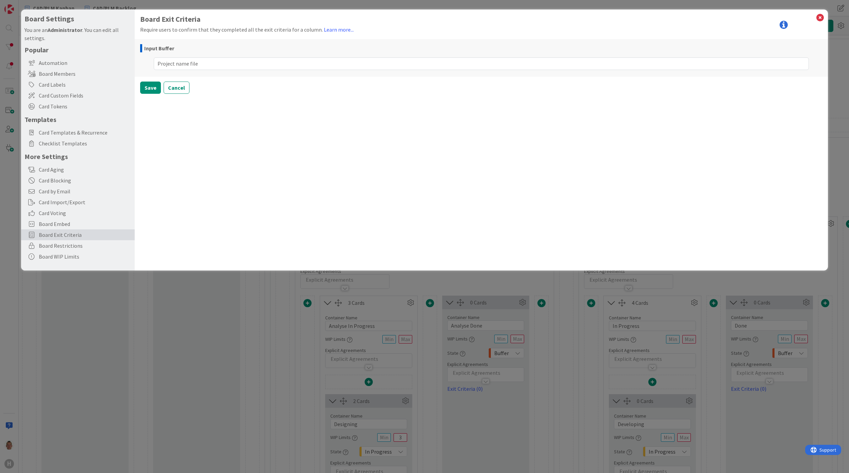
type textarea "Project name fil"
type textarea "x"
type textarea "Project name file"
type textarea "x"
type textarea "Project name fil"
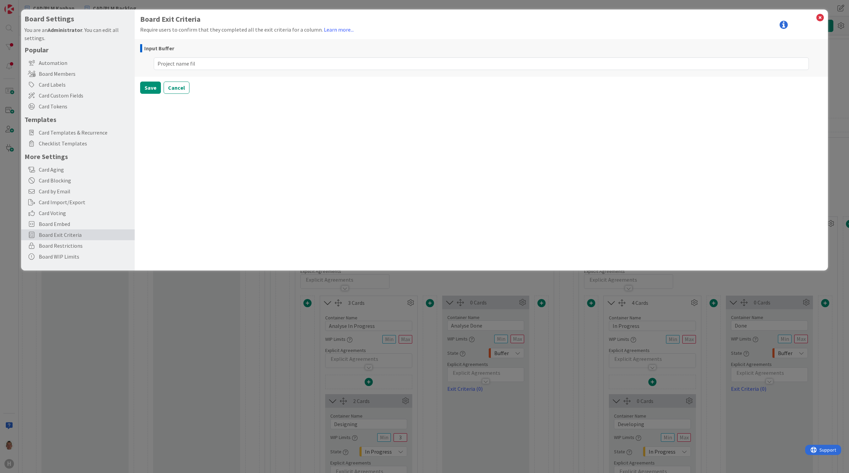
type textarea "x"
type textarea "Project name fille"
type textarea "x"
type textarea "Project name filled"
type textarea "x"
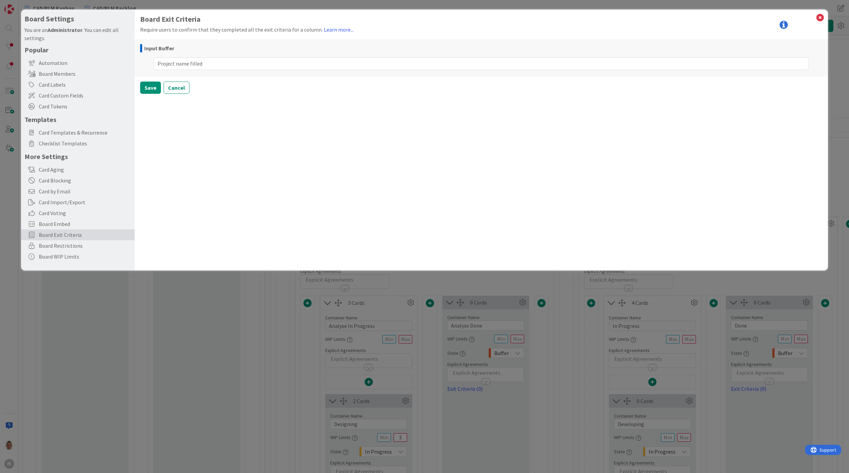
type textarea "Project name filled i"
type textarea "x"
type textarea "Project name filled in"
type textarea "x"
type textarea "ISProject name filled in"
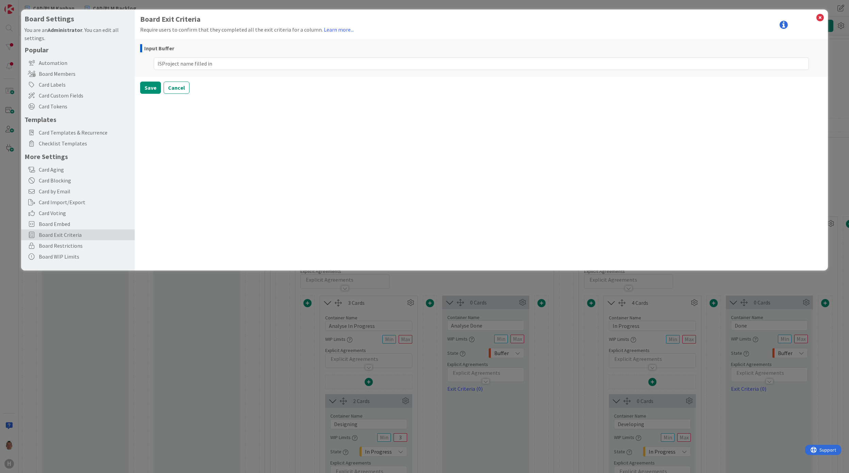
type textarea "x"
type textarea "IS Project name filled in"
type textarea "x"
type textarea "IS tProject name filled in"
type textarea "x"
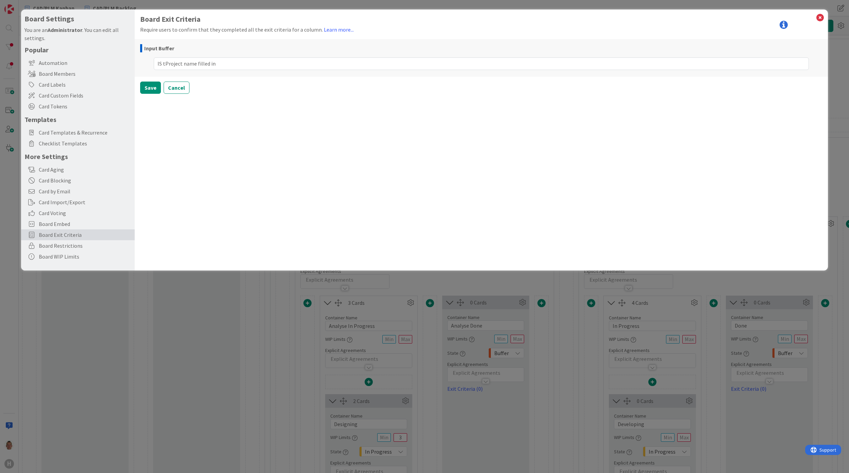
type textarea "IS thProject name filled in"
type textarea "x"
type textarea "IS theProject name filled in"
type textarea "x"
type textarea "IS thProject name filled in"
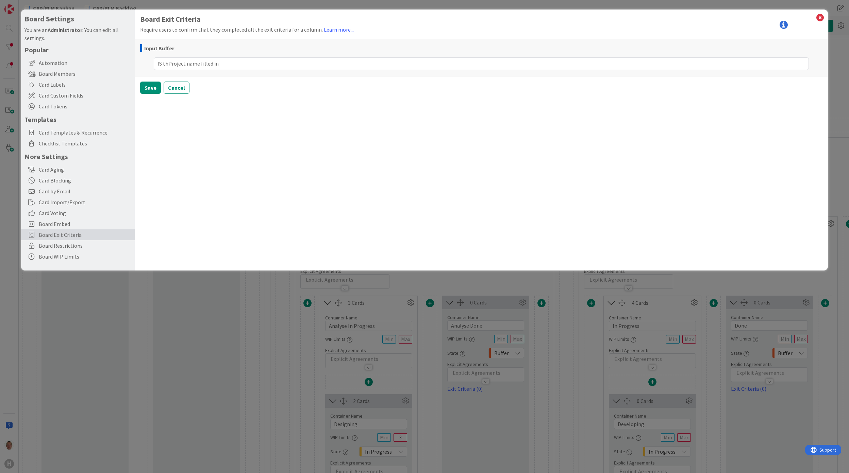
type textarea "x"
type textarea "IS tProject name filled in"
type textarea "x"
type textarea "IS Project name filled in"
type textarea "x"
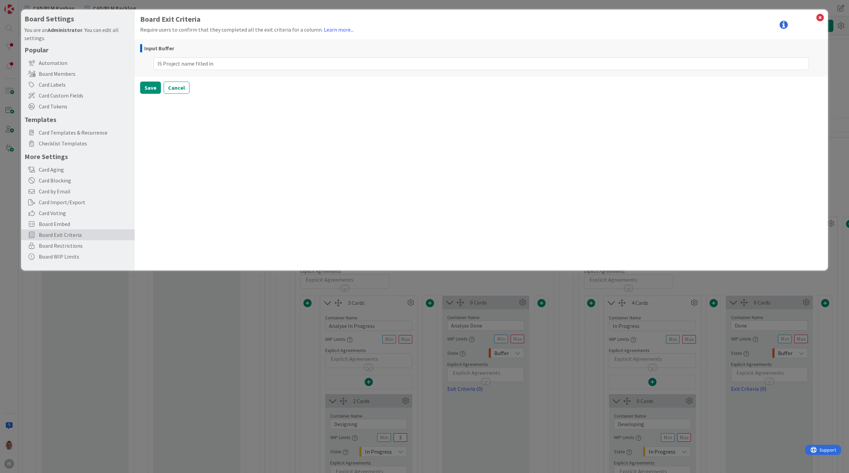
type textarea "ISProject name filled in"
type textarea "x"
type textarea "ISsProject name filled in"
type textarea "x"
type textarea "ISProject name filled in"
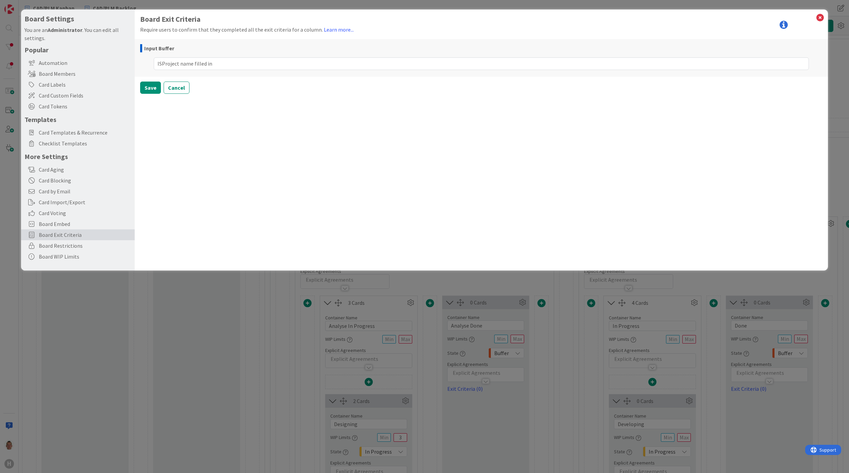
type textarea "x"
type textarea "IProject name filled in"
type textarea "x"
type textarea "Is Project name filled in"
type textarea "x"
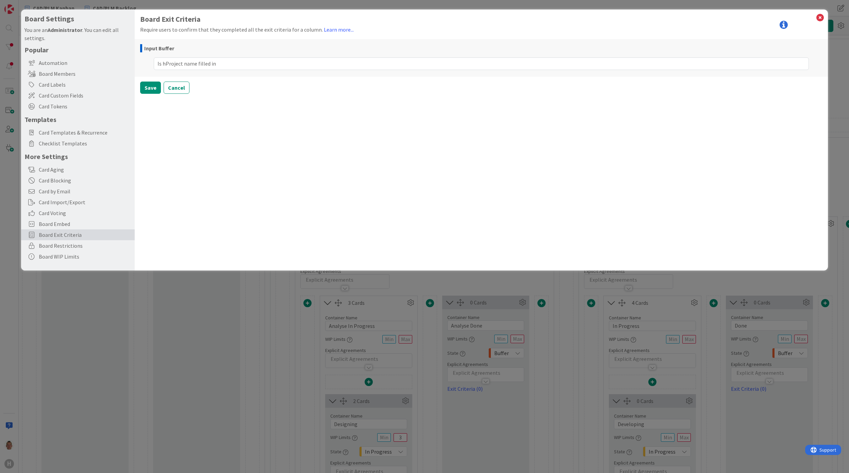
type textarea "Is htProject name filled in"
type textarea "x"
type textarea "Is hte Project name filled in"
type textarea "x"
type textarea "Is hteProject name filled in"
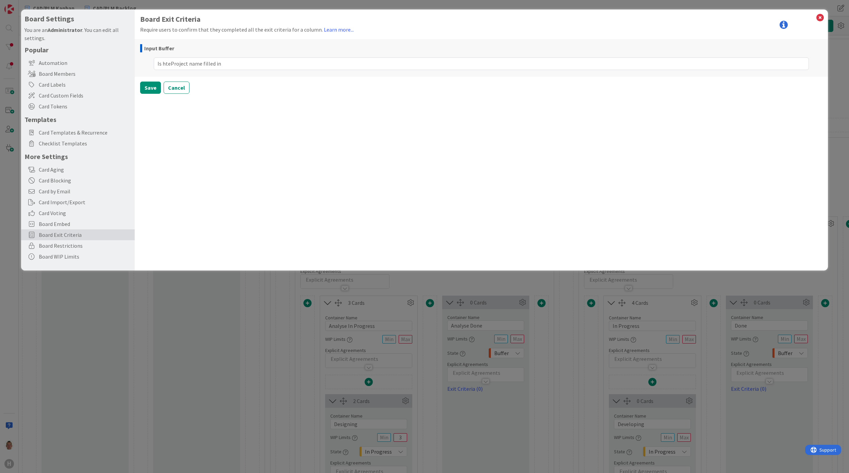
type textarea "x"
type textarea "Is hProject name filled in"
type textarea "x"
type textarea "Is Project name filled in"
type textarea "x"
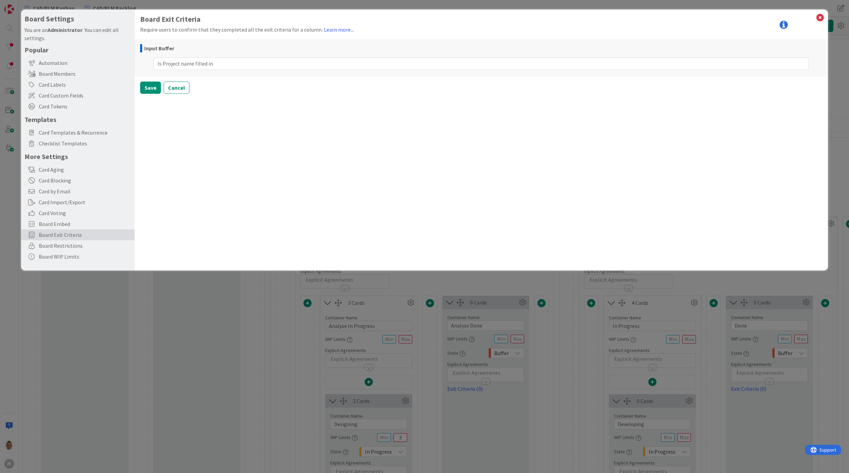
type textarea "Is tProject name filled in"
type textarea "x"
type textarea "Is thProject name filled in"
type textarea "x"
type textarea "Is theProject name filled in"
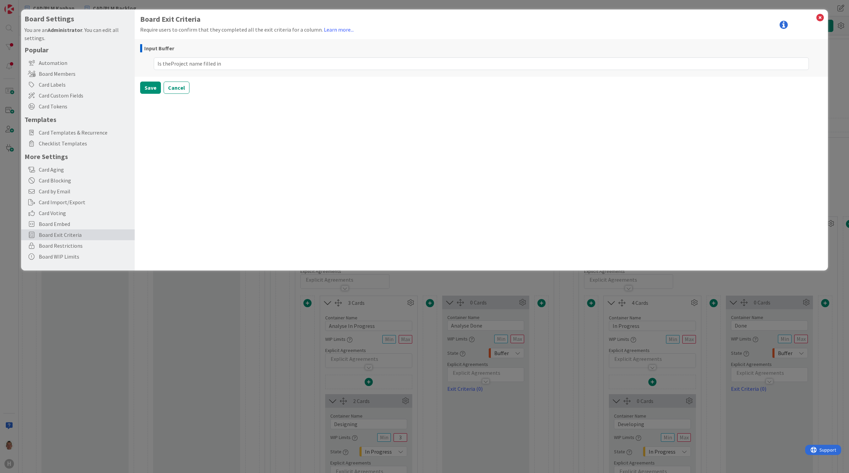
type textarea "x"
type textarea "Is the Project name filled in"
type textarea "x"
type textarea "Is the roject name filled in"
type textarea "x"
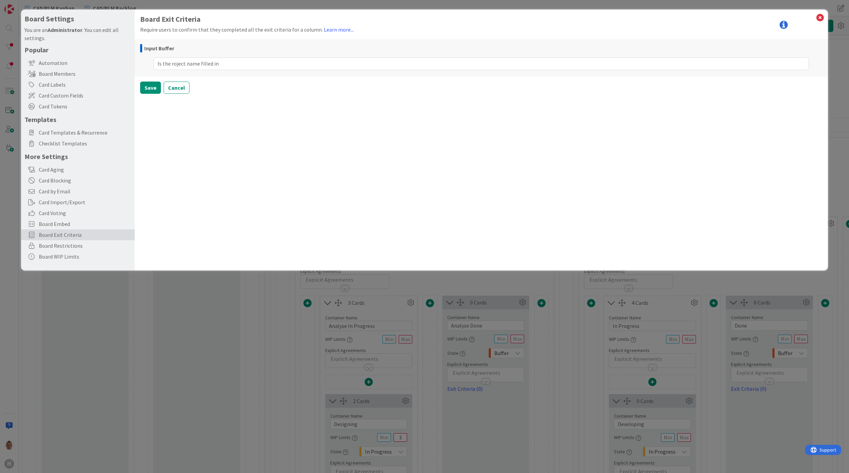
type textarea "Is the Project name filled in"
type textarea "x"
type textarea "Is the Project name filled in?"
click at [153, 84] on button "Save" at bounding box center [150, 88] width 21 height 12
click at [184, 59] on span "Select a Column..." at bounding box center [166, 59] width 45 height 9
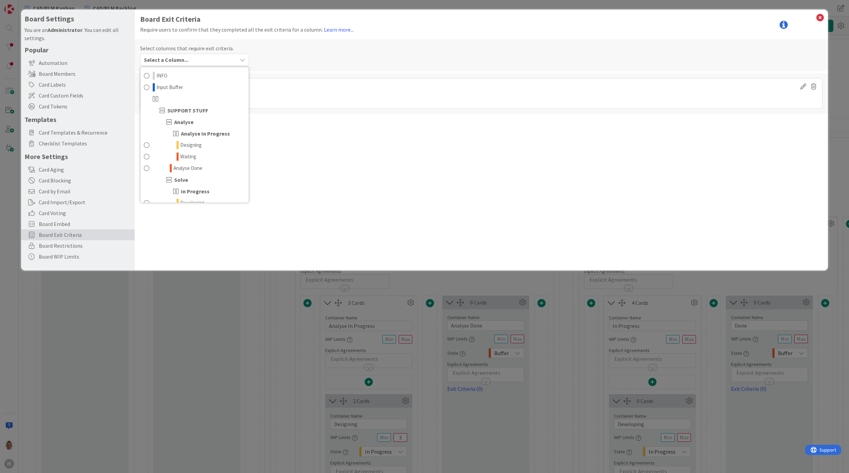
click at [184, 58] on span "Select a Column..." at bounding box center [166, 59] width 45 height 9
click at [820, 18] on icon at bounding box center [820, 18] width 9 height 10
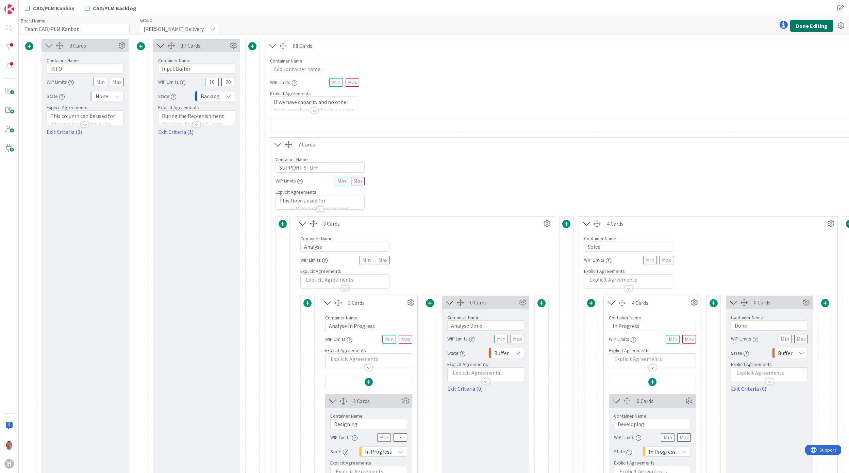
click at [826, 22] on button "Done Editing" at bounding box center [811, 26] width 43 height 12
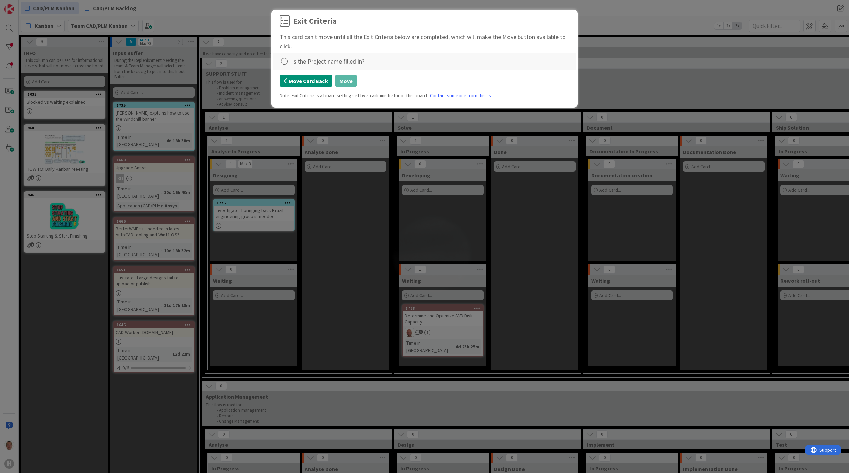
click at [319, 80] on button "Move Card Back" at bounding box center [306, 81] width 53 height 12
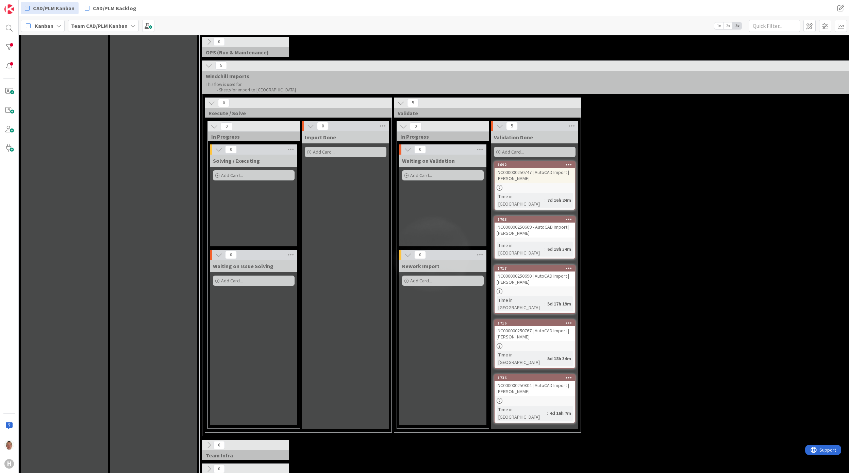
scroll to position [674, 0]
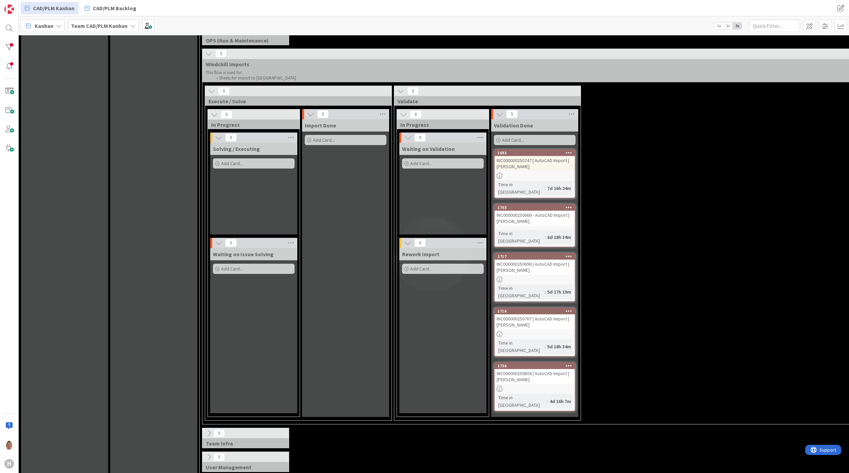
click at [570, 149] on div "Validation Done Add Card... 1692 INC000000250747 | AutoCAD Import | P. Baart Ti…" at bounding box center [534, 268] width 87 height 298
click at [570, 152] on icon at bounding box center [569, 152] width 6 height 5
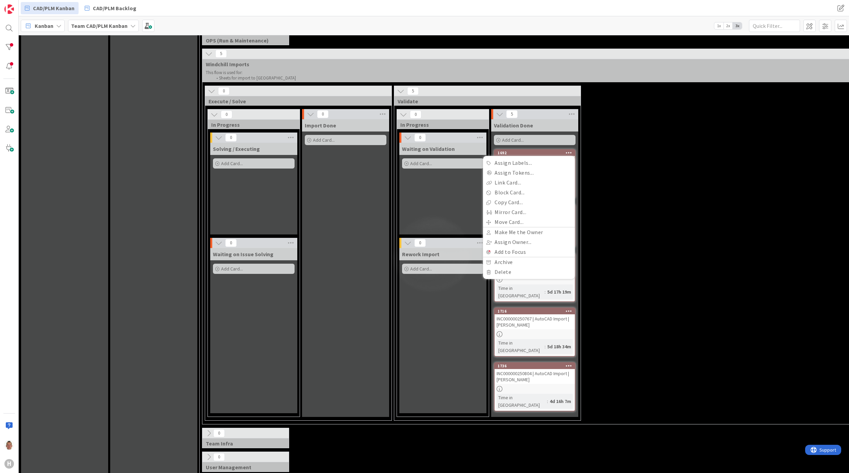
click at [695, 184] on div "0 Execute / Solve 0 In Progress 0 Solving / Executing Add Card... 0 Waiting on …" at bounding box center [771, 255] width 1135 height 339
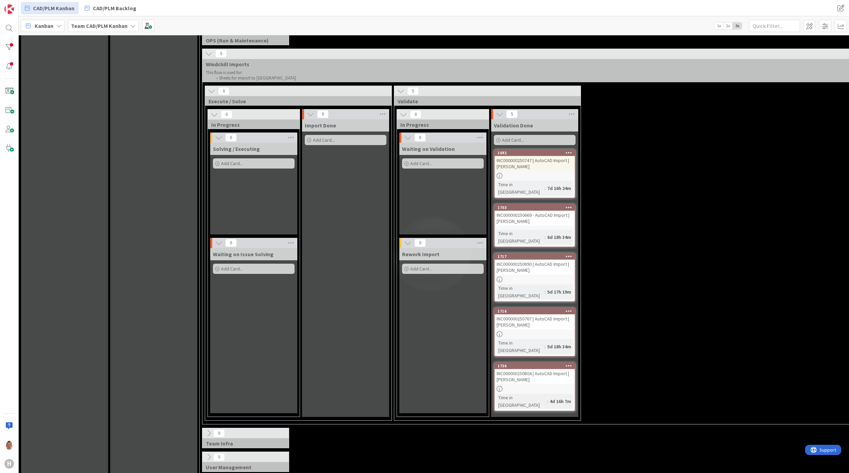
click at [563, 171] on div "INC000000250747 | AutoCAD Import | P. Baart" at bounding box center [535, 163] width 80 height 15
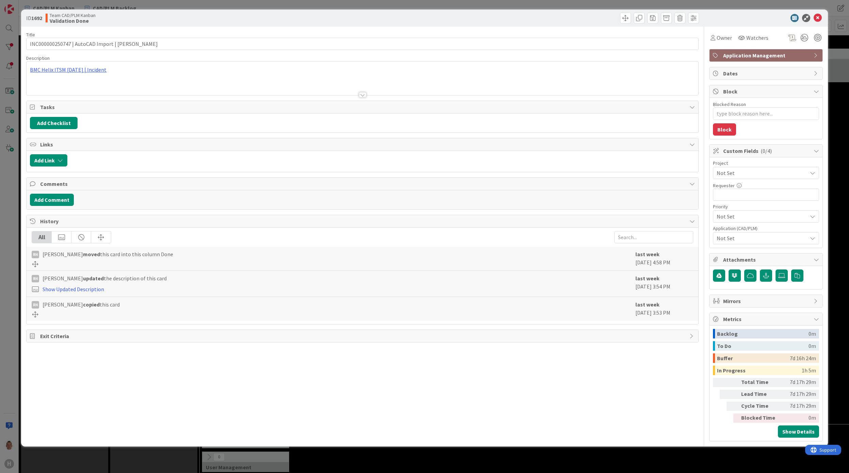
click at [761, 173] on span "Not Set" at bounding box center [760, 173] width 87 height 10
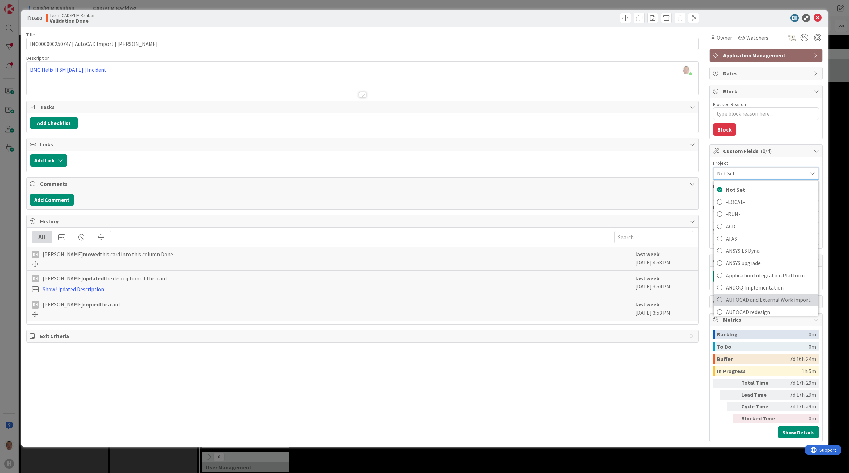
click at [760, 300] on span "AUTOCAD and External Work import" at bounding box center [770, 300] width 89 height 10
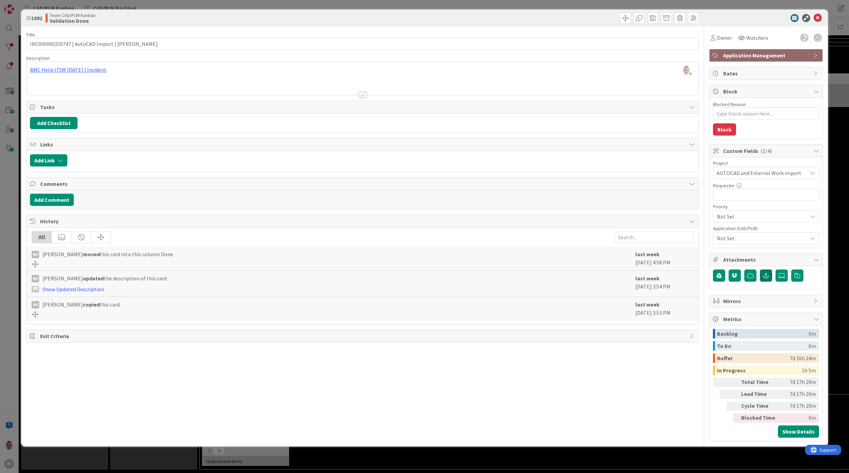
scroll to position [640, 0]
click at [818, 18] on icon at bounding box center [818, 18] width 8 height 8
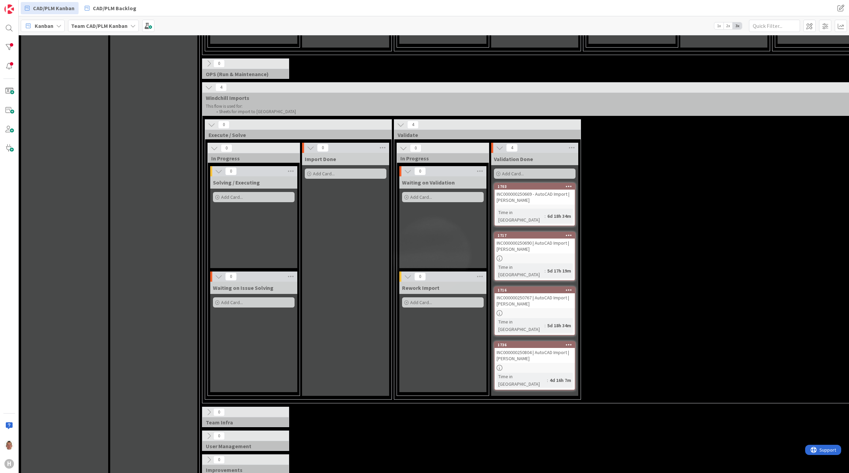
click at [538, 194] on div "INC000000250669 - AutoCAD Import | M. Vrlik" at bounding box center [535, 197] width 80 height 15
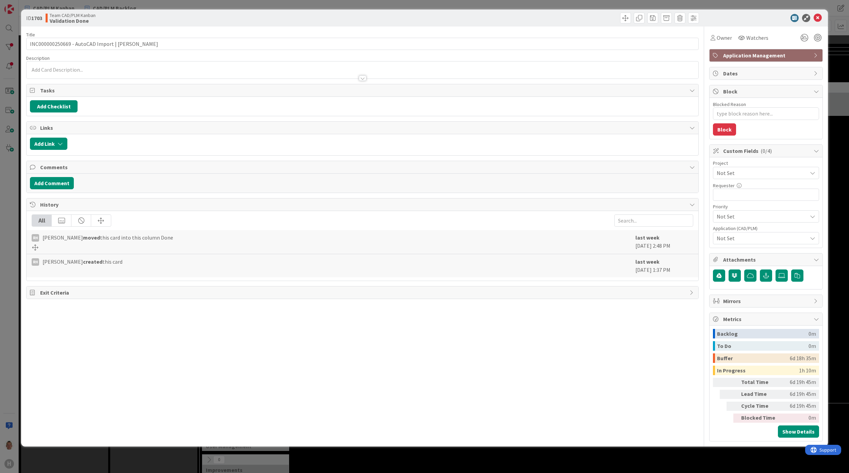
click at [763, 170] on span "Not Set" at bounding box center [760, 173] width 87 height 10
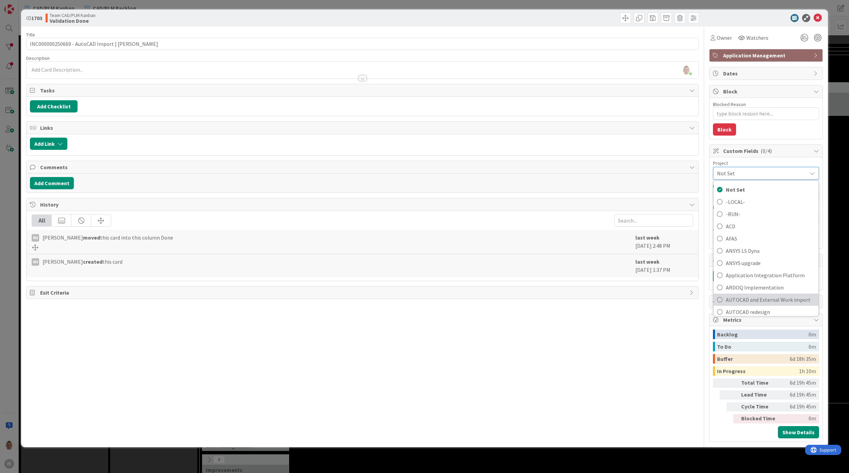
click at [755, 300] on span "AUTOCAD and External Work import" at bounding box center [770, 300] width 89 height 10
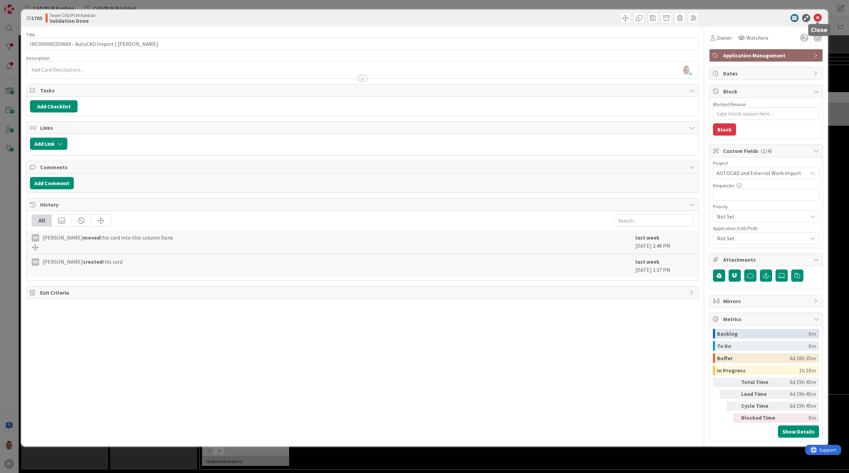
click at [819, 18] on icon at bounding box center [818, 18] width 8 height 8
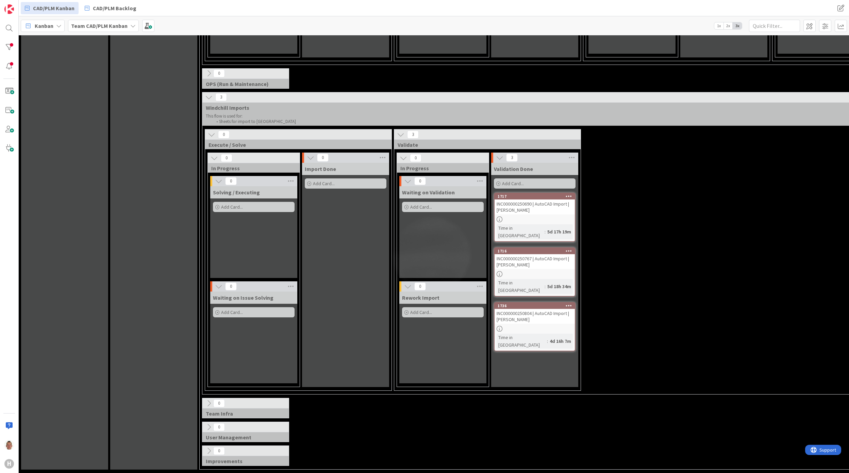
click at [543, 200] on div "INC000000250690 | AutoCAD Import | J. Gajdos" at bounding box center [535, 207] width 80 height 15
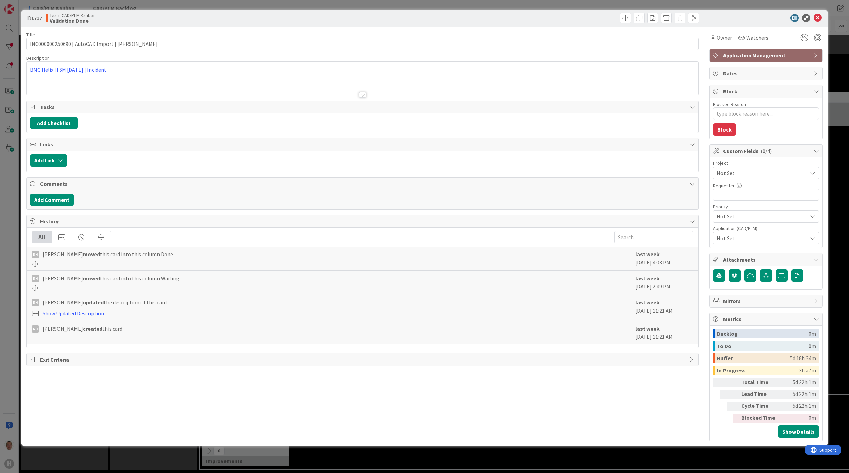
click at [761, 172] on span "Not Set" at bounding box center [760, 173] width 87 height 10
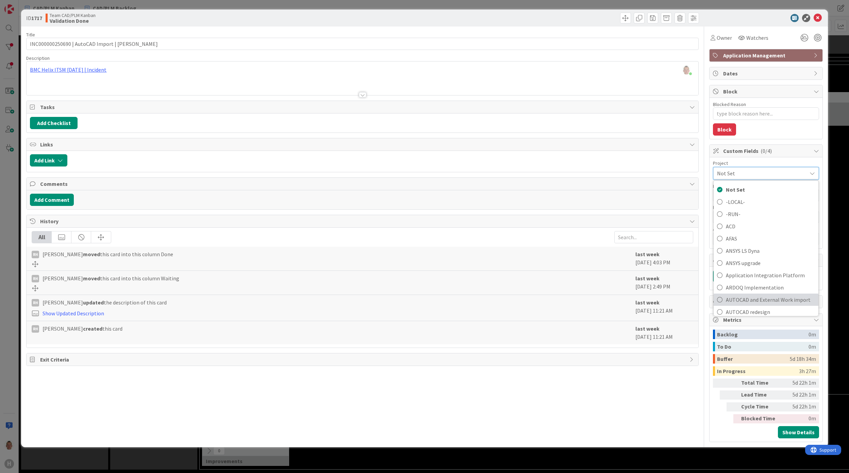
drag, startPoint x: 762, startPoint y: 297, endPoint x: 766, endPoint y: 296, distance: 4.3
click at [762, 297] on span "AUTOCAD and External Work import" at bounding box center [770, 300] width 89 height 10
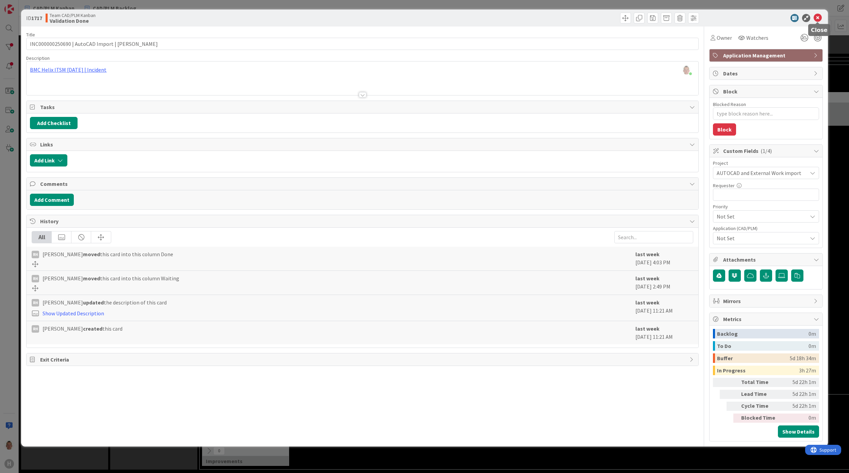
click at [814, 20] on icon at bounding box center [818, 18] width 8 height 8
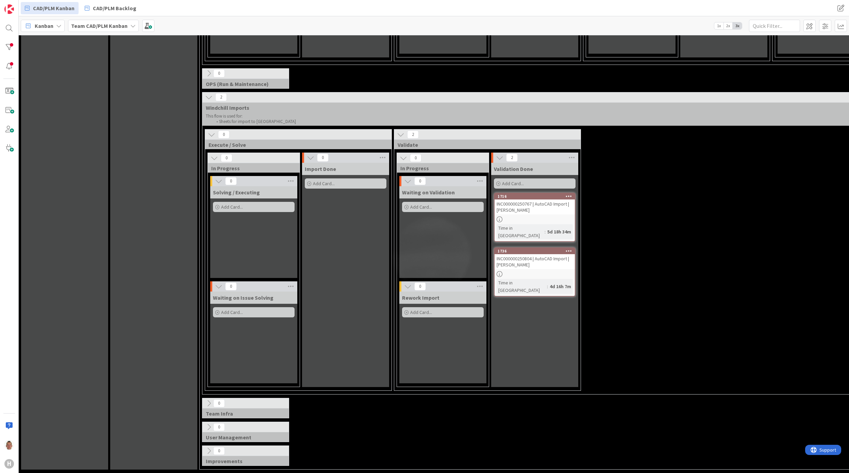
click at [547, 200] on div "INC000000250767 | AutoCAD Import | M. Vrlik" at bounding box center [535, 207] width 80 height 15
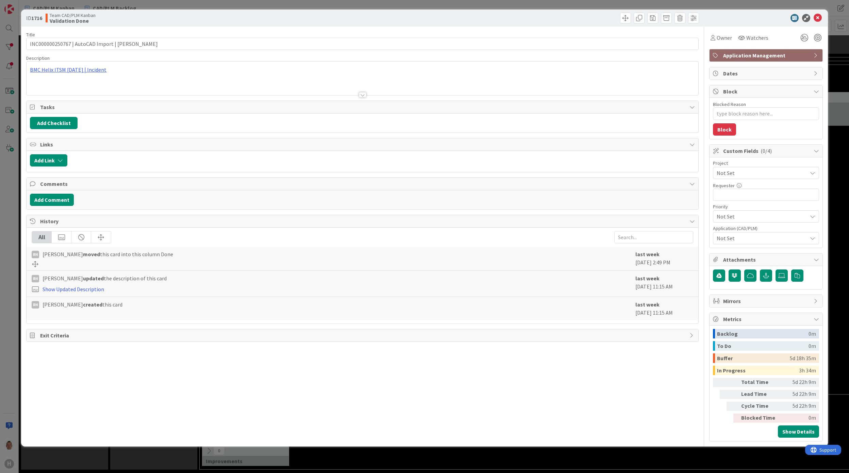
click at [754, 167] on div "Project Not Set" at bounding box center [766, 170] width 106 height 18
click at [739, 170] on span "Not Set" at bounding box center [760, 173] width 87 height 10
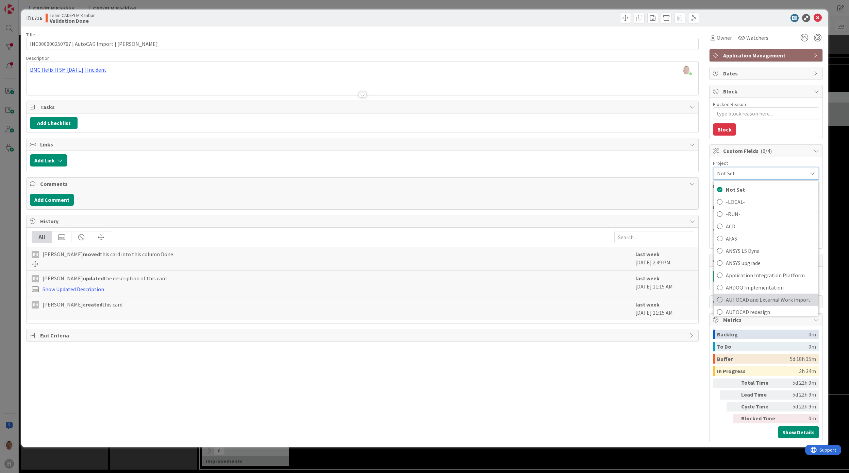
click at [758, 300] on span "AUTOCAD and External Work import" at bounding box center [770, 300] width 89 height 10
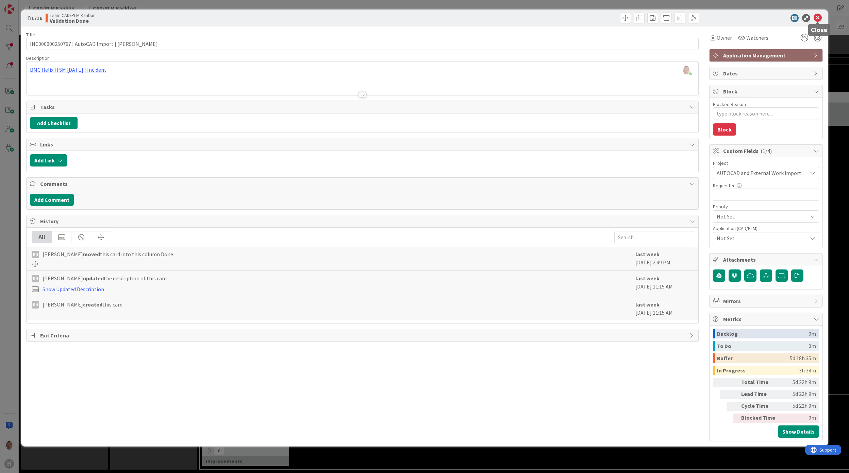
click at [819, 18] on icon at bounding box center [818, 18] width 8 height 8
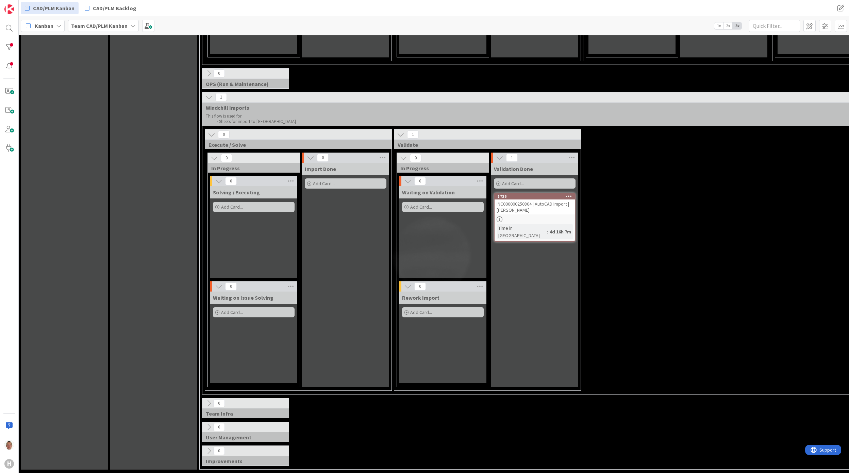
click at [528, 202] on div "INC000000250804 | AutoCAD Import | M. Vrlik" at bounding box center [535, 207] width 80 height 15
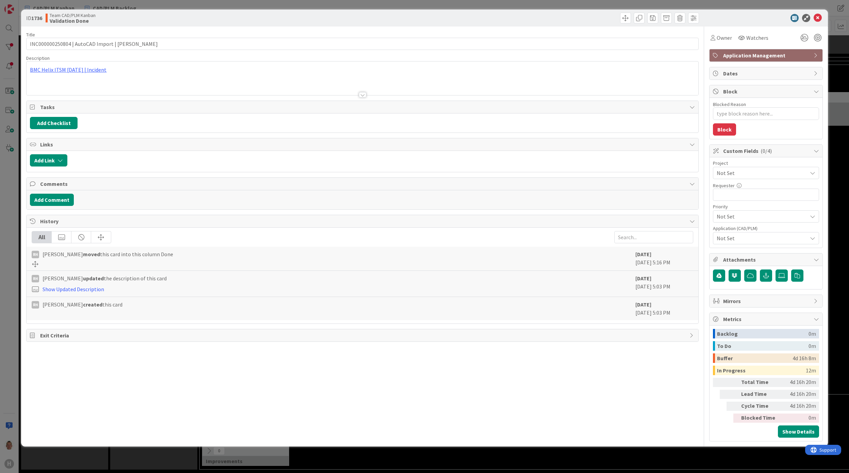
drag, startPoint x: 751, startPoint y: 176, endPoint x: 747, endPoint y: 173, distance: 4.7
click at [747, 173] on span "Not Set" at bounding box center [760, 173] width 87 height 10
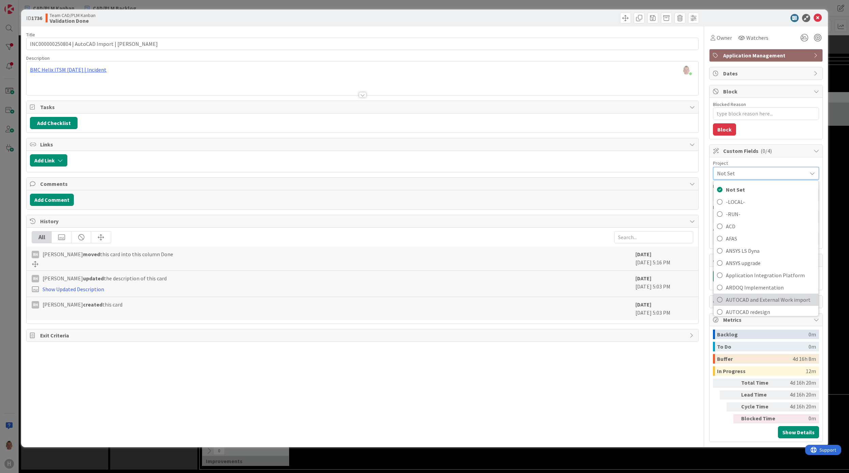
click at [758, 302] on span "AUTOCAD and External Work import" at bounding box center [770, 300] width 89 height 10
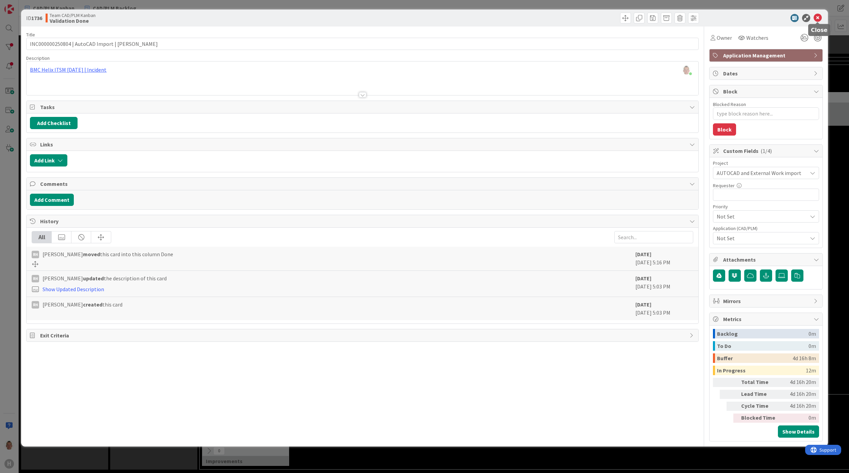
click at [817, 18] on icon at bounding box center [818, 18] width 8 height 8
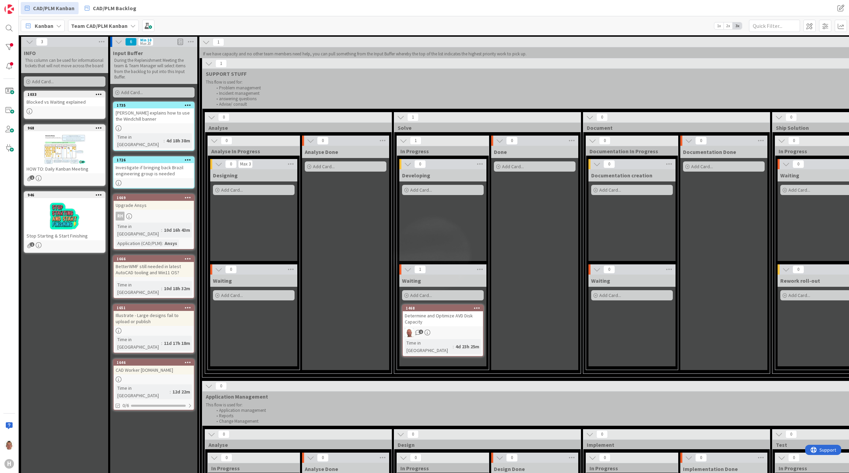
click at [164, 201] on div "Upgrade Ansys" at bounding box center [154, 205] width 80 height 9
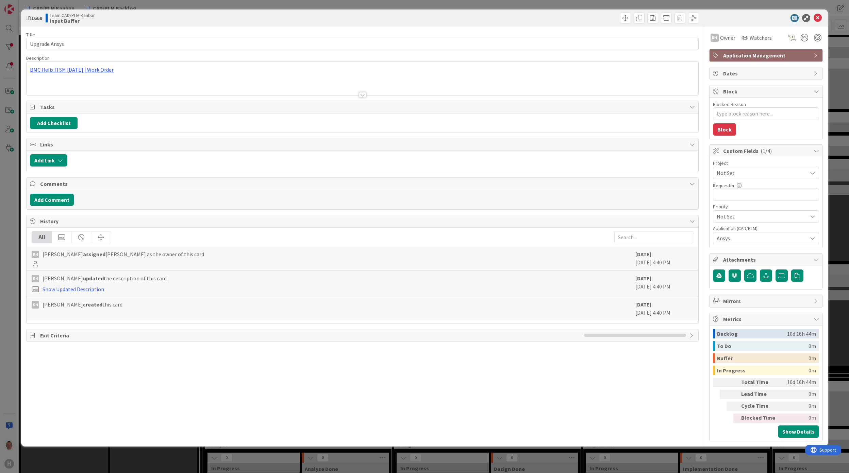
click at [743, 173] on span "Not Set" at bounding box center [760, 173] width 87 height 10
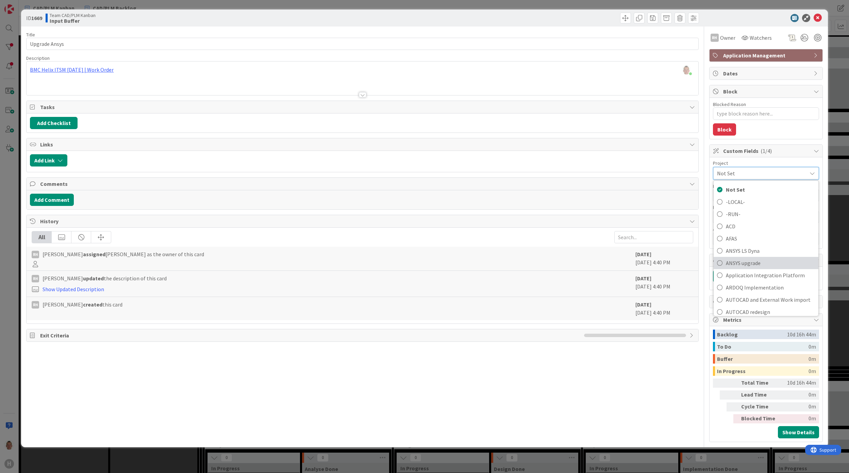
click at [773, 260] on span "ANSYS upgrade" at bounding box center [770, 263] width 89 height 10
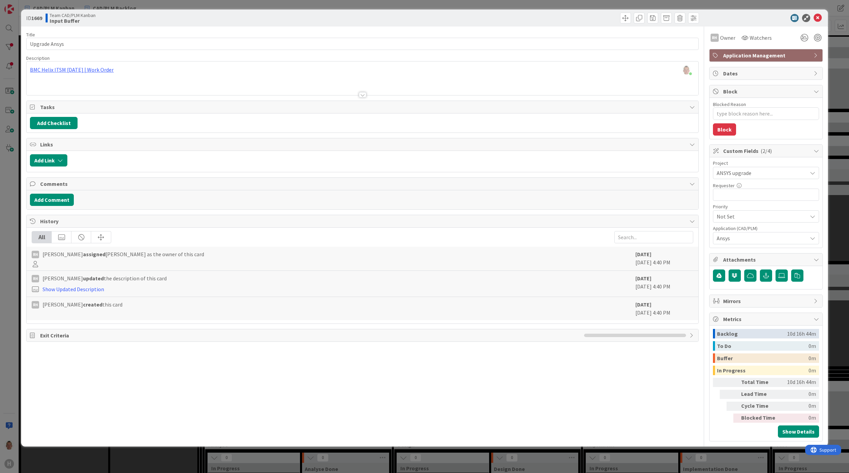
click at [822, 17] on div at bounding box center [762, 18] width 120 height 8
click at [818, 16] on icon at bounding box center [818, 18] width 8 height 8
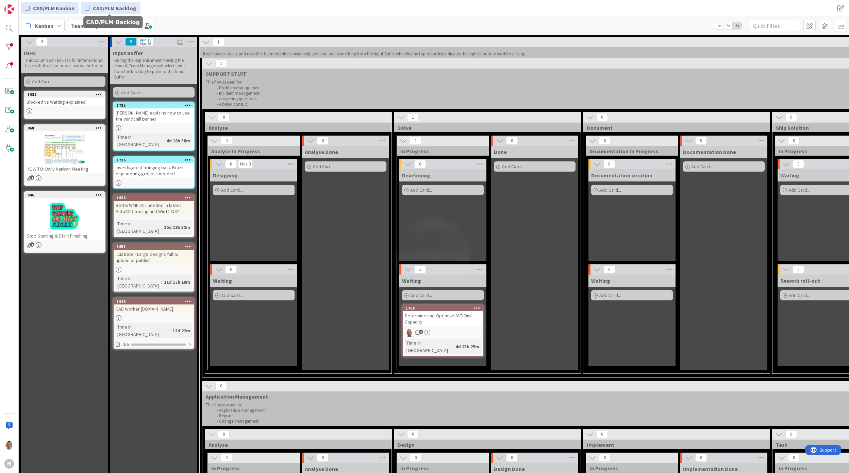
click at [101, 7] on span "CAD/PLM Backlog" at bounding box center [115, 8] width 44 height 8
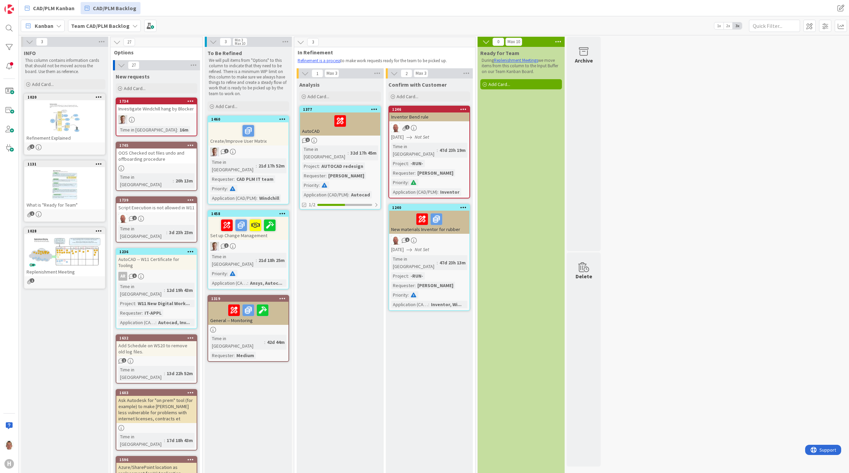
click at [335, 134] on div "AutoCAD" at bounding box center [340, 124] width 80 height 23
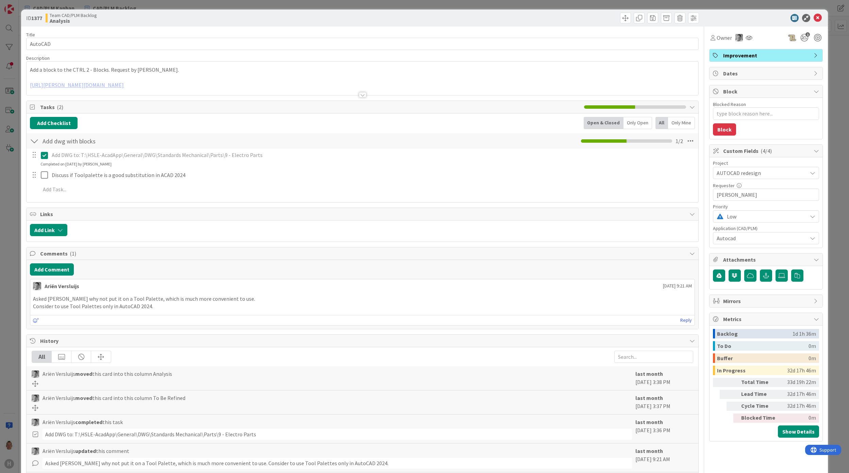
type textarea "x"
click at [826, 152] on div "ID 1377 Team CAD/PLM Backlog Analysis Title 7 / 128 AutoCAD Description Thomas …" at bounding box center [424, 236] width 849 height 473
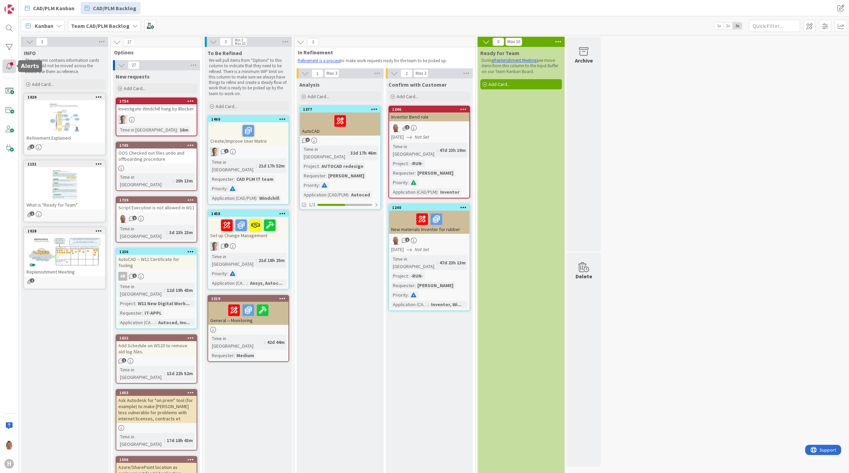
click at [11, 61] on div at bounding box center [9, 67] width 14 height 14
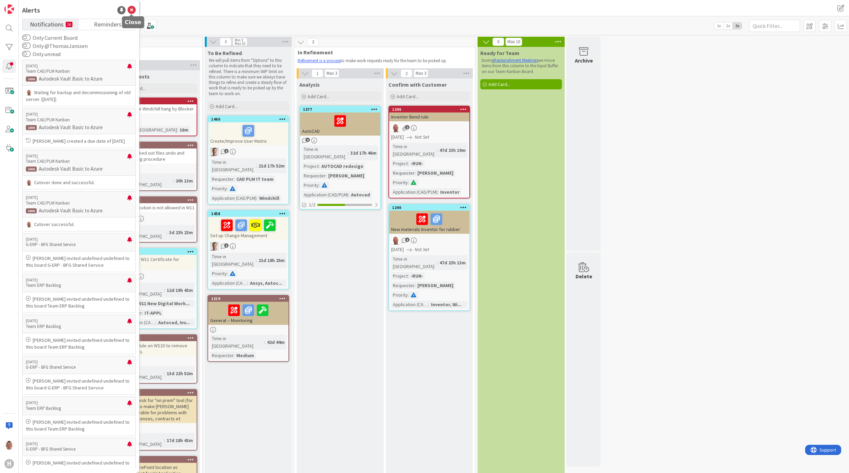
click at [134, 11] on icon at bounding box center [132, 10] width 8 height 8
